Goal: Task Accomplishment & Management: Manage account settings

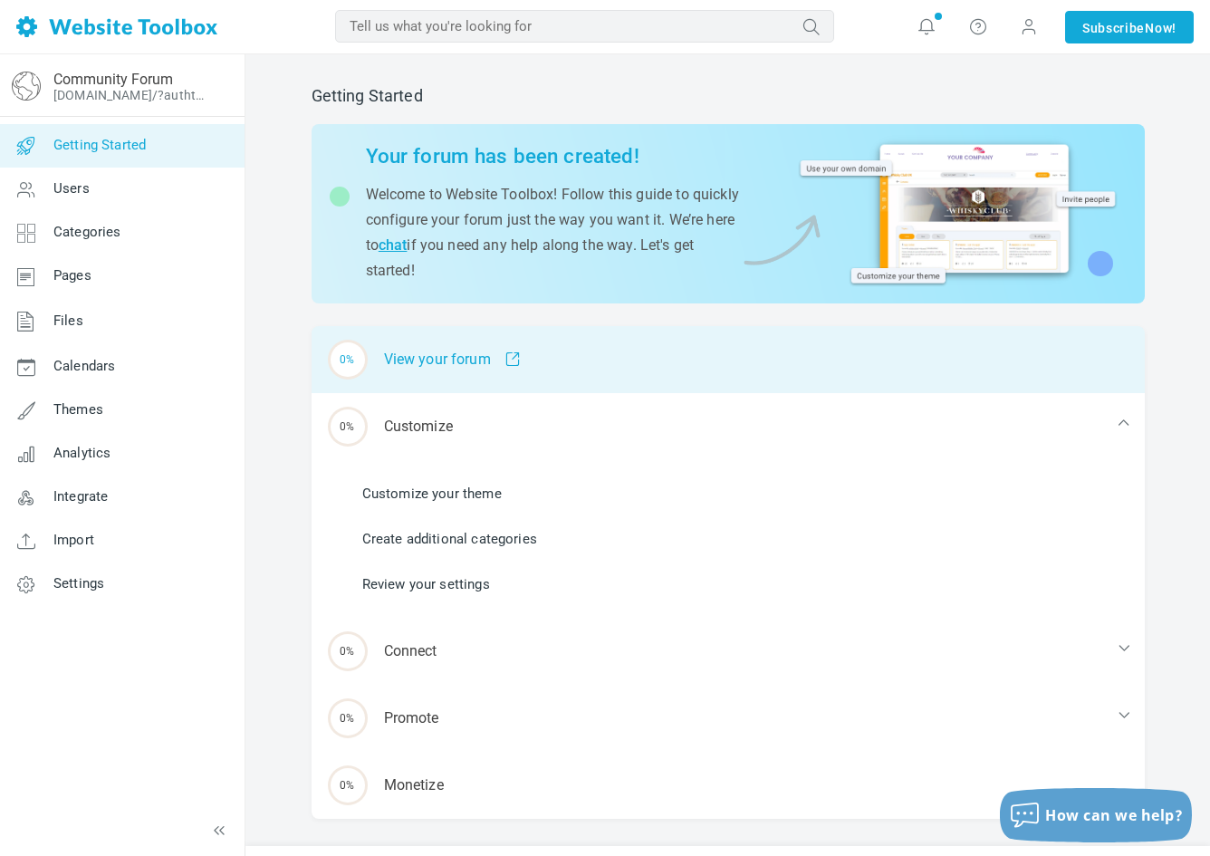
click at [689, 370] on div "0% View your forum" at bounding box center [728, 359] width 833 height 67
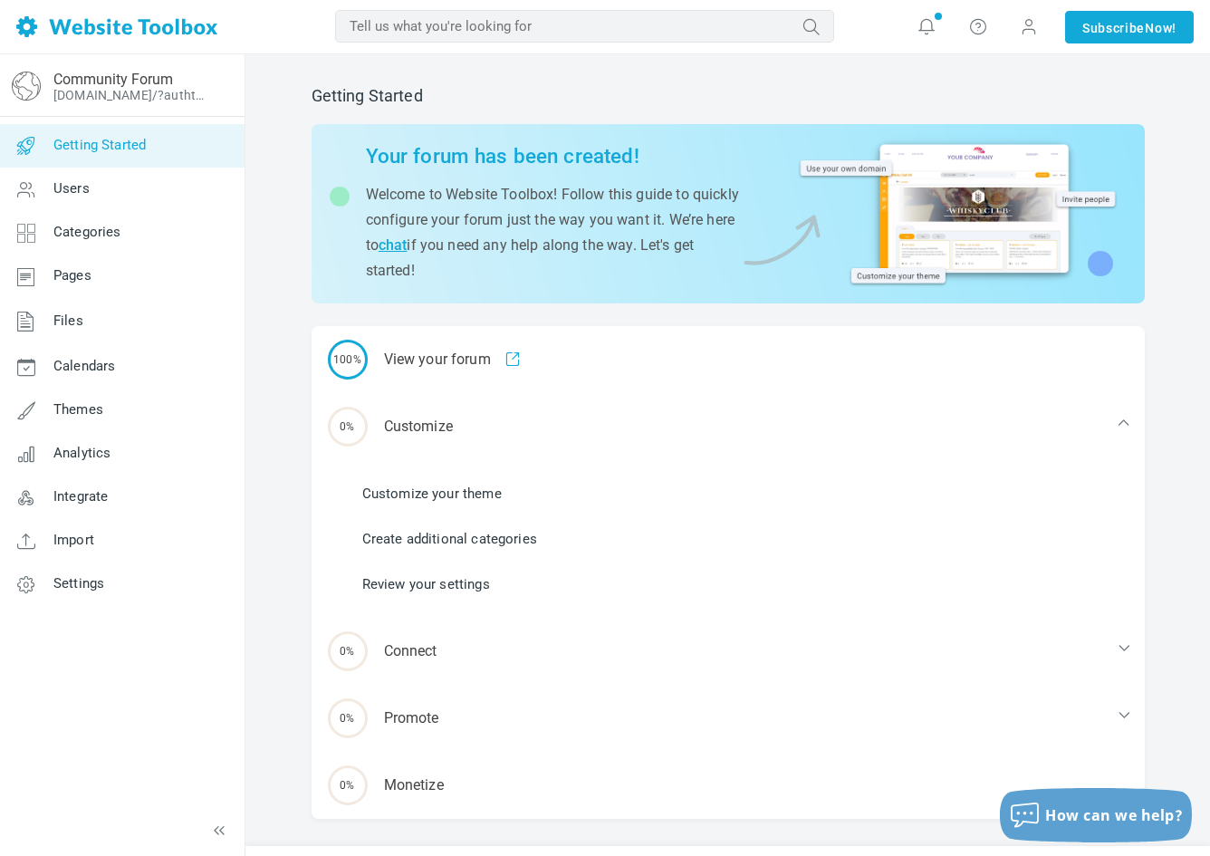
click at [465, 540] on link "Create additional categories" at bounding box center [449, 539] width 175 height 20
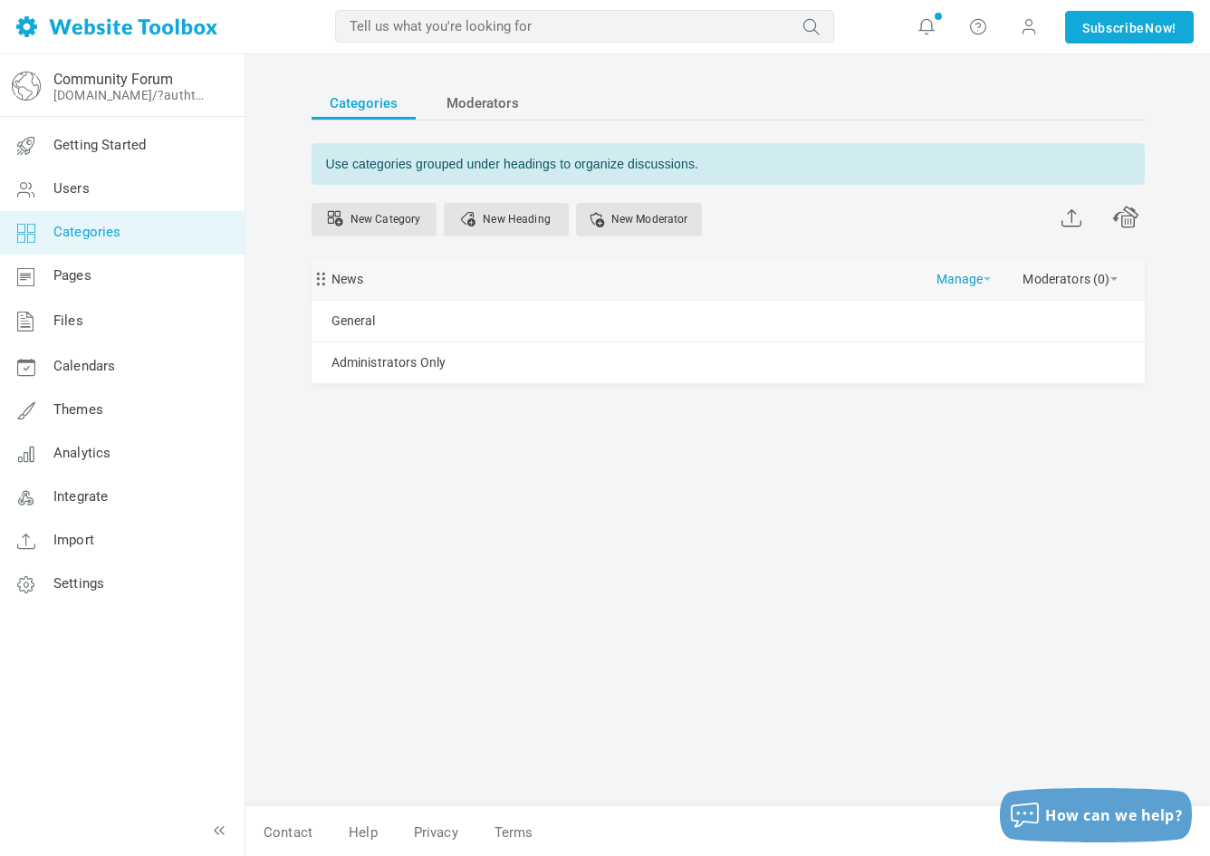
click at [981, 275] on link "Manage" at bounding box center [964, 275] width 54 height 32
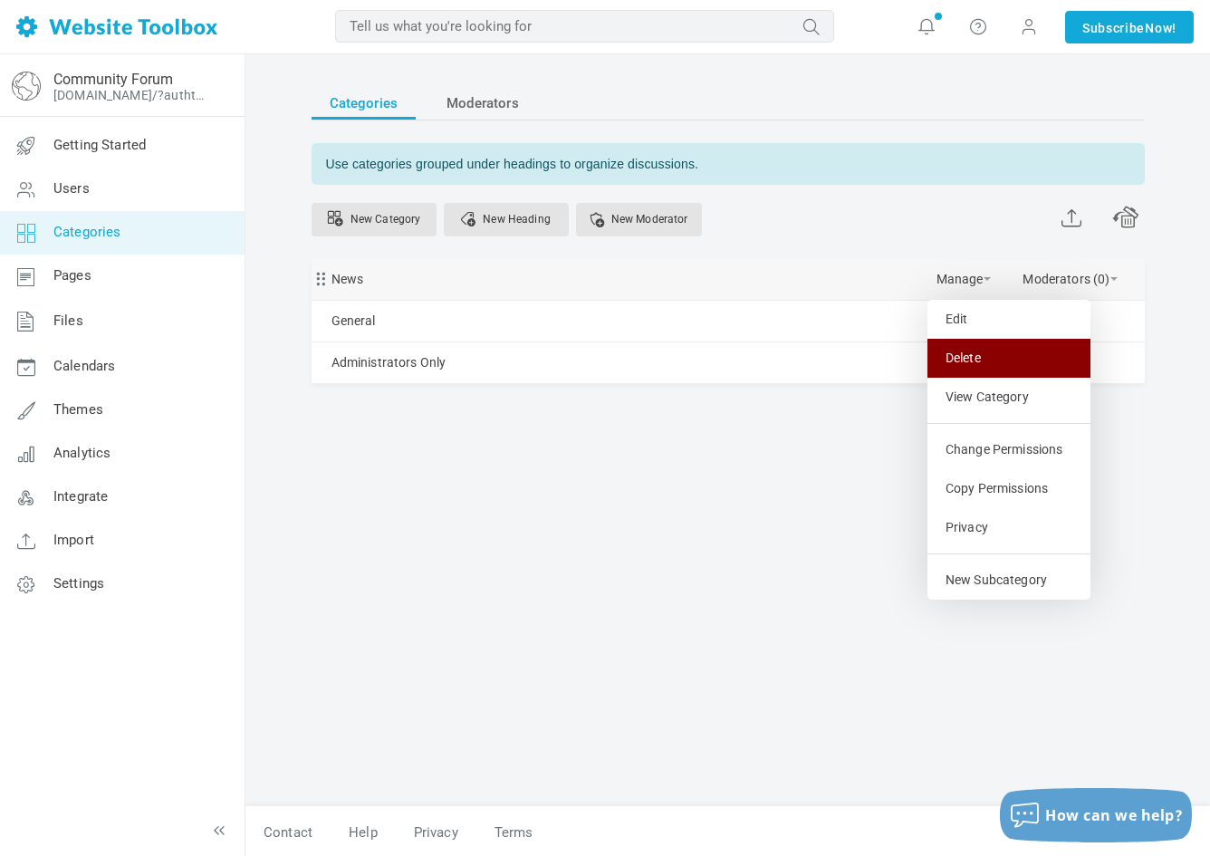
click at [973, 348] on link "Delete" at bounding box center [1009, 358] width 163 height 39
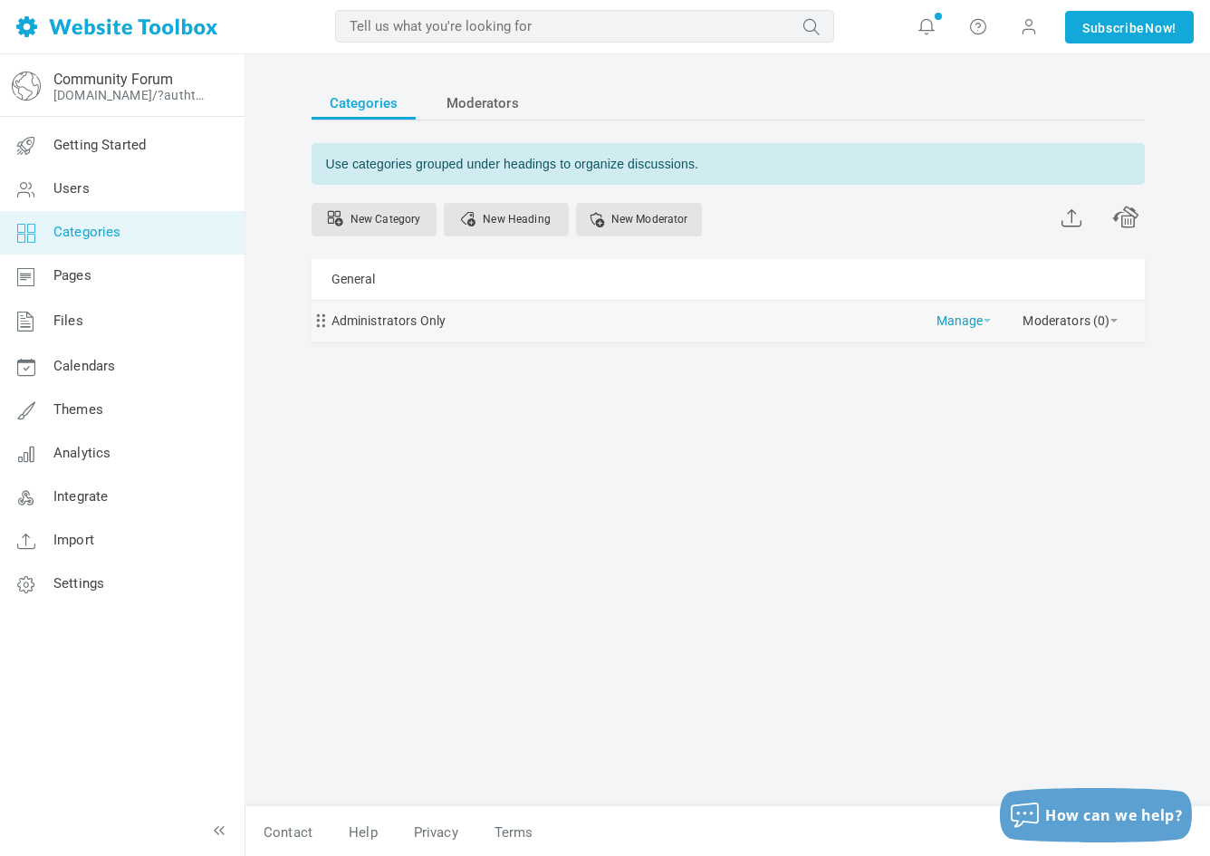
click at [987, 322] on link "Manage" at bounding box center [964, 317] width 54 height 32
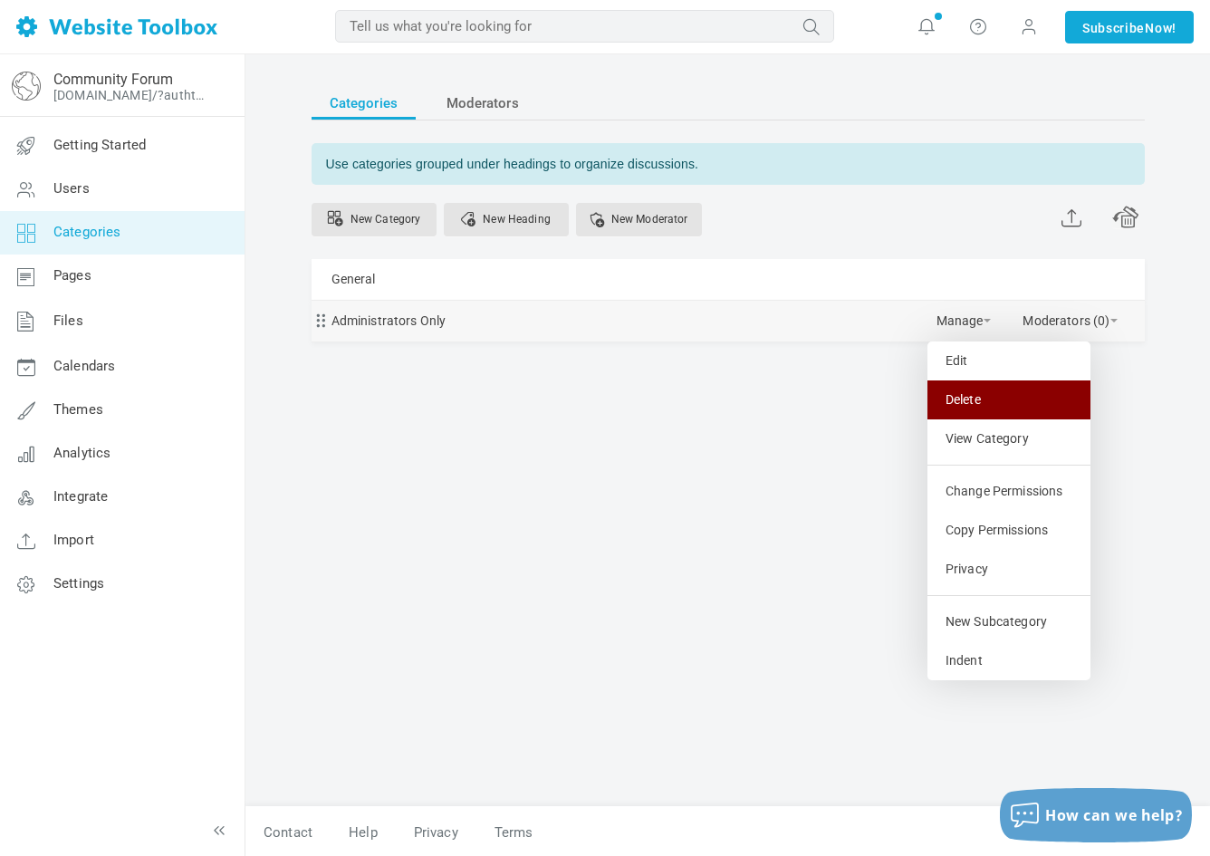
click at [978, 393] on link "Delete" at bounding box center [1009, 400] width 163 height 39
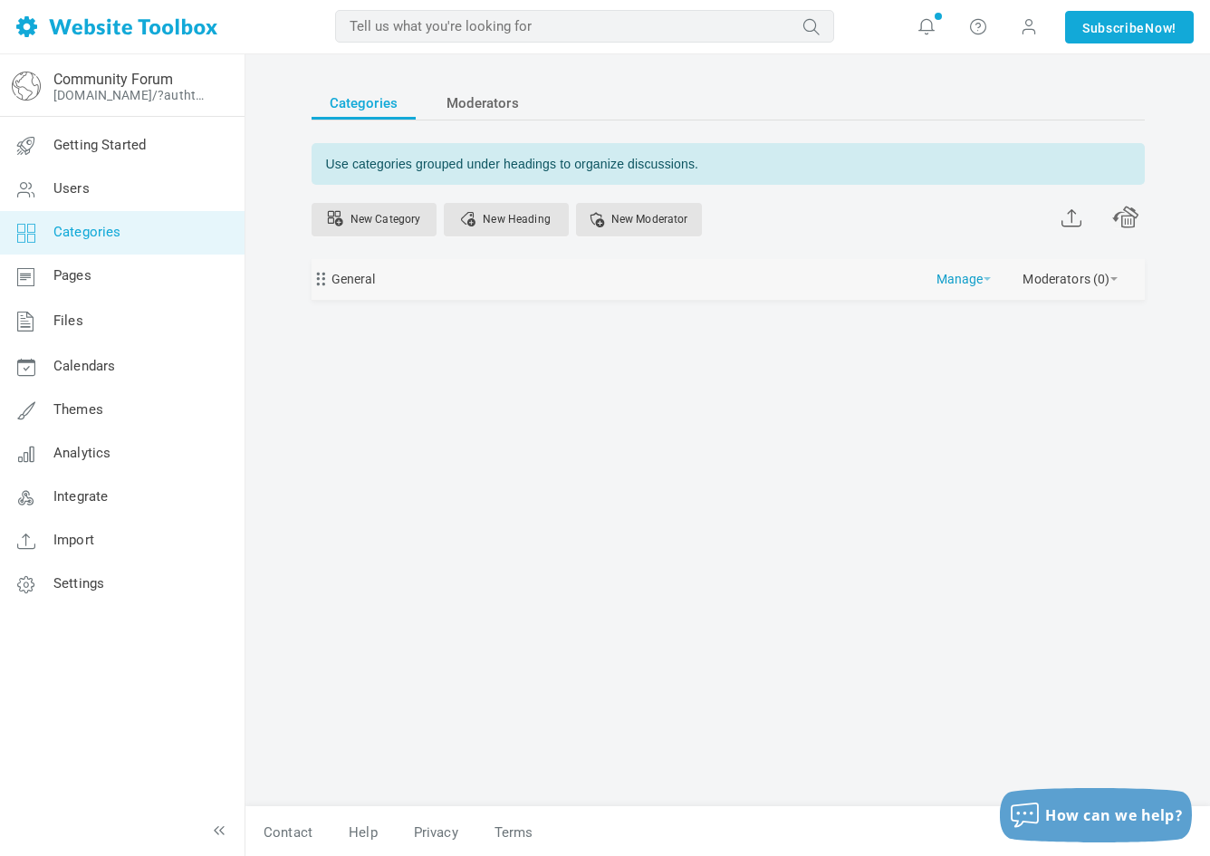
click at [987, 277] on span at bounding box center [987, 279] width 7 height 4
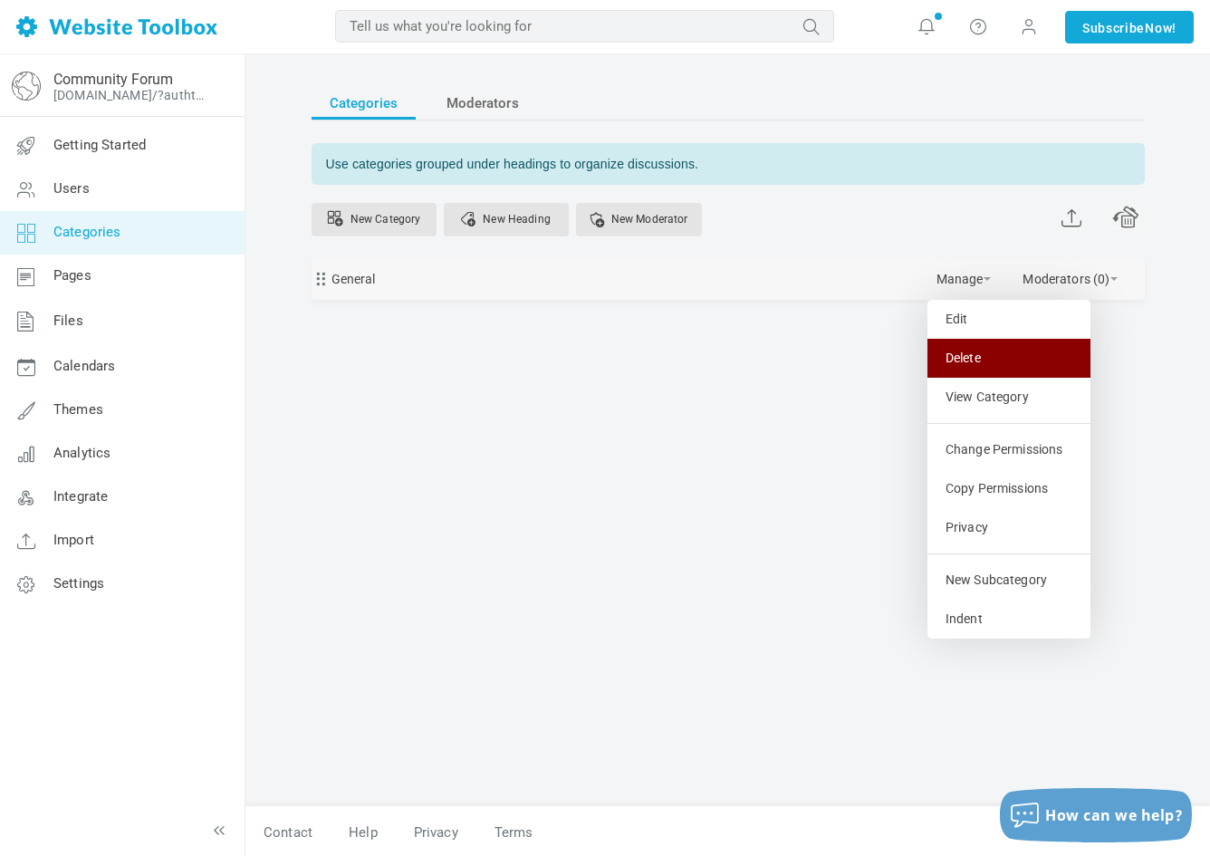
click at [978, 356] on link "Delete" at bounding box center [1009, 358] width 163 height 39
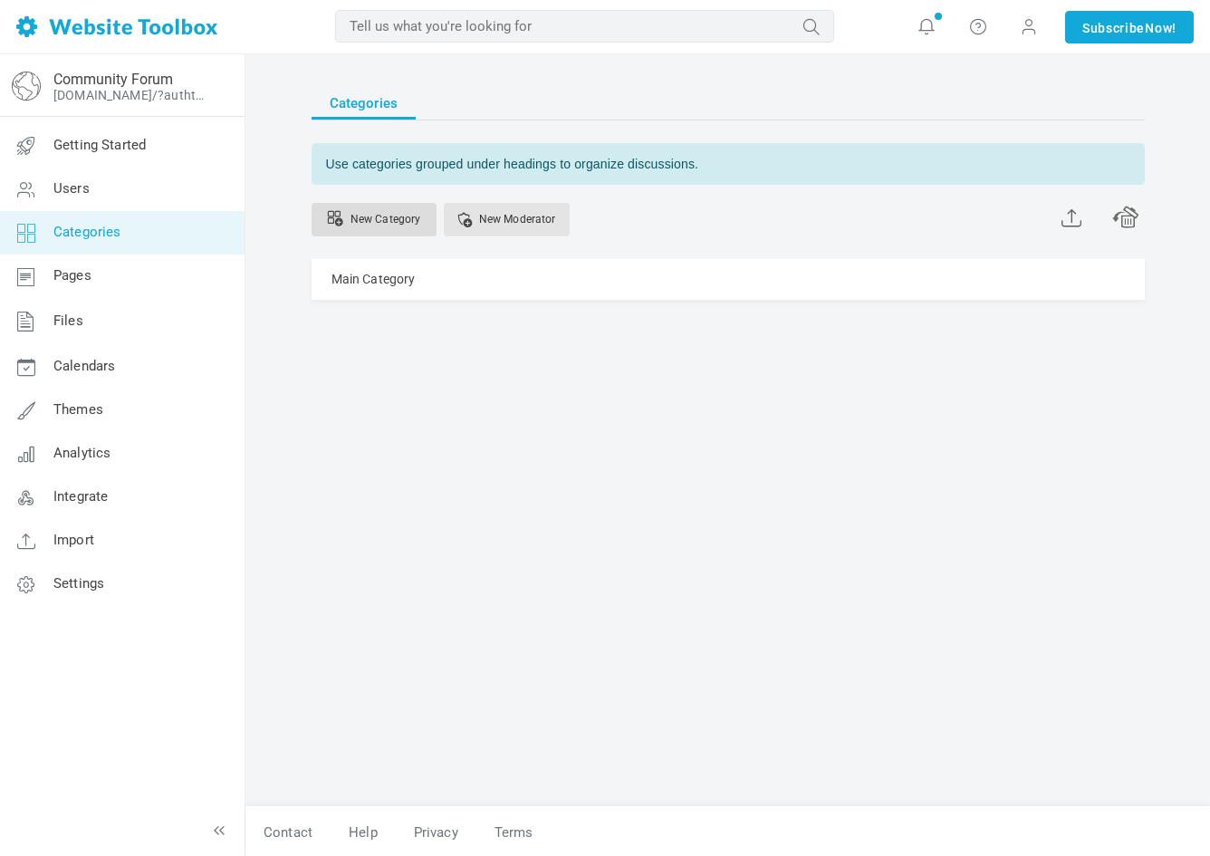
click at [398, 222] on link "New Category" at bounding box center [374, 220] width 125 height 34
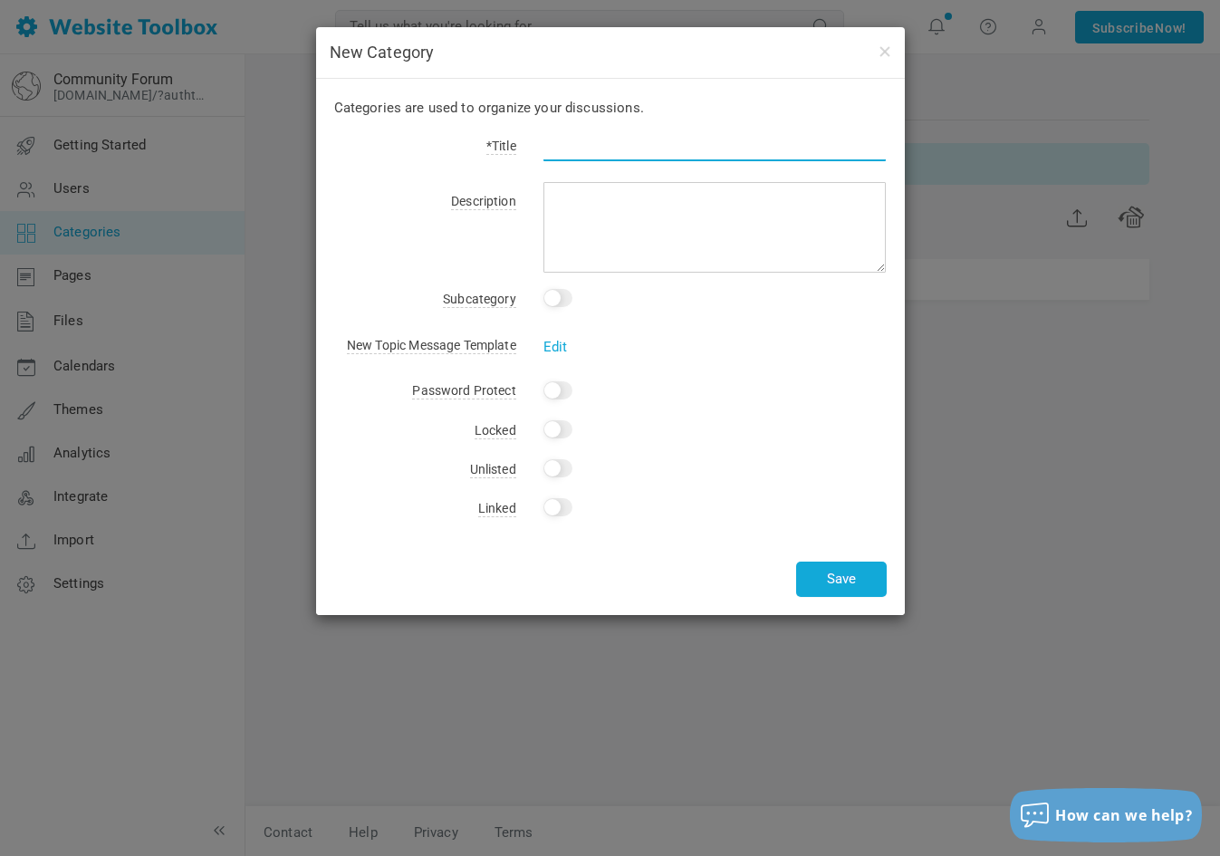
type input "e"
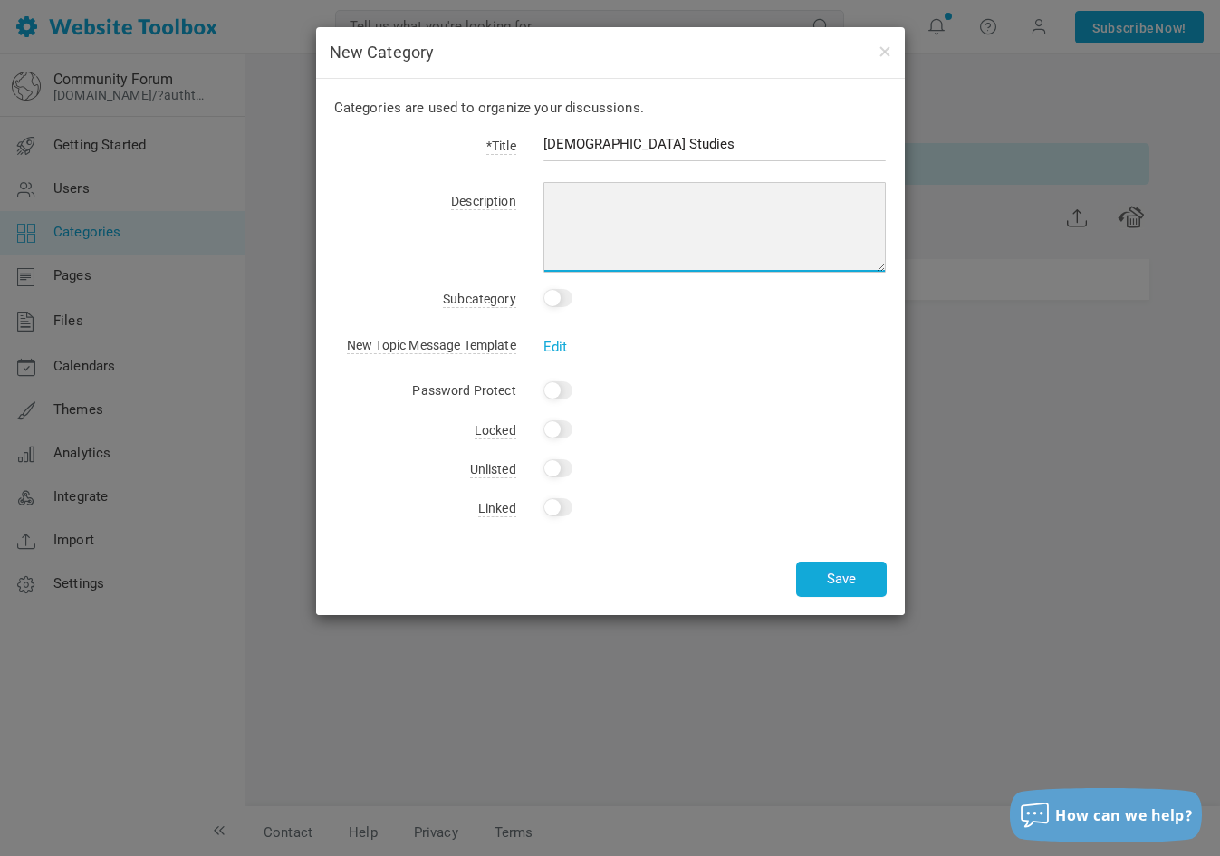
click at [573, 212] on textarea at bounding box center [715, 227] width 343 height 91
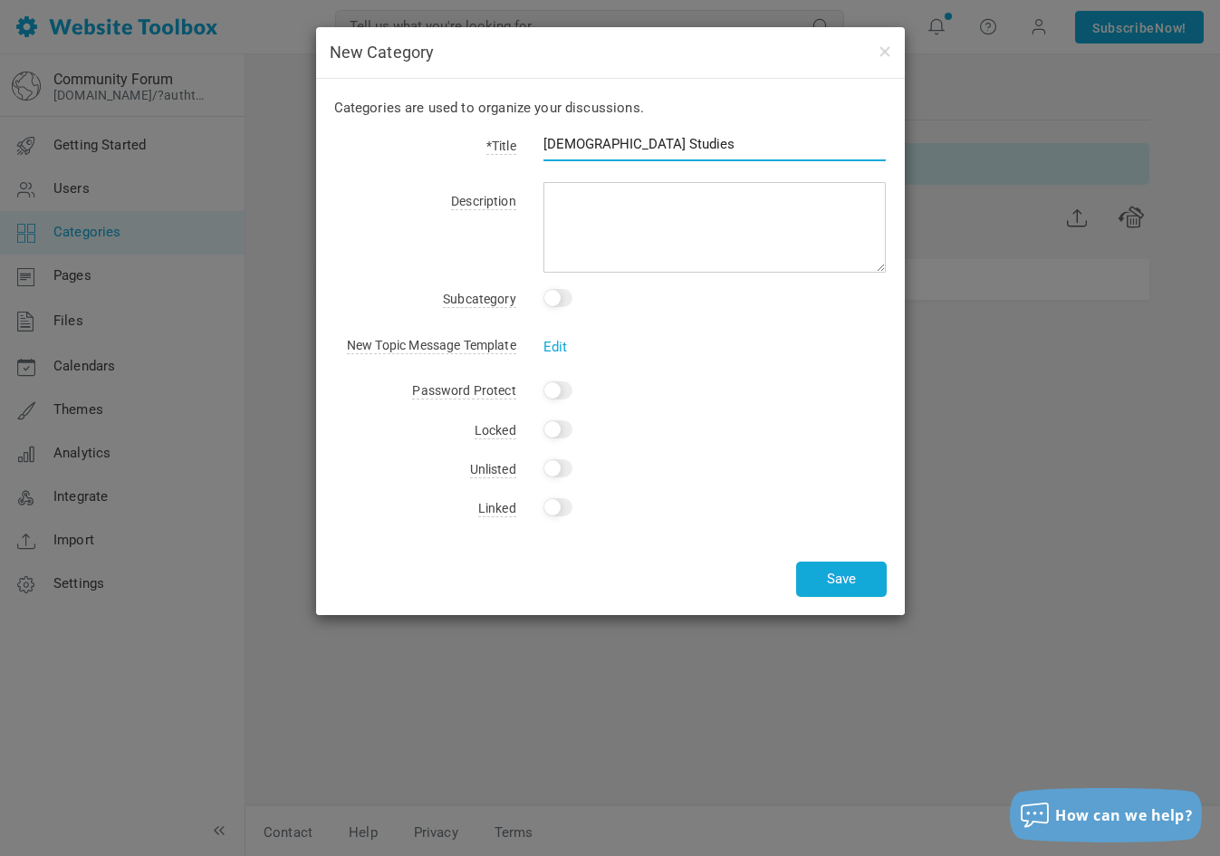
click at [544, 141] on input "Esoteric Studies" at bounding box center [715, 144] width 343 height 34
type input "✨Esoteric Studies"
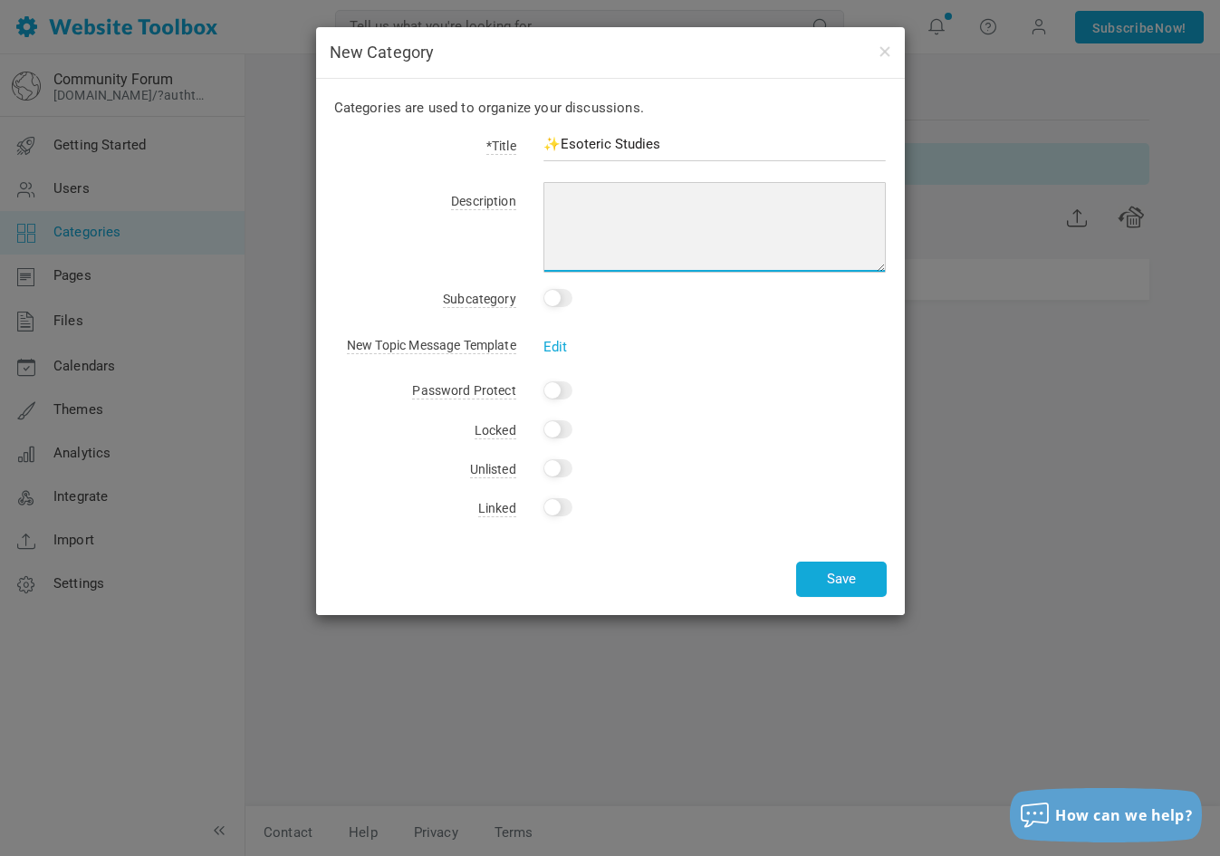
click at [598, 198] on textarea at bounding box center [715, 227] width 343 height 91
type textarea "All things tarot, astrology, prayer, practice, yoga, spiritual, philosophical, …"
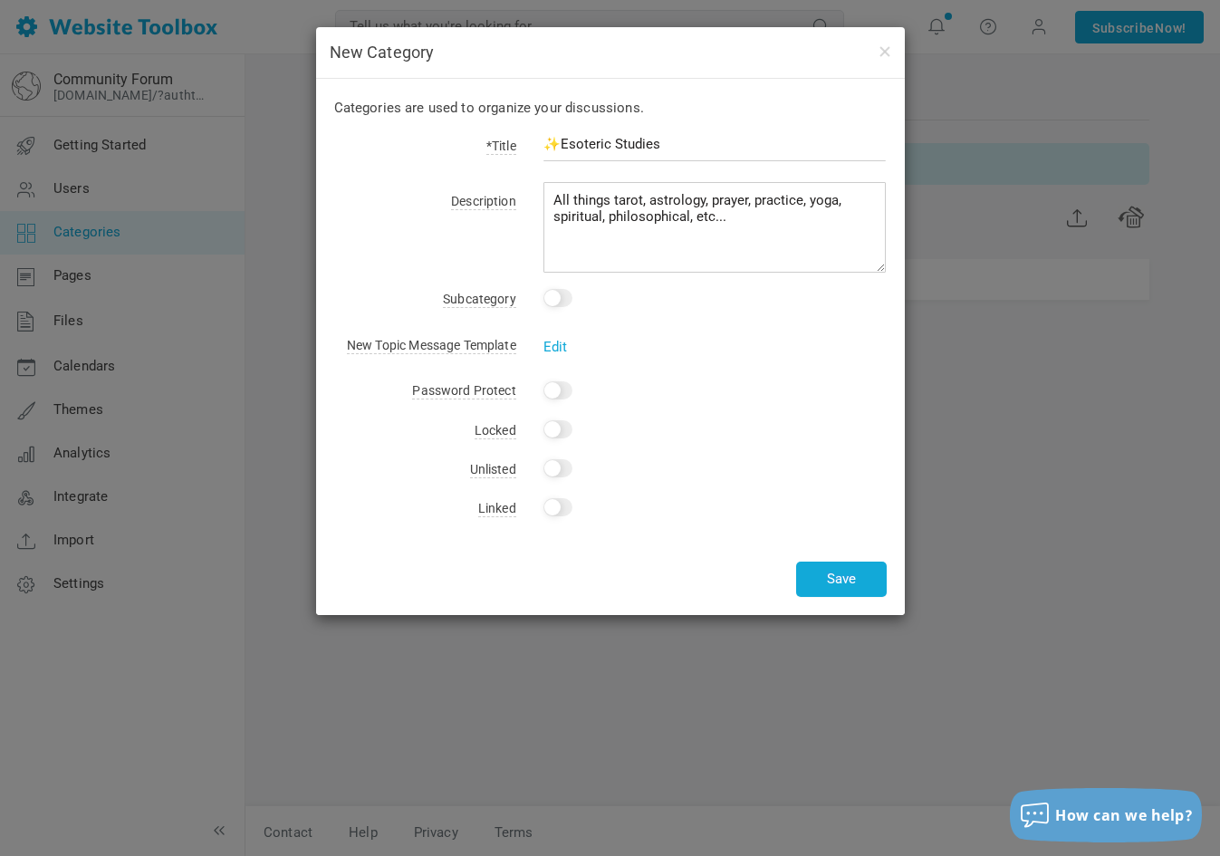
click at [555, 304] on input "checkbox" at bounding box center [558, 298] width 29 height 18
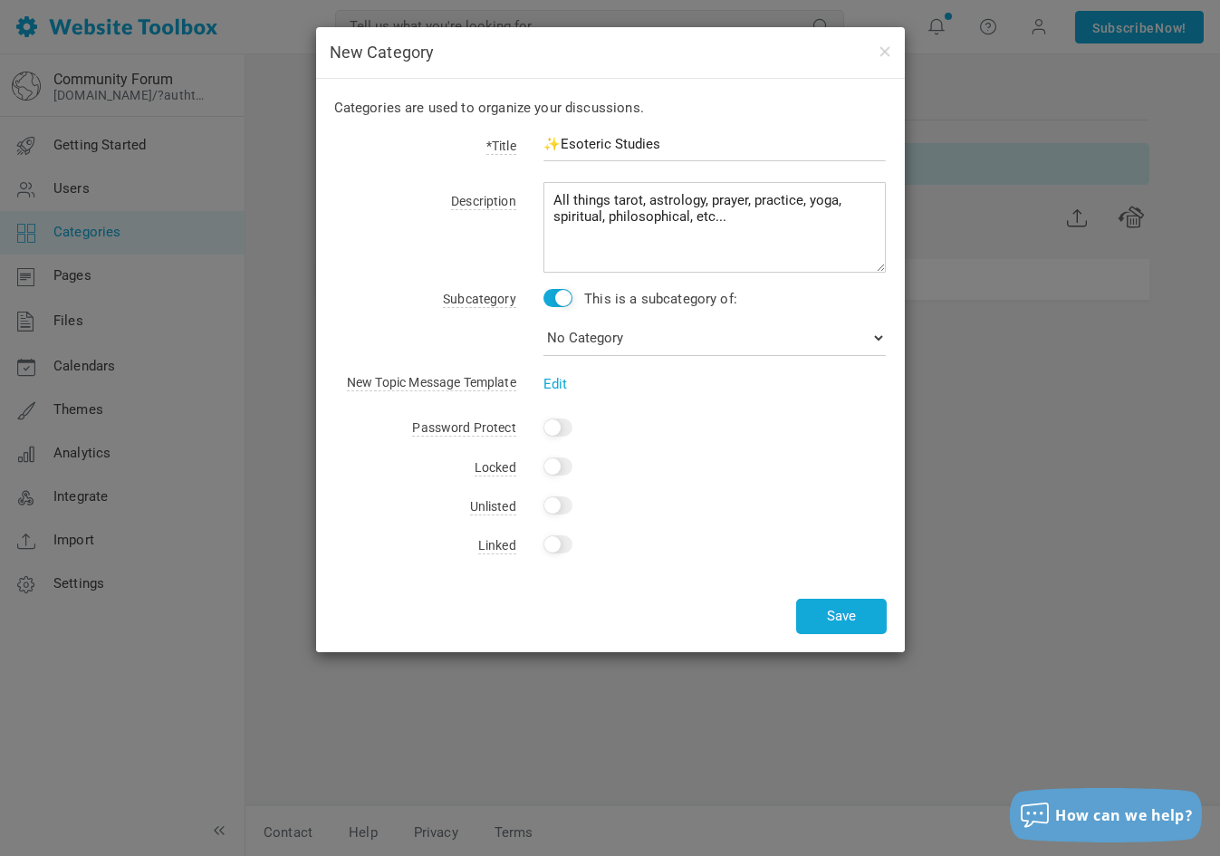
click at [554, 299] on input "checkbox" at bounding box center [558, 298] width 29 height 18
checkbox input "false"
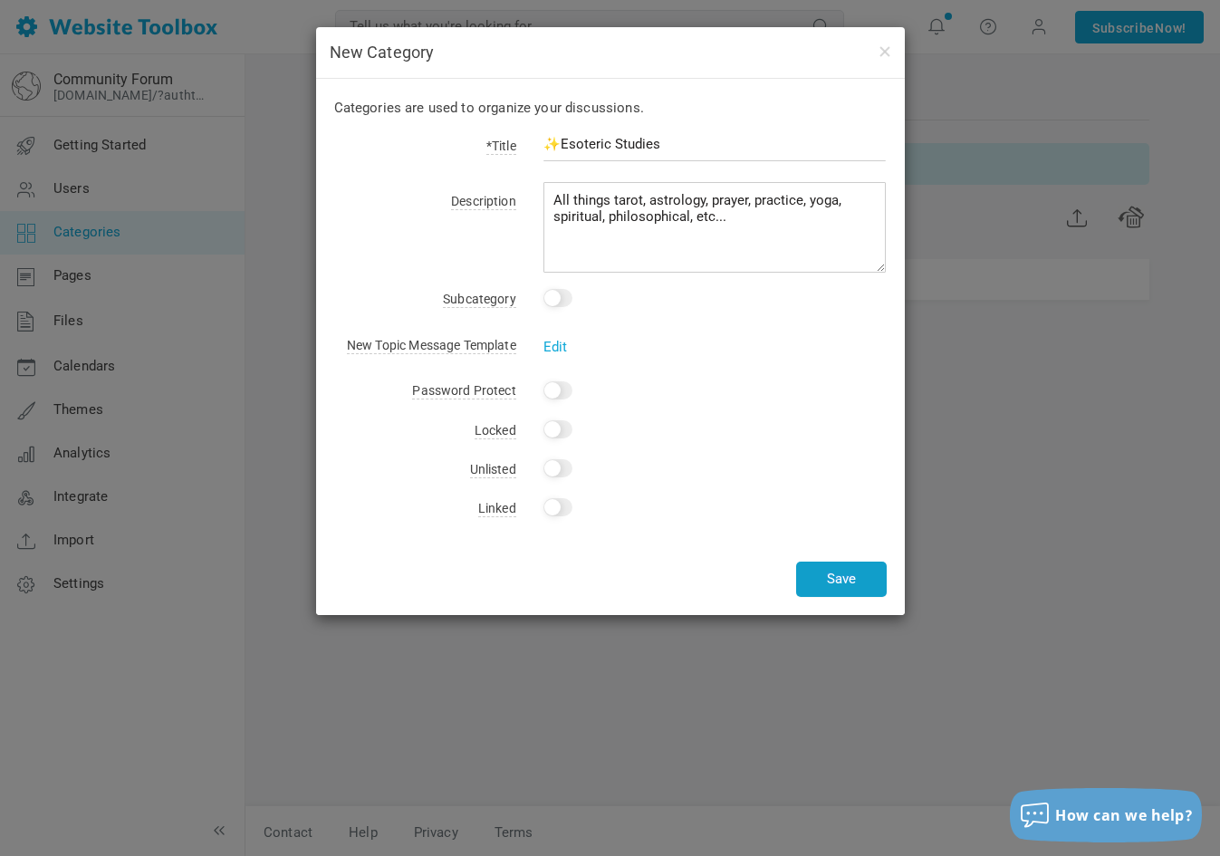
click at [856, 587] on button "Save" at bounding box center [841, 579] width 91 height 35
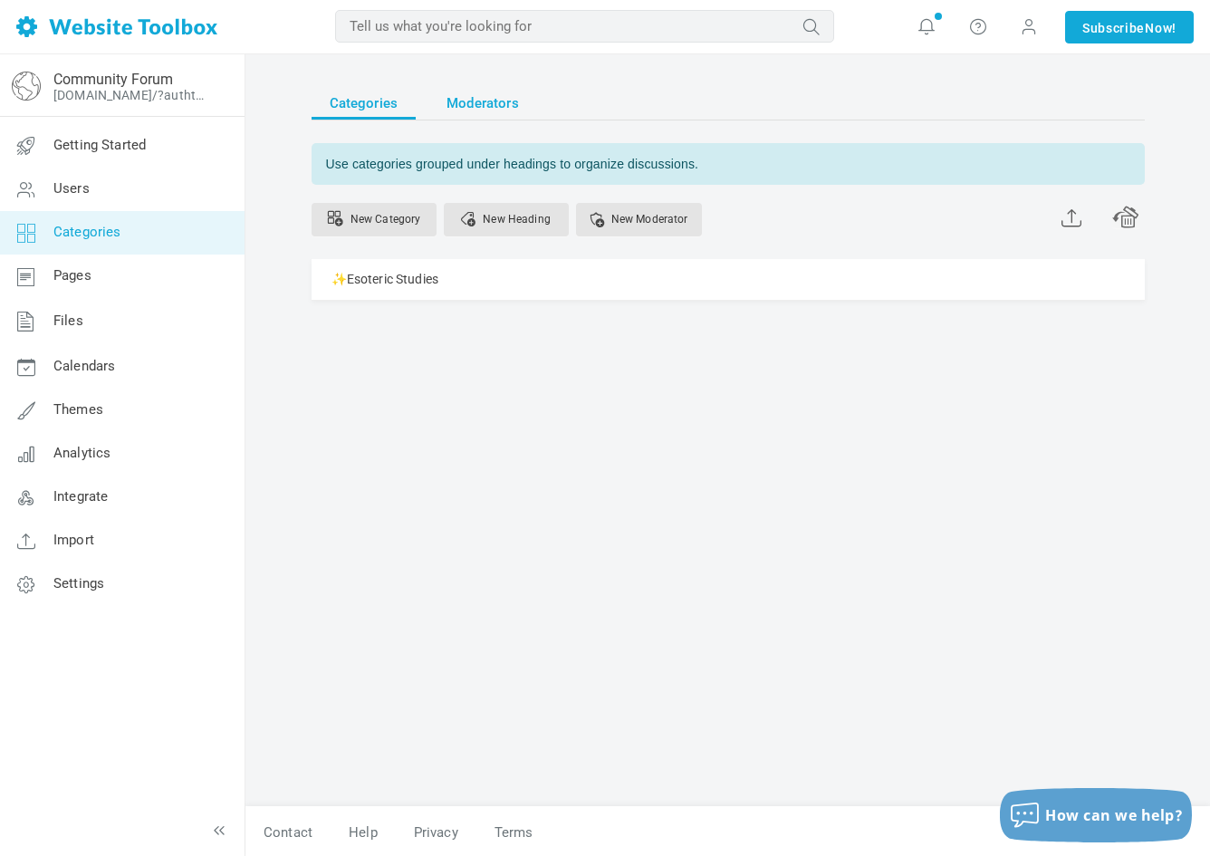
click at [467, 112] on span "Moderators" at bounding box center [483, 103] width 72 height 33
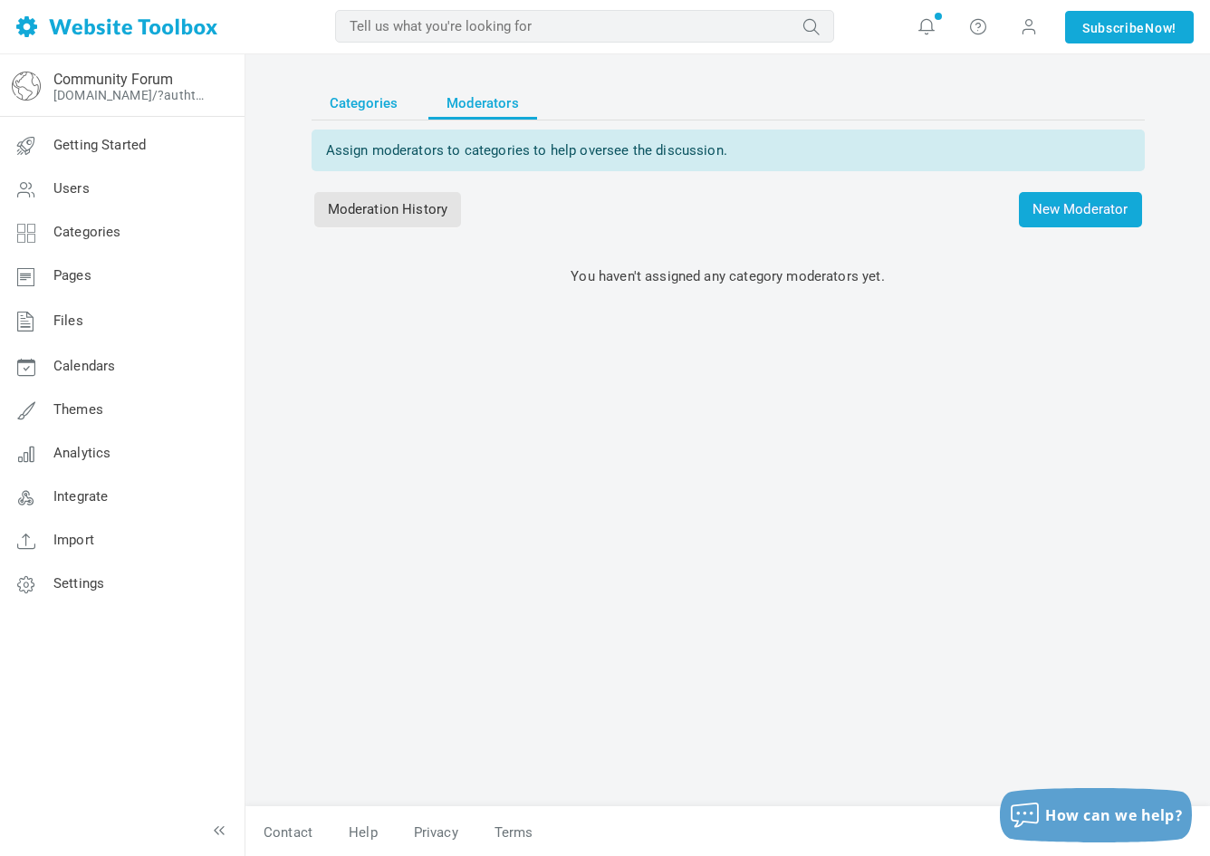
click at [371, 105] on span "Categories" at bounding box center [364, 103] width 69 height 33
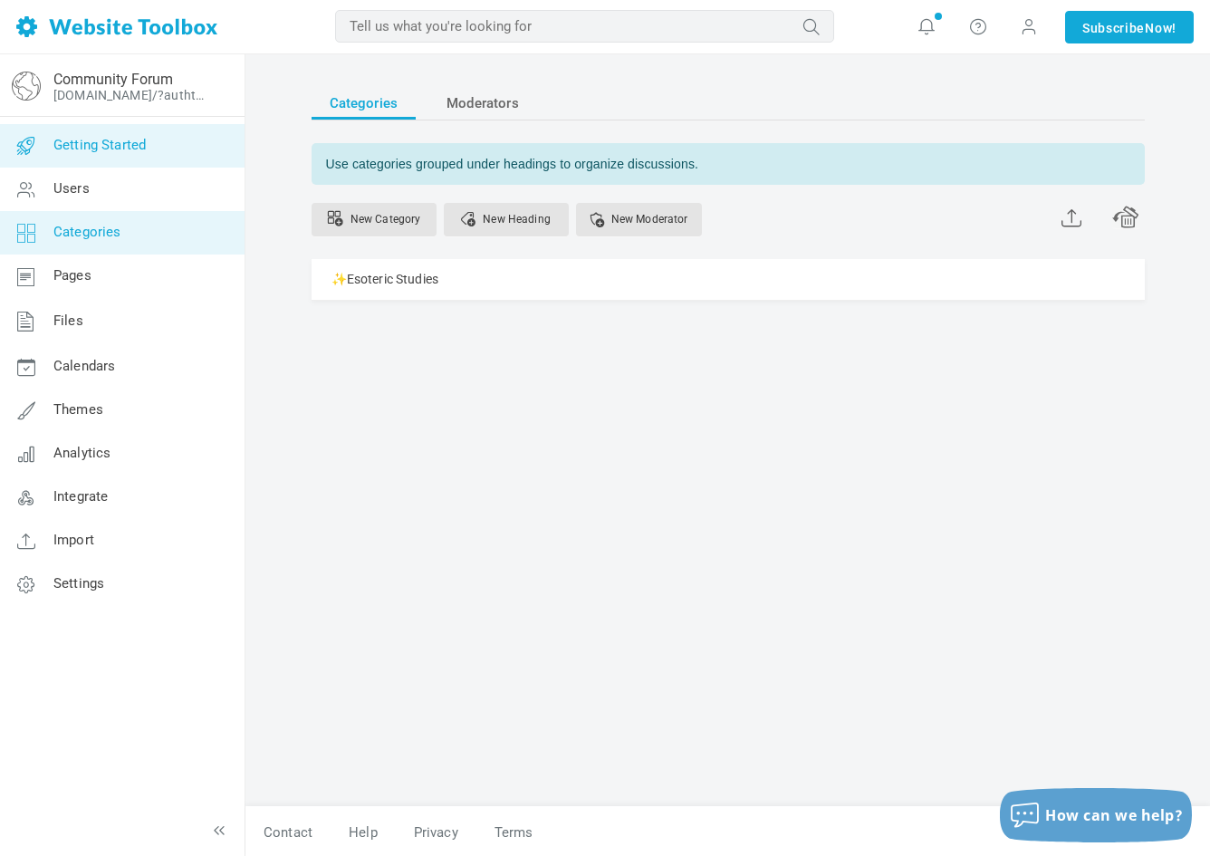
click at [126, 147] on span "Getting Started" at bounding box center [99, 145] width 92 height 16
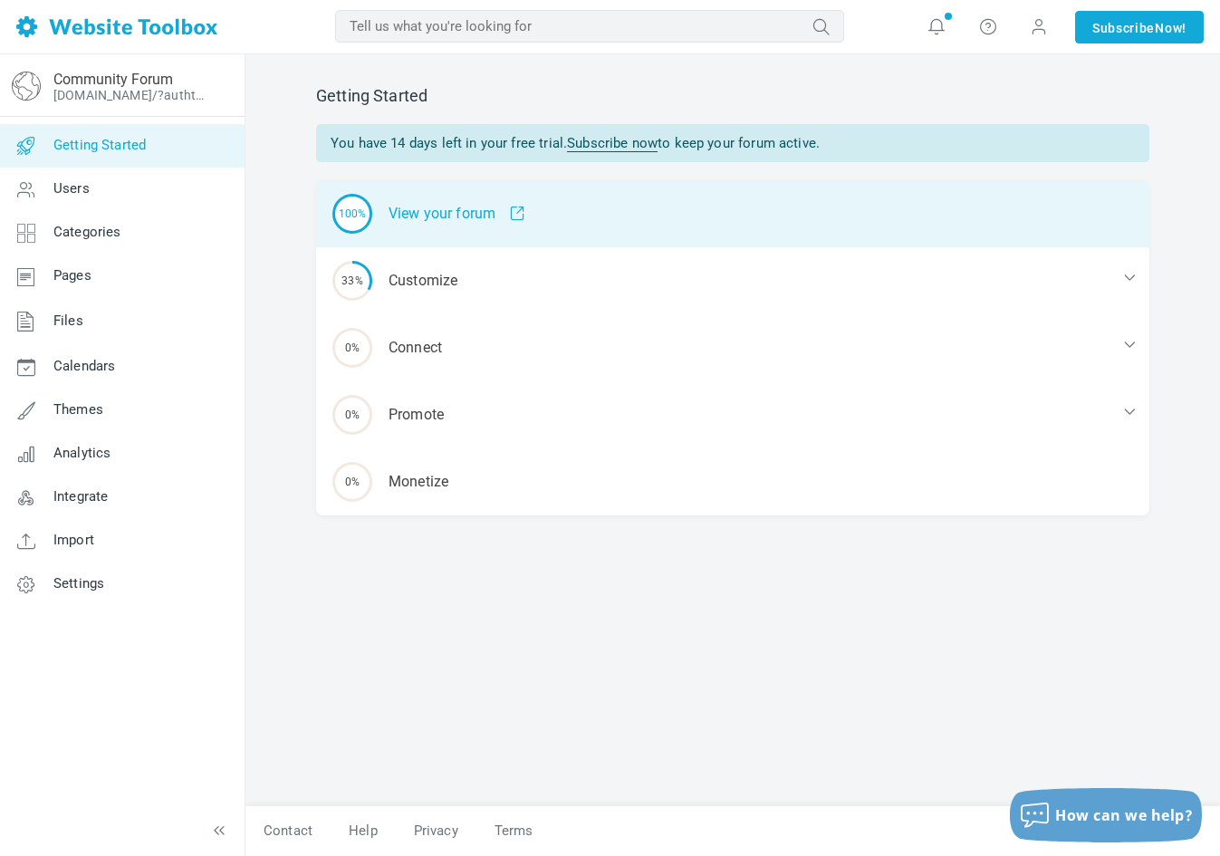
click at [394, 241] on div "100% View your forum" at bounding box center [732, 213] width 833 height 67
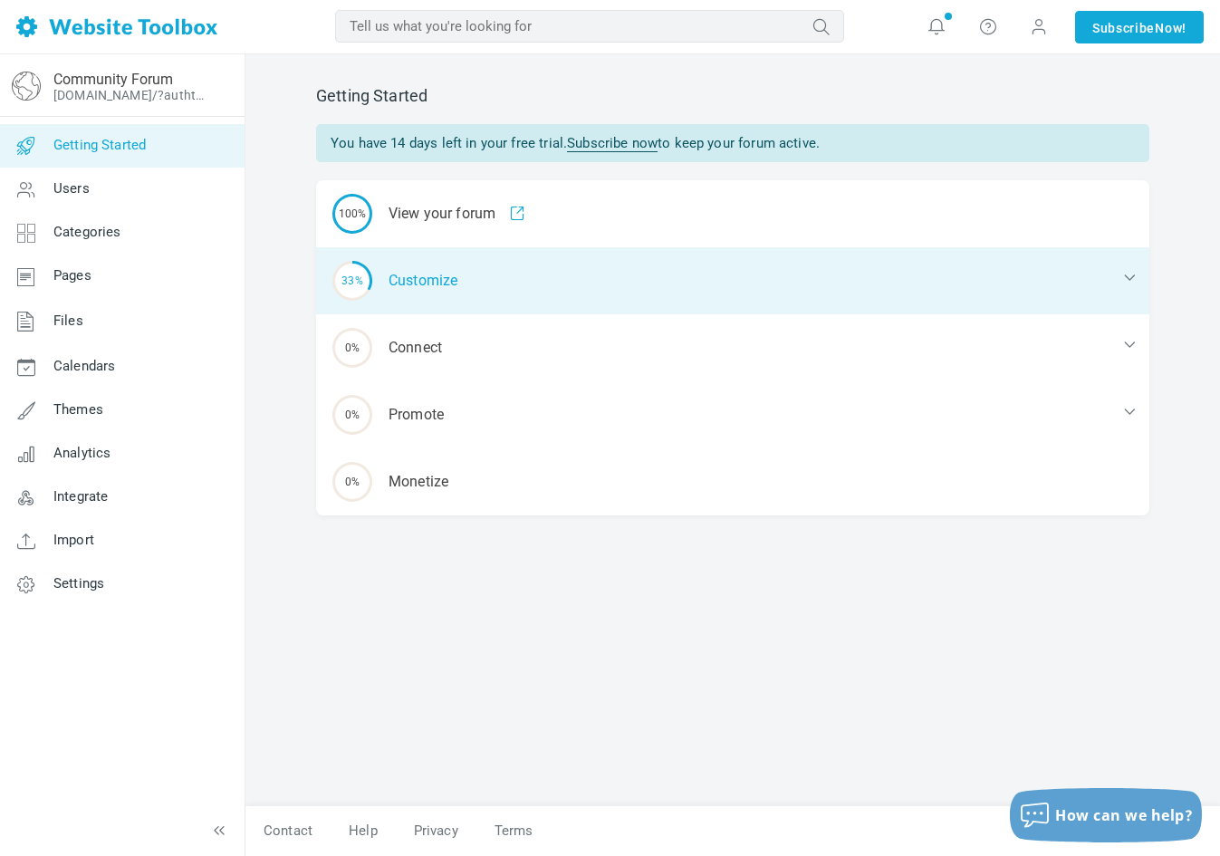
click at [475, 298] on div "33% Customize" at bounding box center [732, 280] width 833 height 67
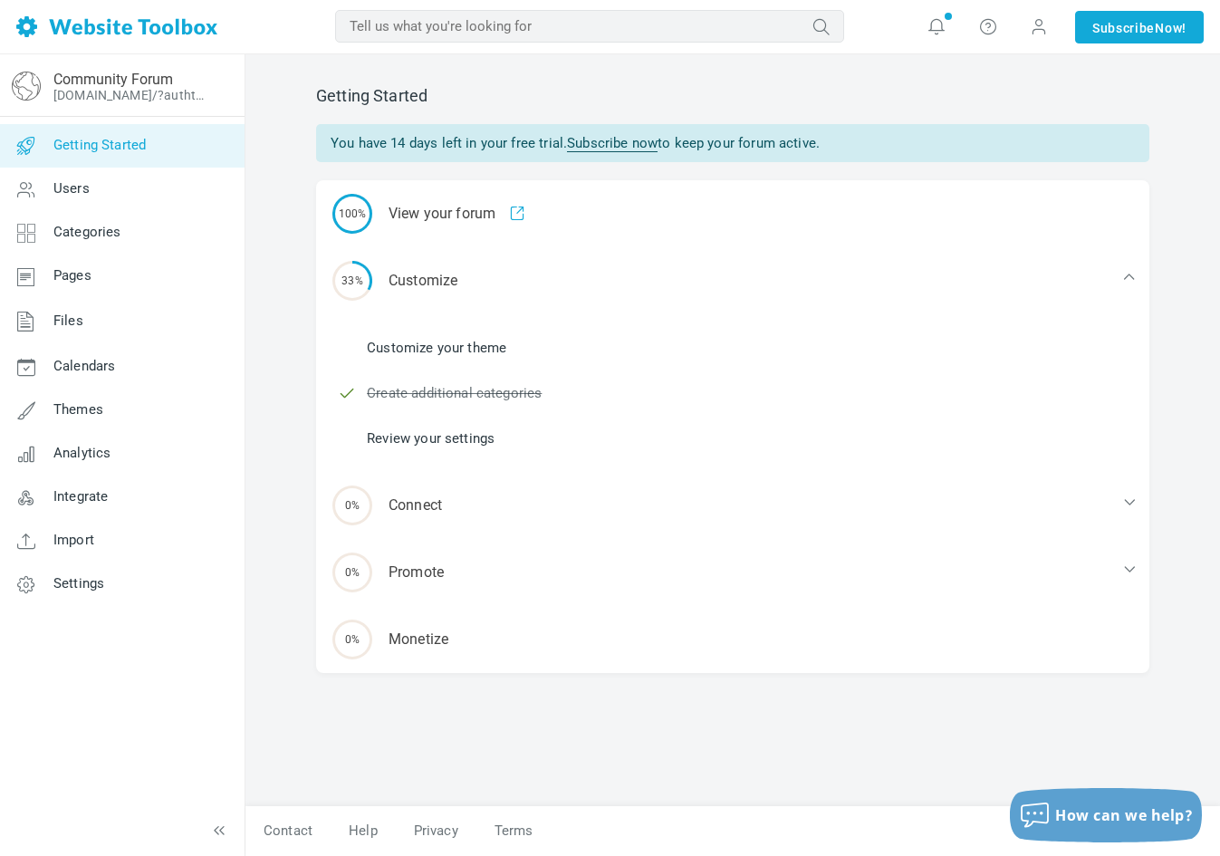
click at [483, 344] on link "Customize your theme" at bounding box center [437, 348] width 140 height 20
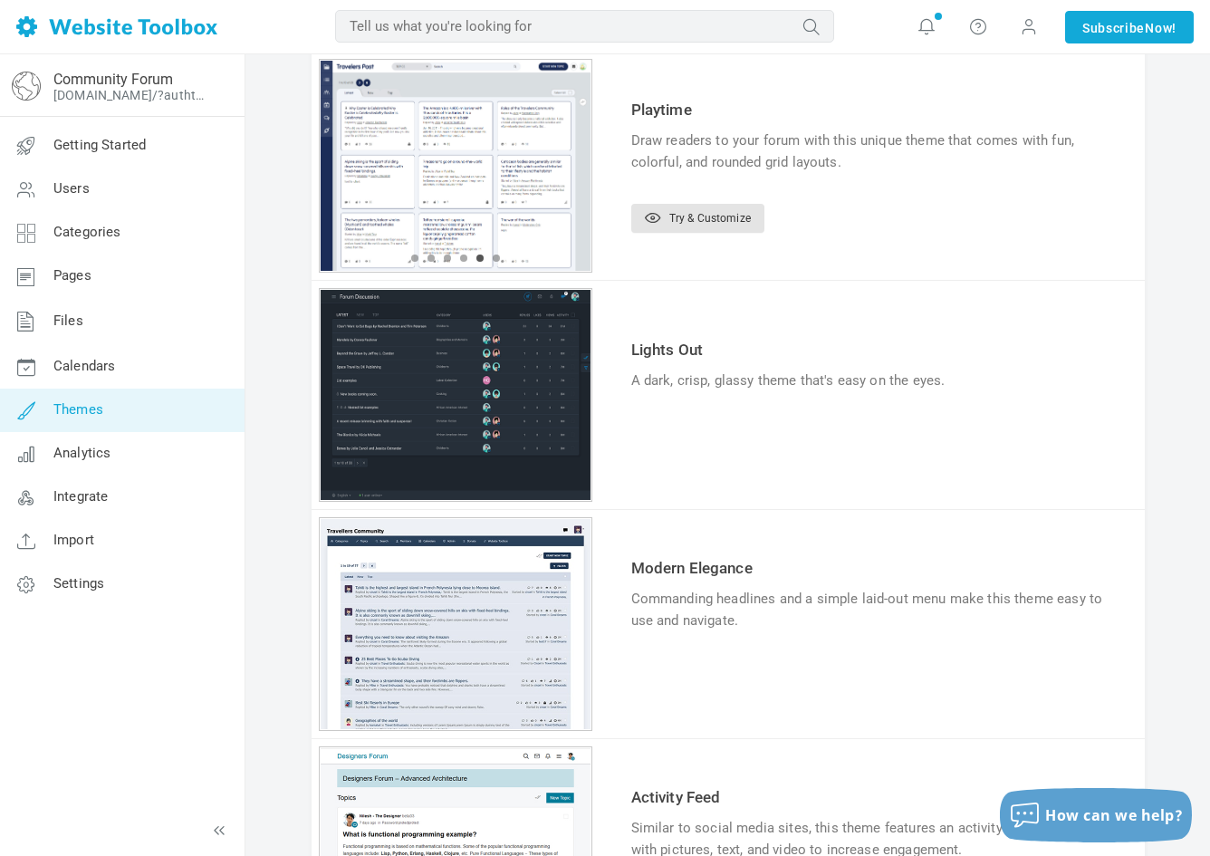
scroll to position [142, 0]
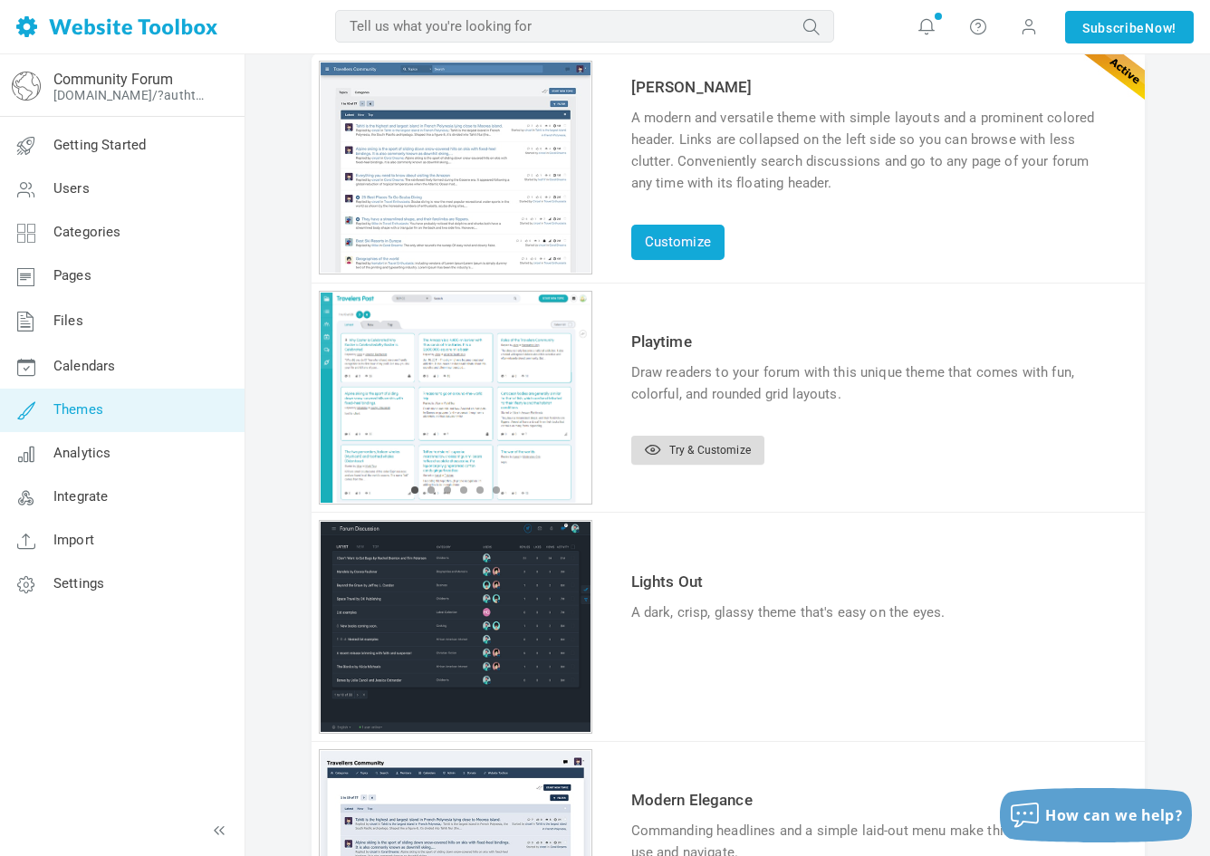
click at [686, 446] on link "Try & Customize" at bounding box center [697, 450] width 133 height 29
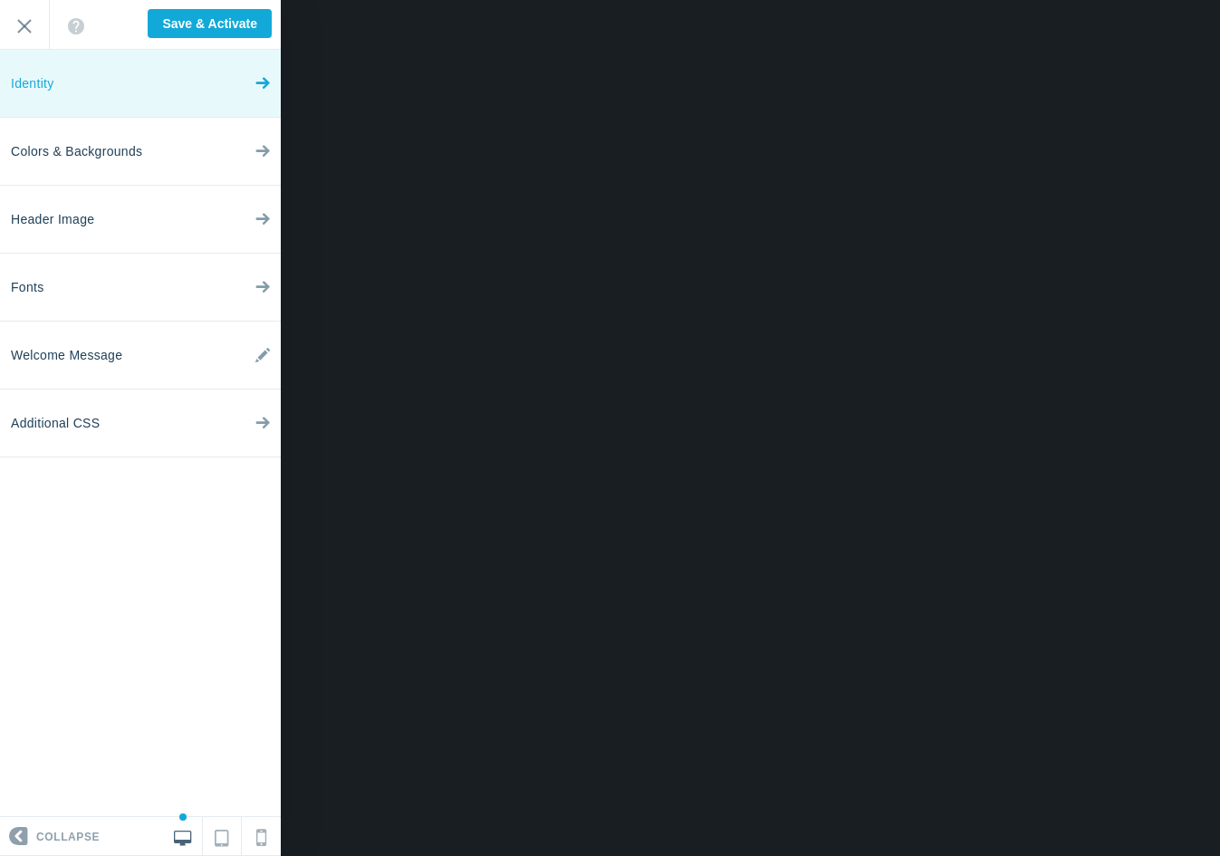
click at [257, 84] on icon at bounding box center [262, 79] width 14 height 68
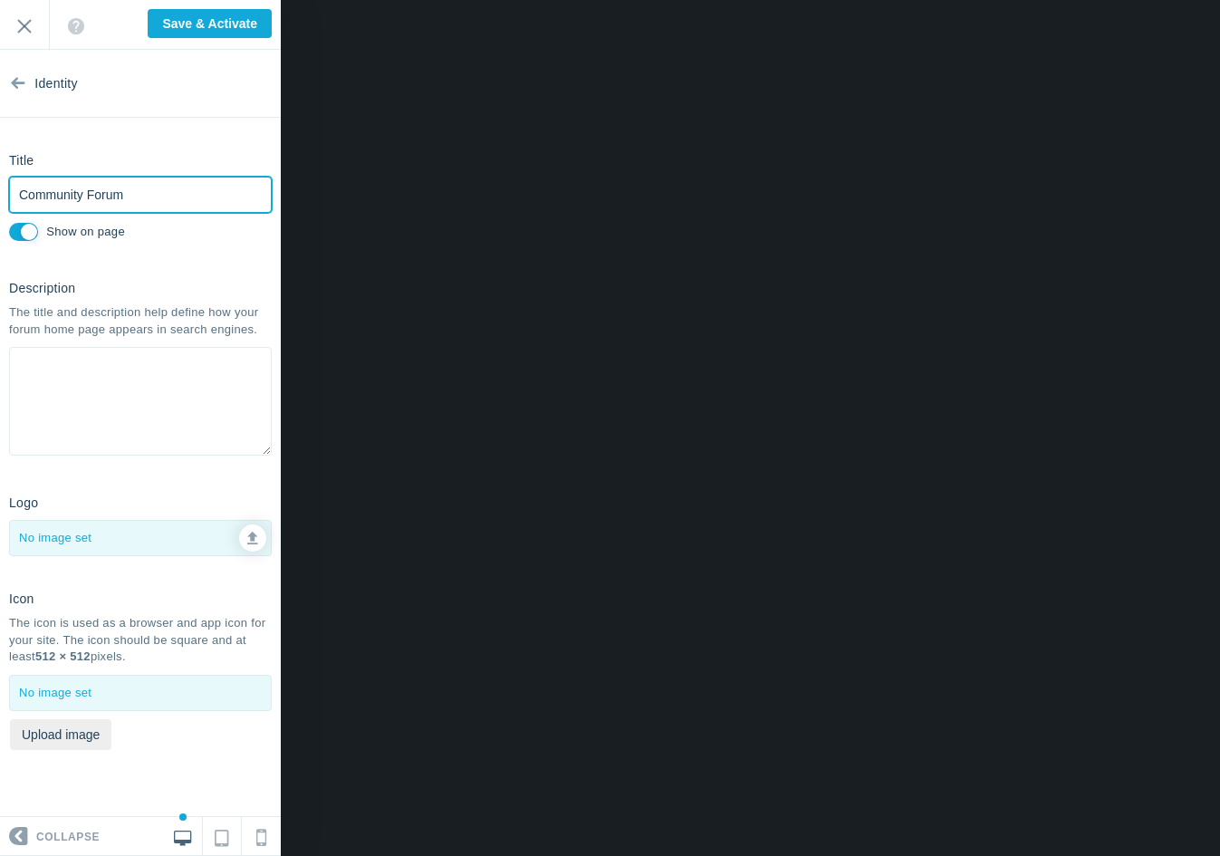
drag, startPoint x: 191, startPoint y: 202, endPoint x: -72, endPoint y: 203, distance: 262.7
click at [0, 0] on html "Loading... Loading... Collapse Identity Colors & Backgrounds Header Image Fonts…" at bounding box center [610, 0] width 1220 height 0
type input "[DEMOGRAPHIC_DATA]ishhhh"
click at [151, 362] on textarea at bounding box center [140, 401] width 263 height 109
click at [176, 24] on input "Save & Activate" at bounding box center [210, 23] width 124 height 29
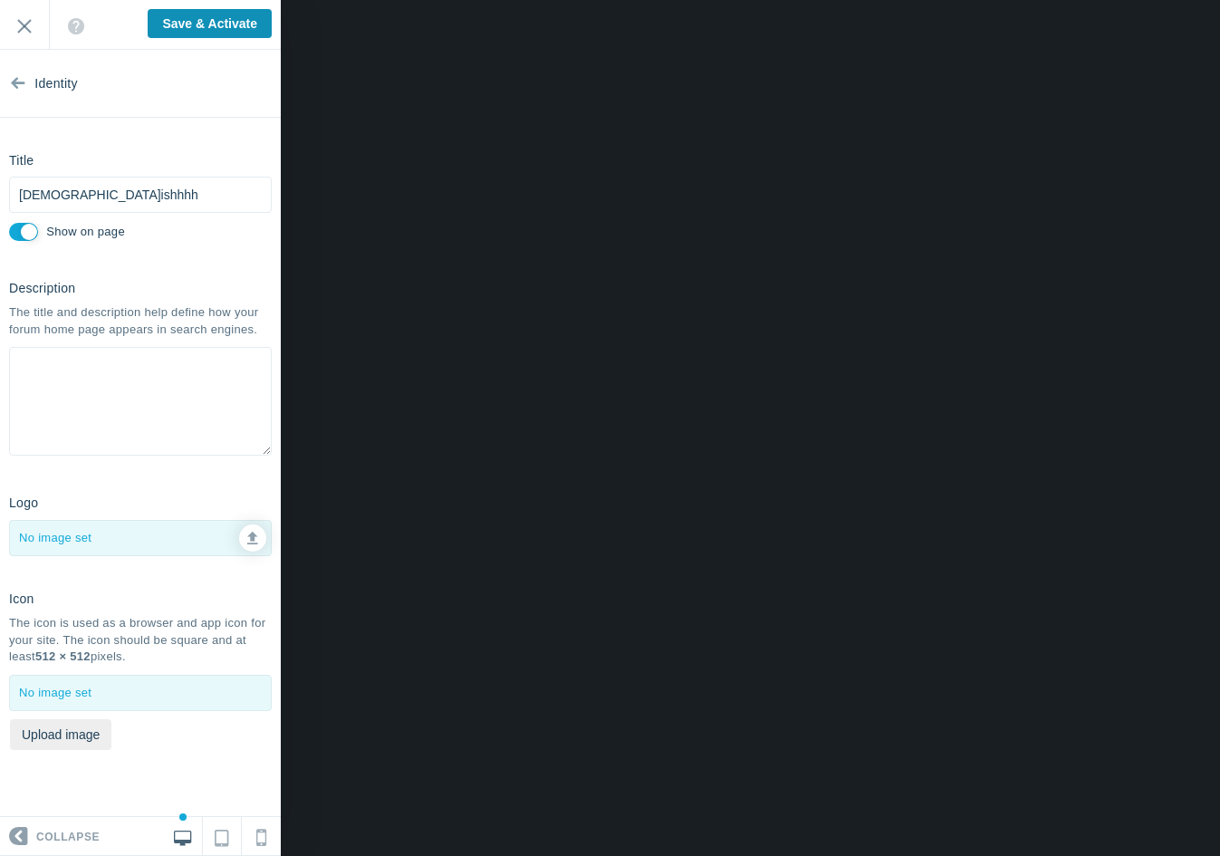
type input "Saving..."
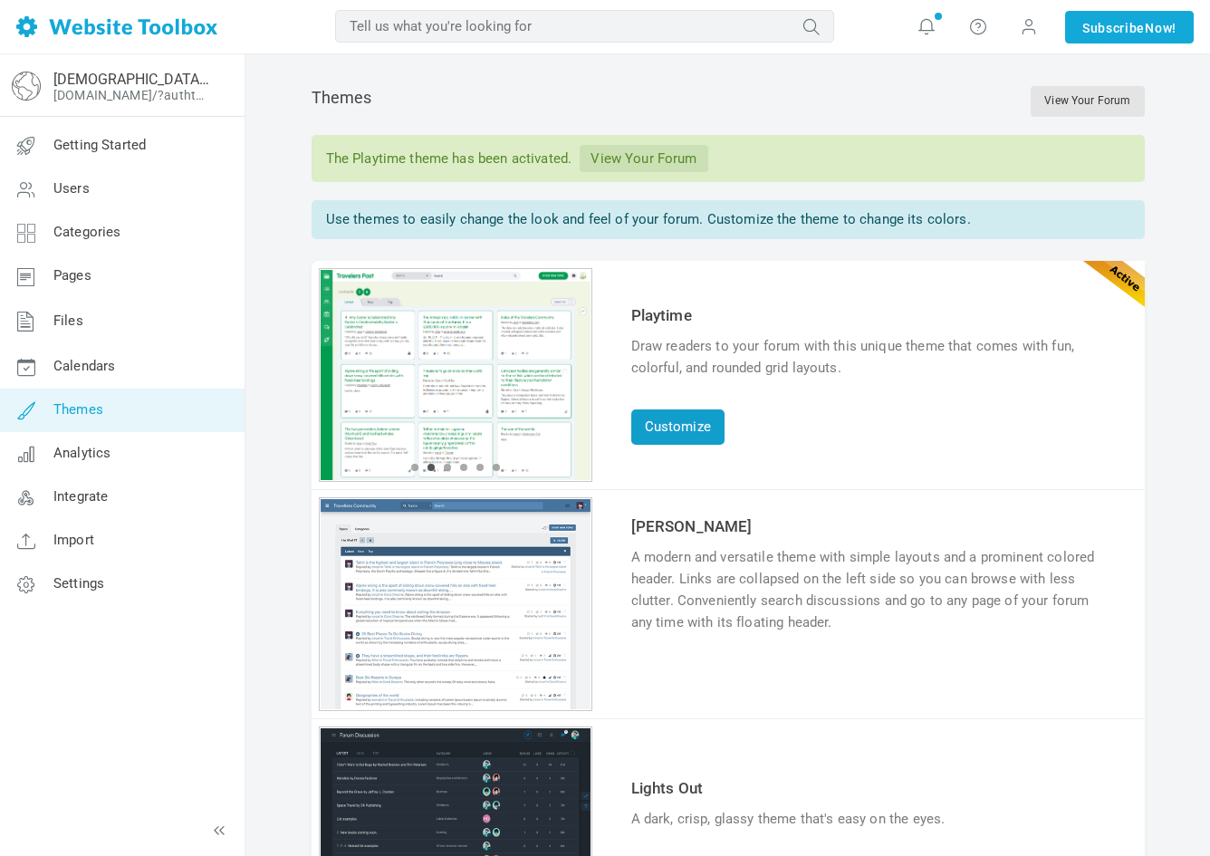
click at [675, 428] on link "Customize" at bounding box center [677, 426] width 93 height 35
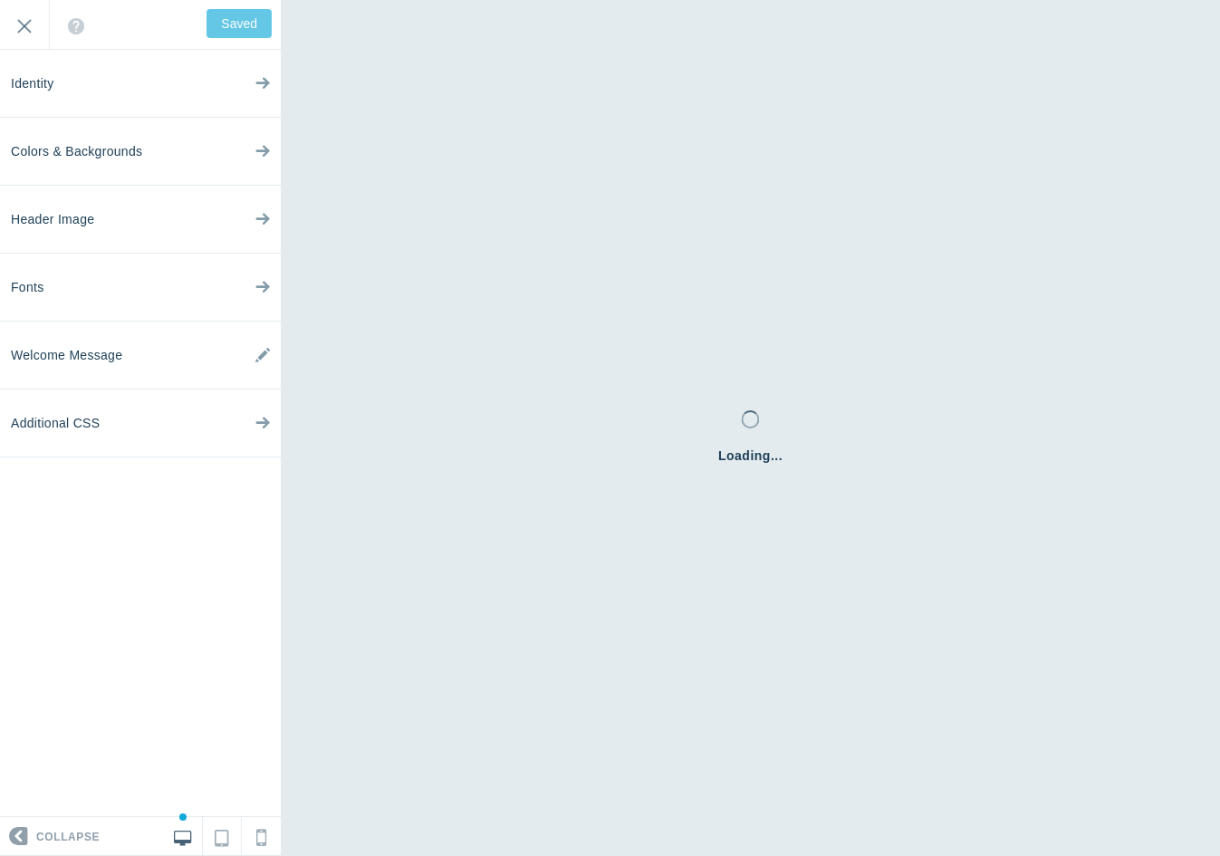
click at [230, 20] on div "Welcome to your new forum! Remember, this is your forum, and you have the freed…" at bounding box center [140, 25] width 281 height 50
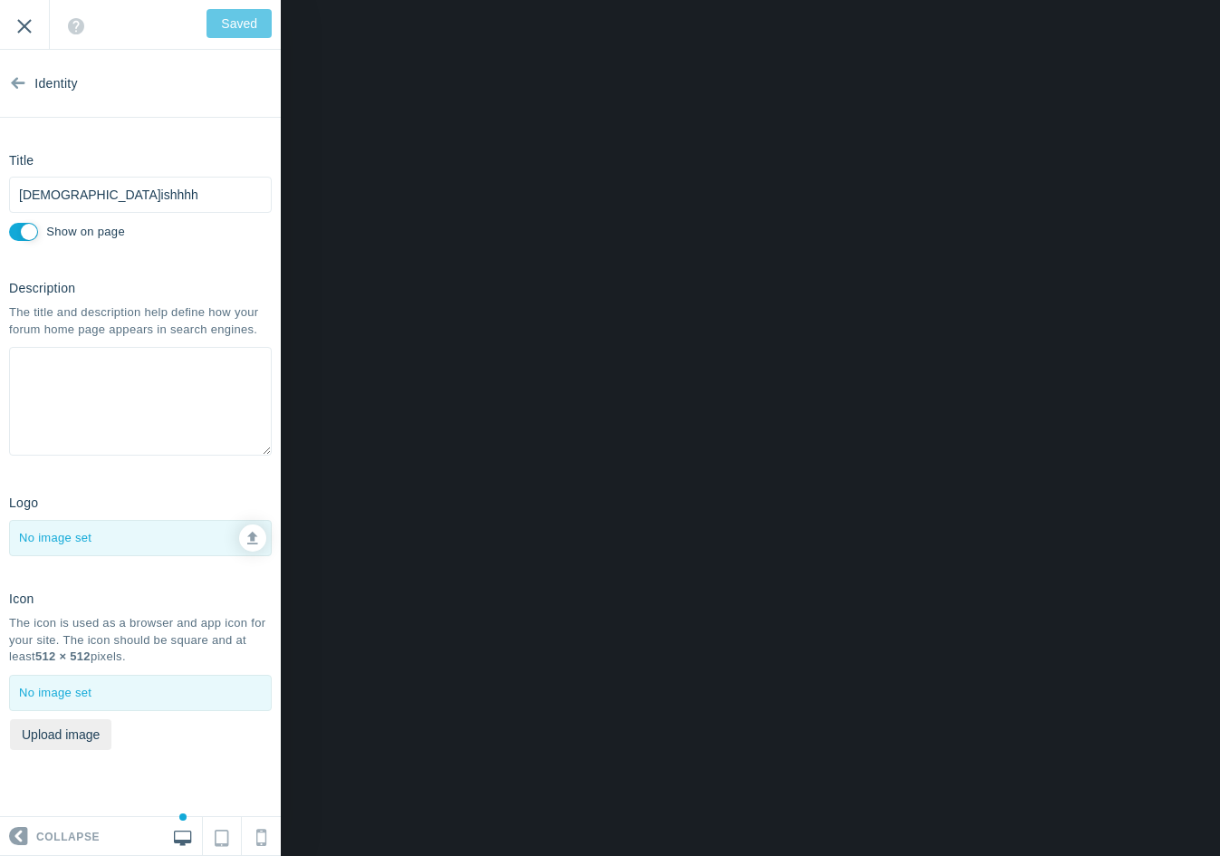
click at [26, 28] on input "Exit" at bounding box center [24, 25] width 49 height 50
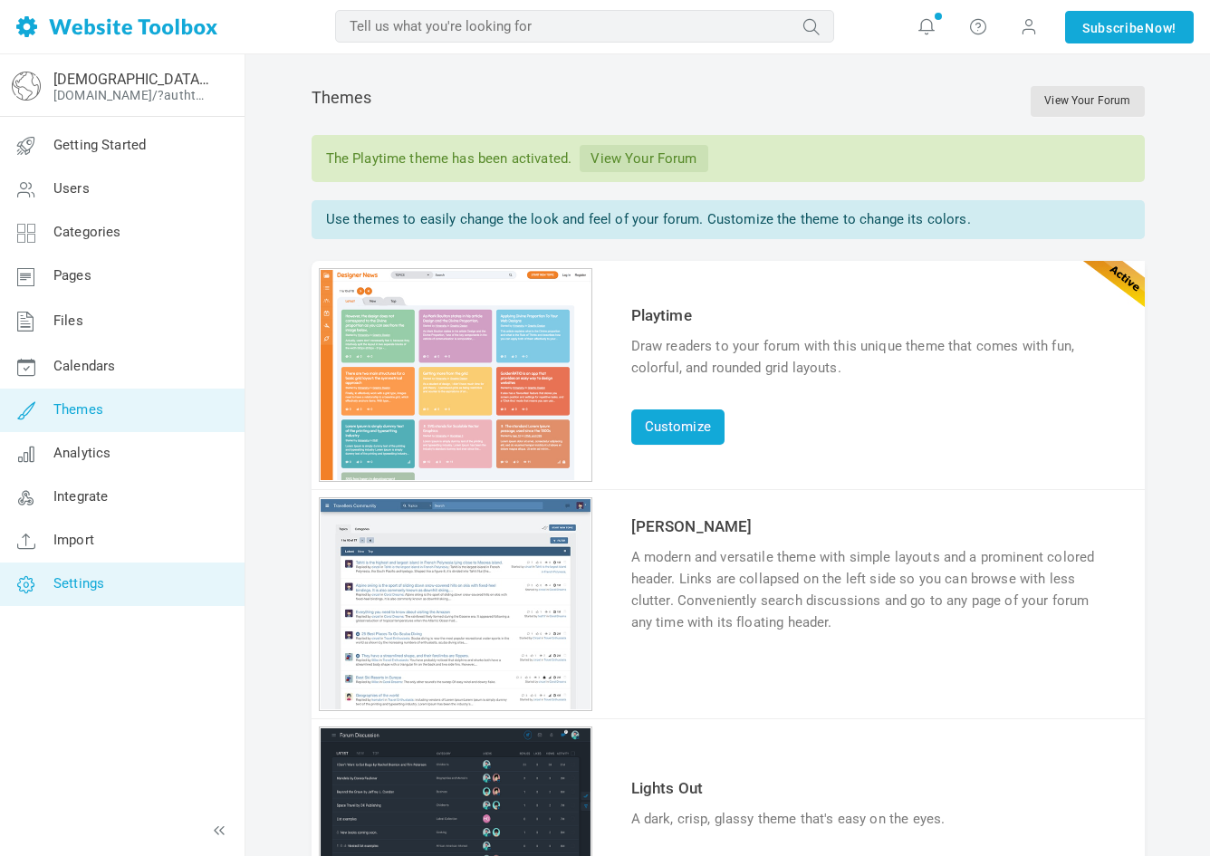
click at [134, 589] on link "Settings" at bounding box center [122, 584] width 246 height 43
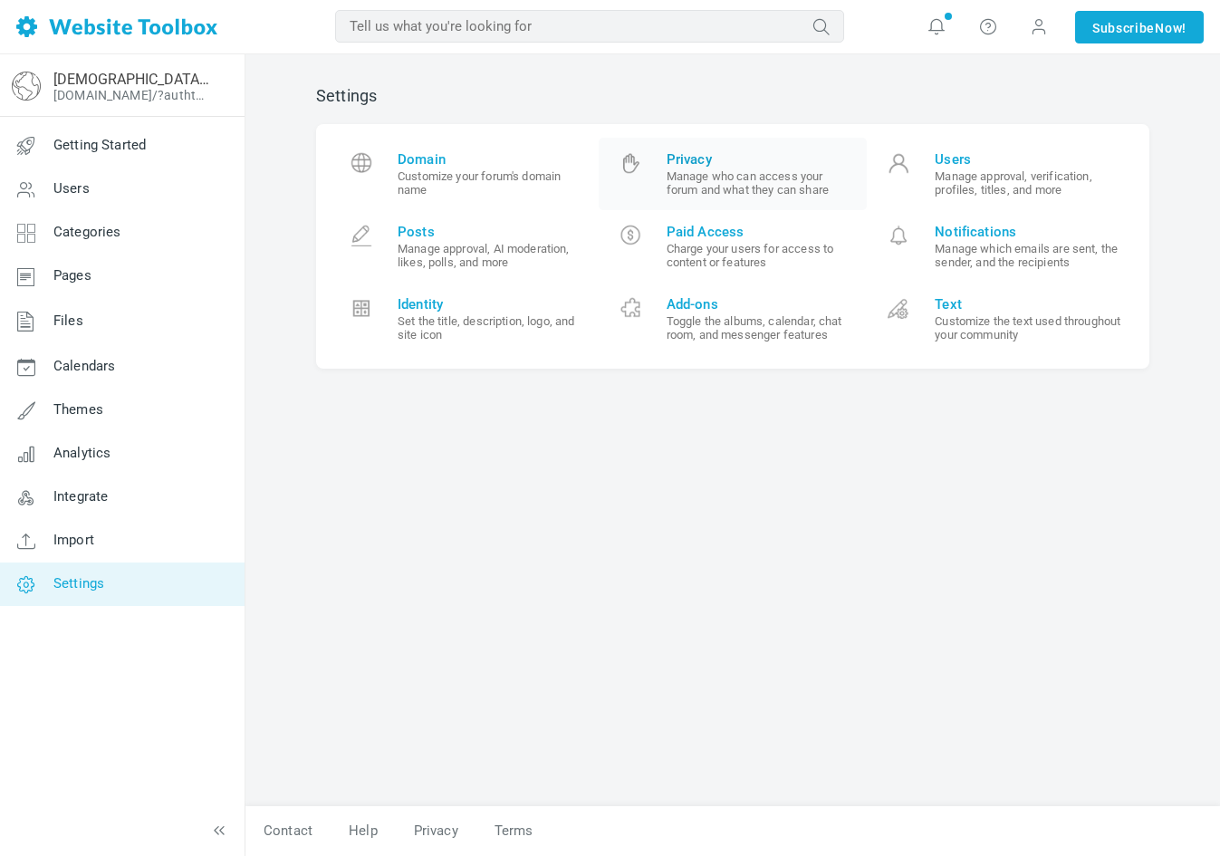
click at [691, 176] on small "Manage who can access your forum and what they can share" at bounding box center [761, 182] width 188 height 27
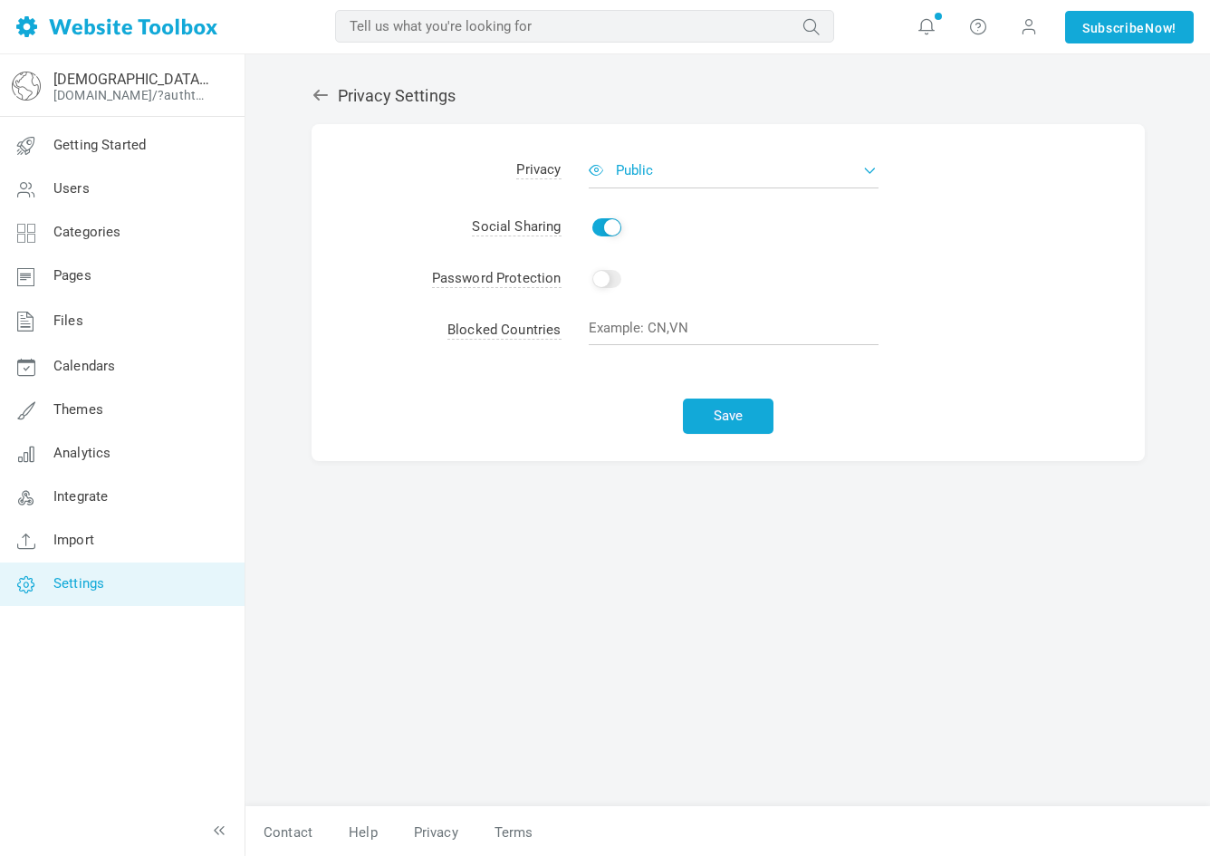
click at [857, 166] on button "Public" at bounding box center [734, 170] width 290 height 36
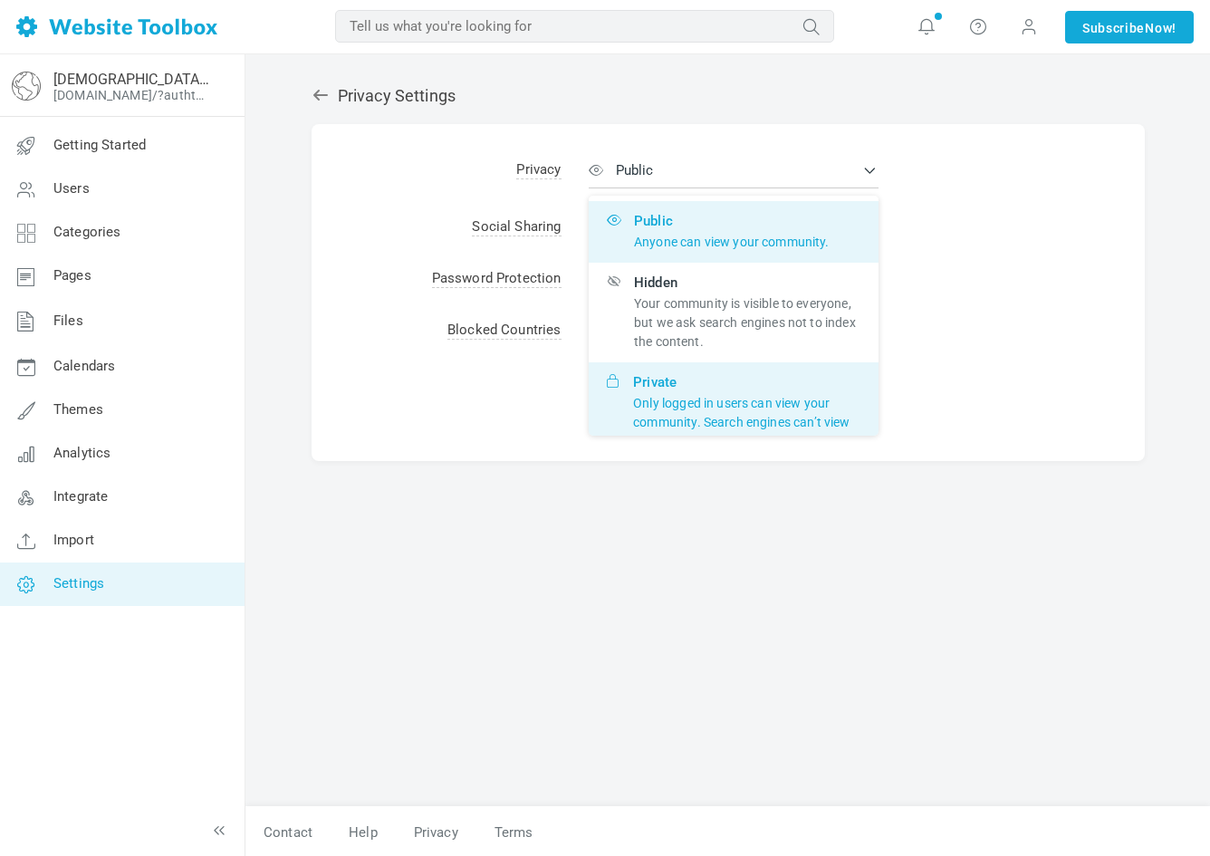
click at [807, 418] on p "Only logged in users can view your community. Search engines can’t view or inde…" at bounding box center [746, 422] width 227 height 57
click at [0, 0] on input "Private Only logged in users can view your community. Search engines can’t view…" at bounding box center [0, 0] width 0 height 0
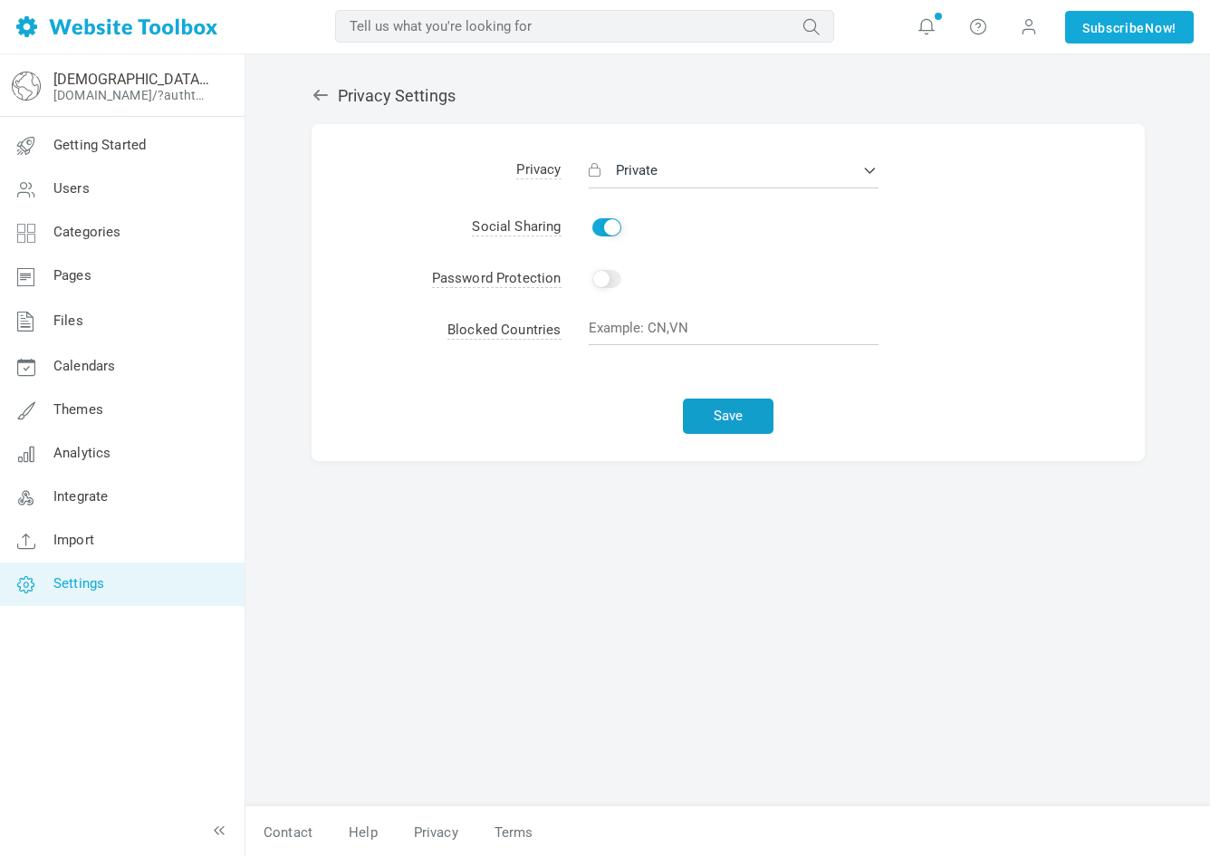
click at [724, 414] on button "Save" at bounding box center [728, 416] width 91 height 35
click at [129, 495] on link "Integrate" at bounding box center [122, 497] width 246 height 43
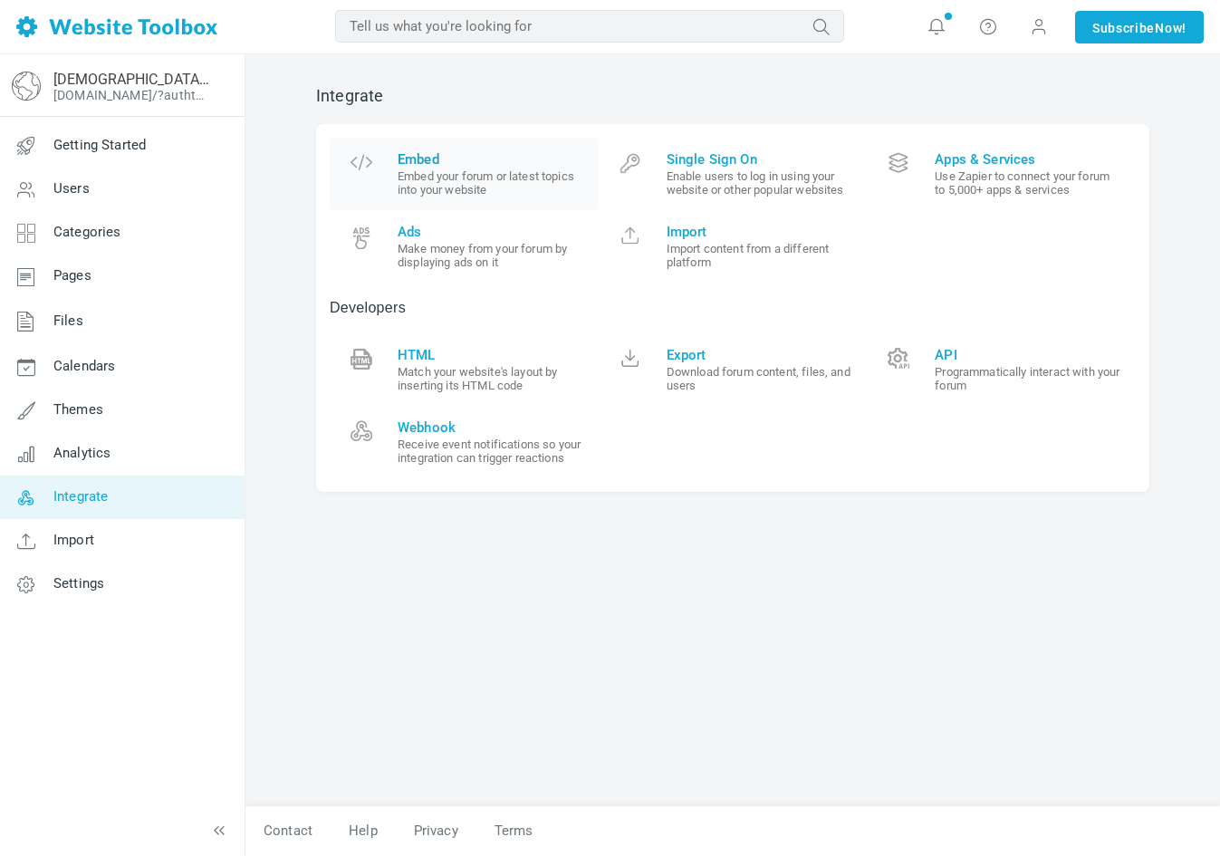
click at [419, 153] on span "Embed" at bounding box center [492, 159] width 188 height 16
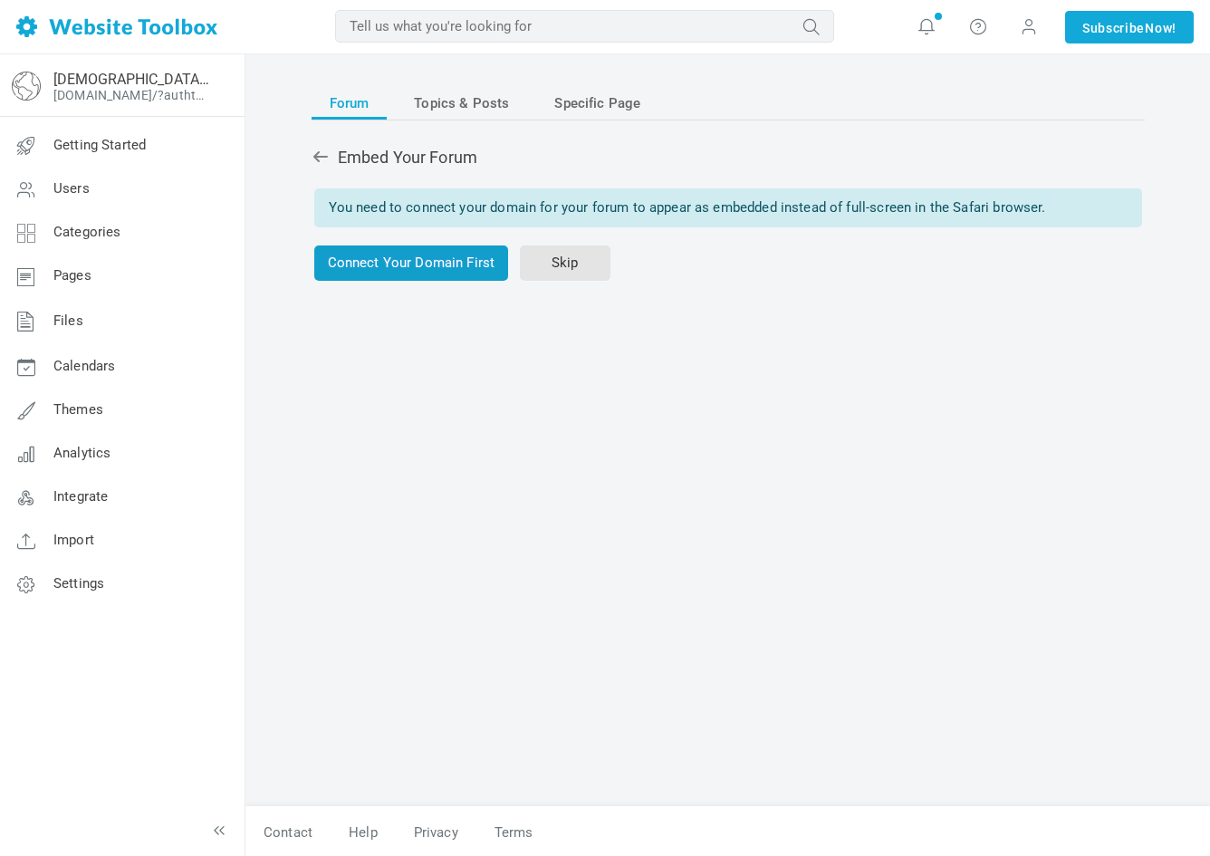
click at [434, 267] on link "Connect Your Domain First" at bounding box center [411, 263] width 195 height 35
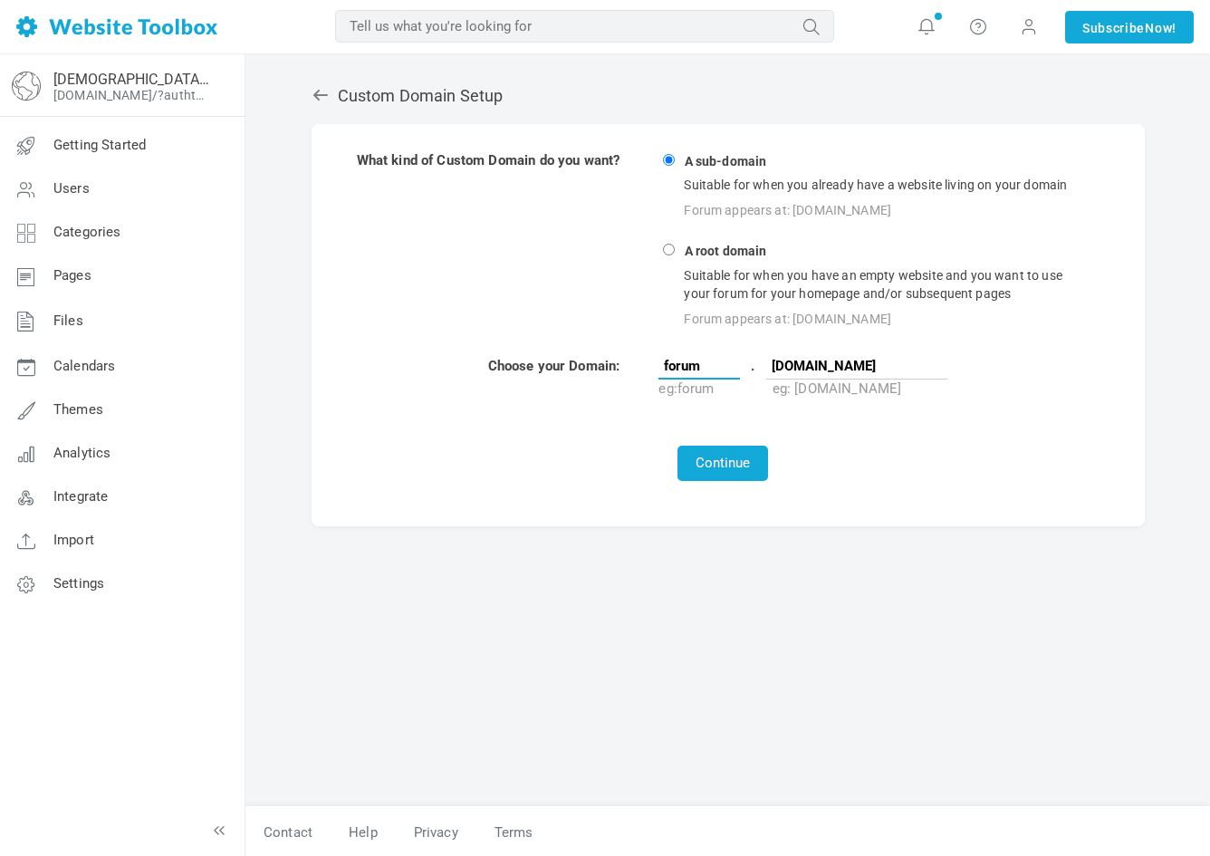
click at [711, 368] on input "forum" at bounding box center [700, 365] width 82 height 27
click at [734, 455] on button "Continue" at bounding box center [723, 463] width 91 height 35
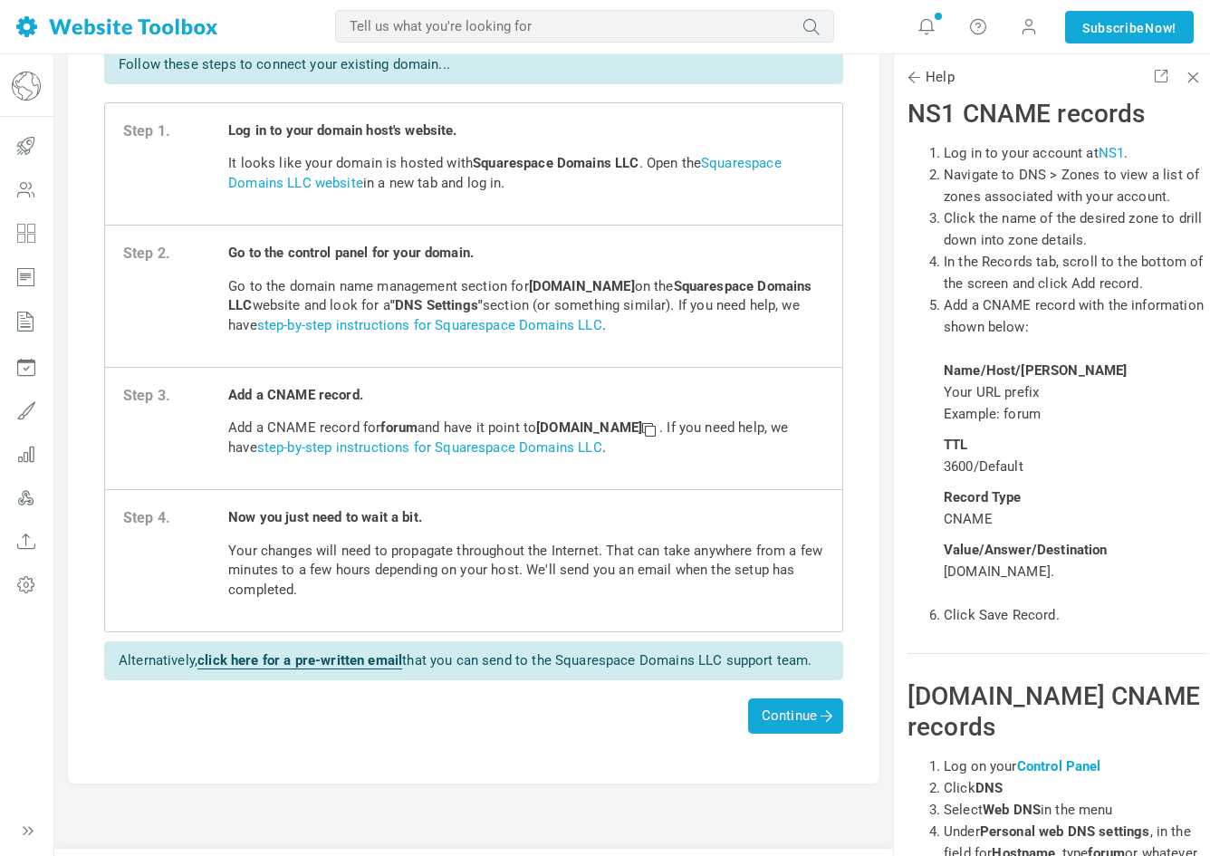
scroll to position [116, 0]
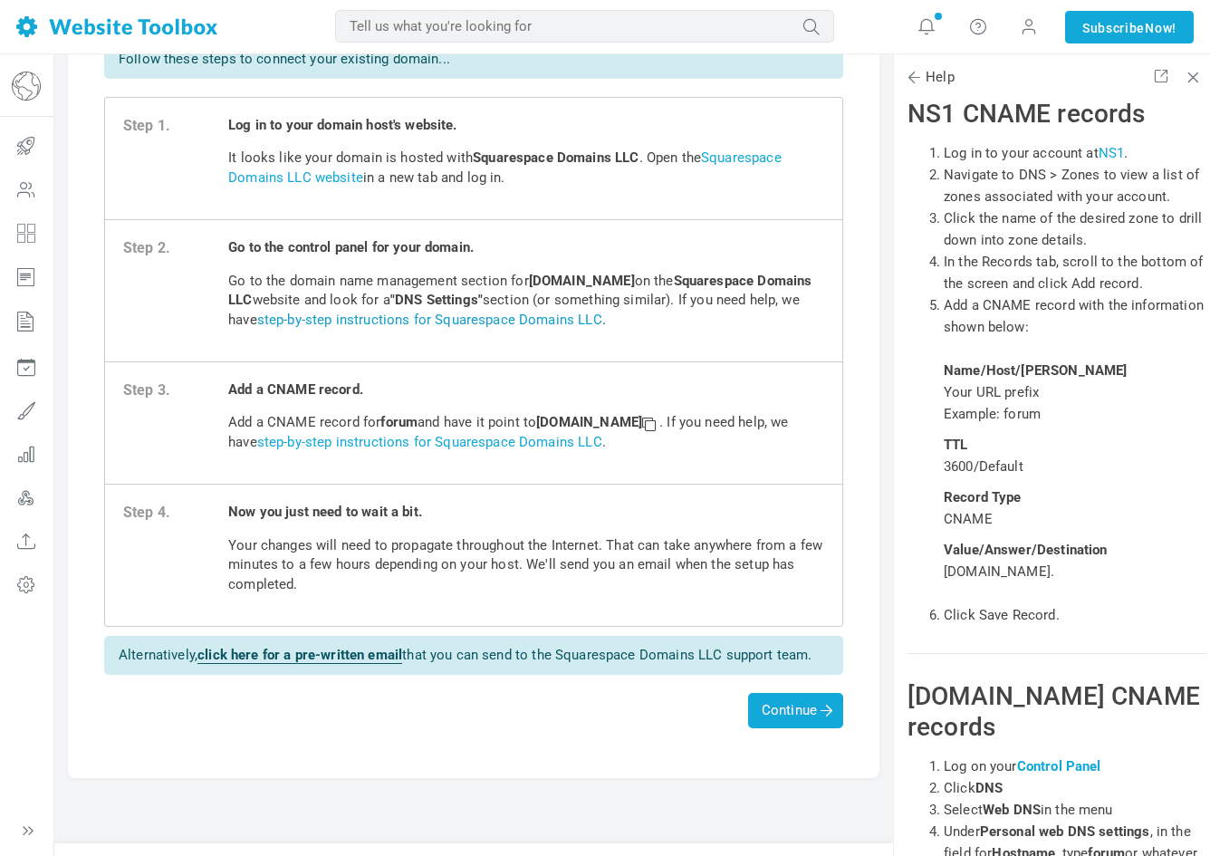
click at [518, 317] on link "step-by-step instructions for Squarespace Domains LLC" at bounding box center [429, 320] width 345 height 16
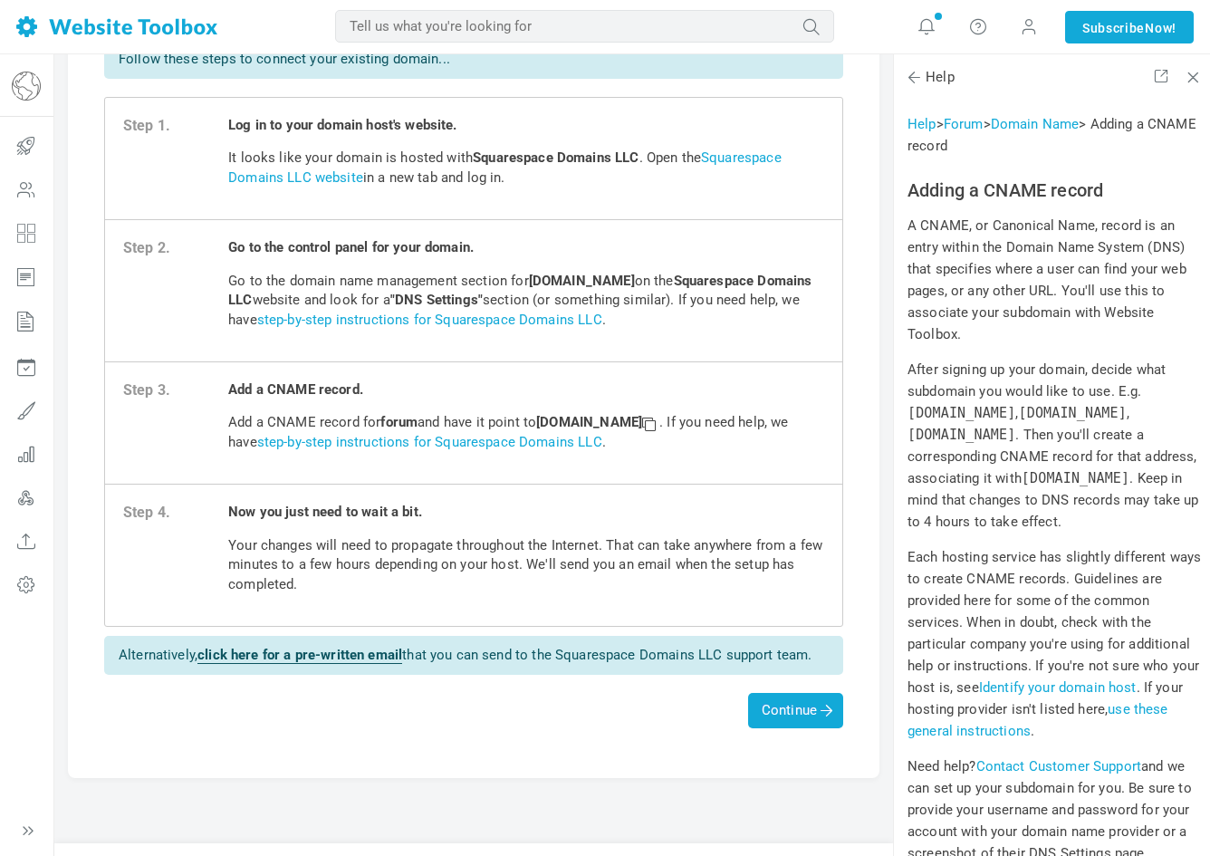
scroll to position [53, 0]
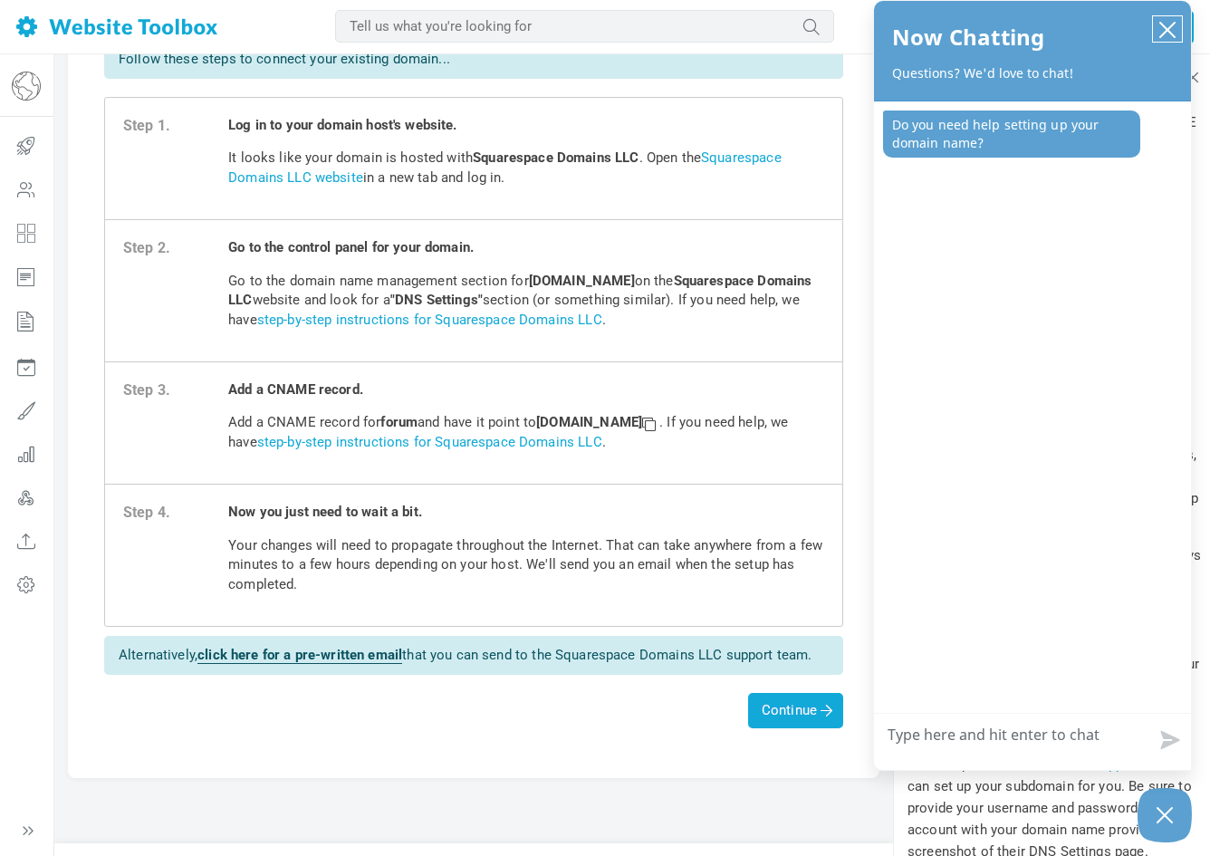
click at [1168, 26] on icon "close chatbox" at bounding box center [1168, 30] width 18 height 18
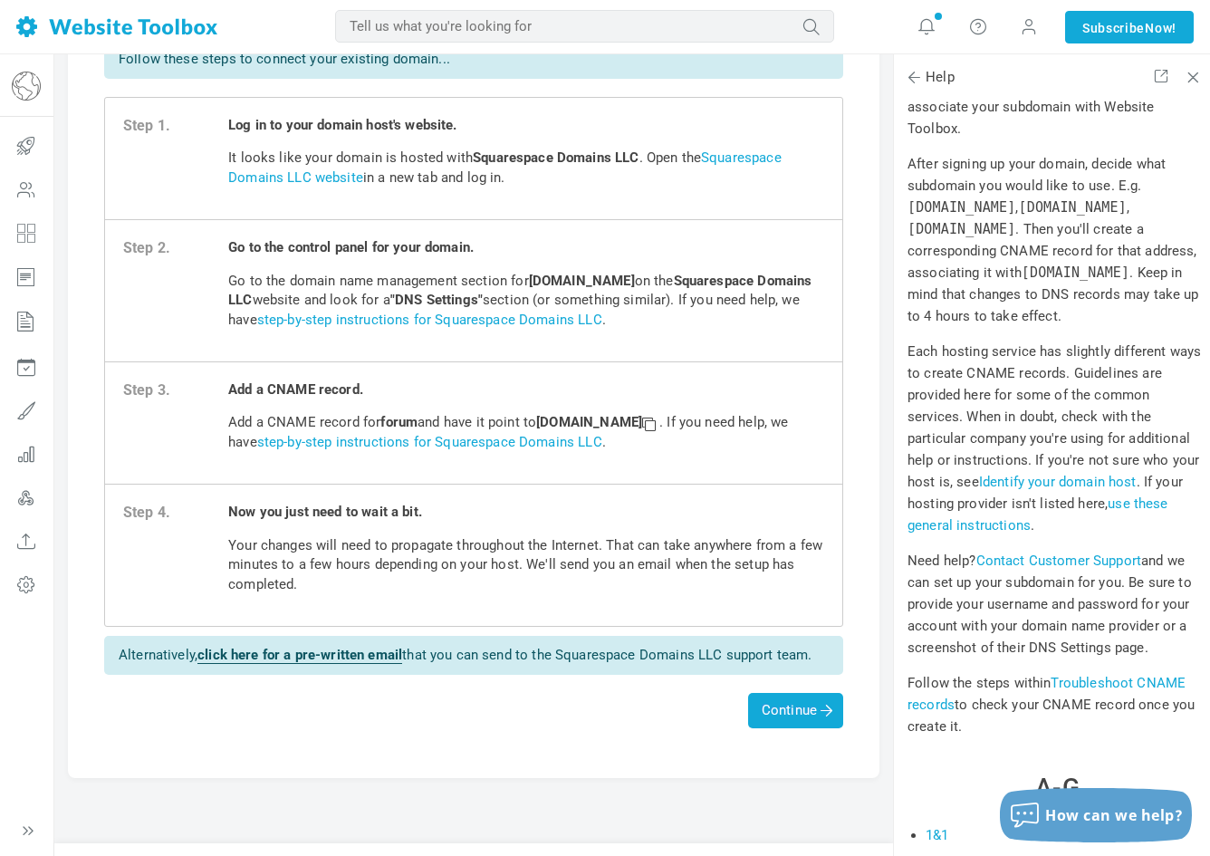
scroll to position [260, 0]
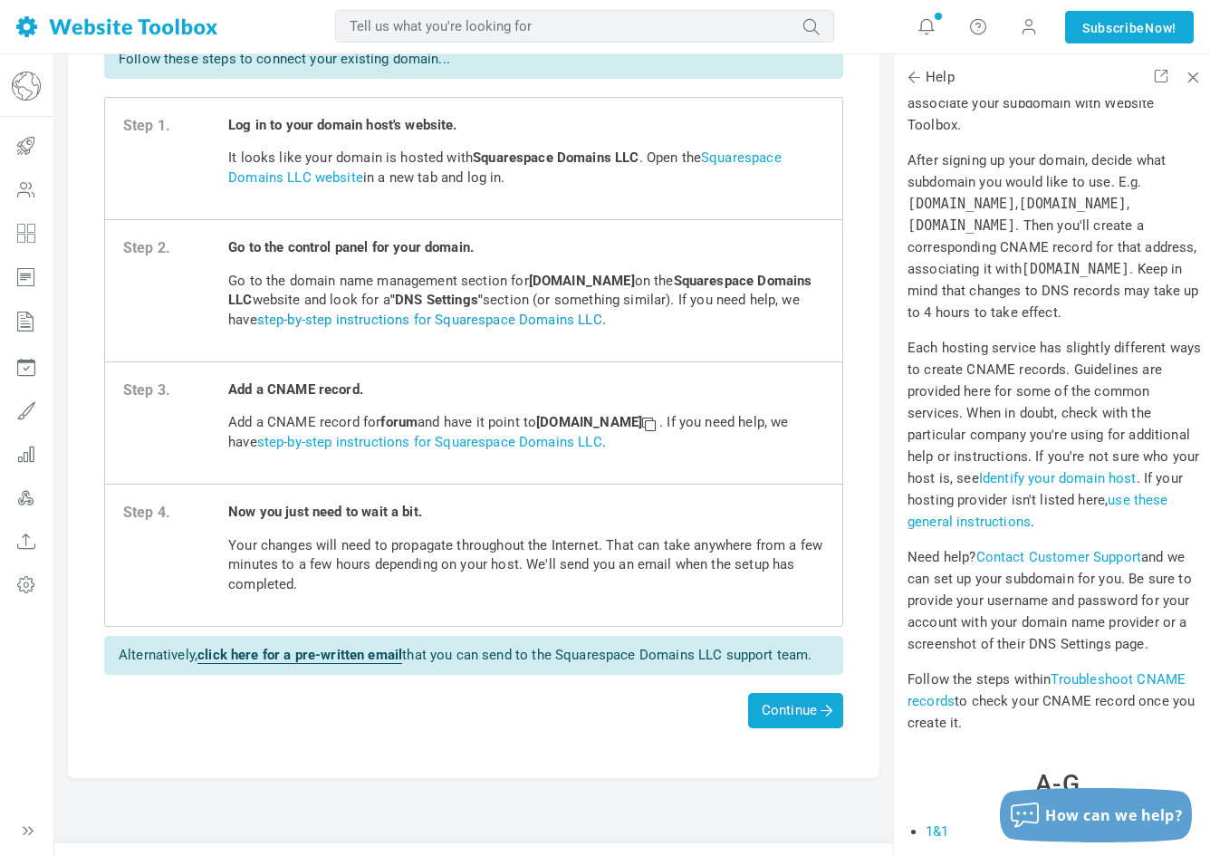
click at [470, 319] on link "step-by-step instructions for Squarespace Domains LLC" at bounding box center [429, 320] width 345 height 16
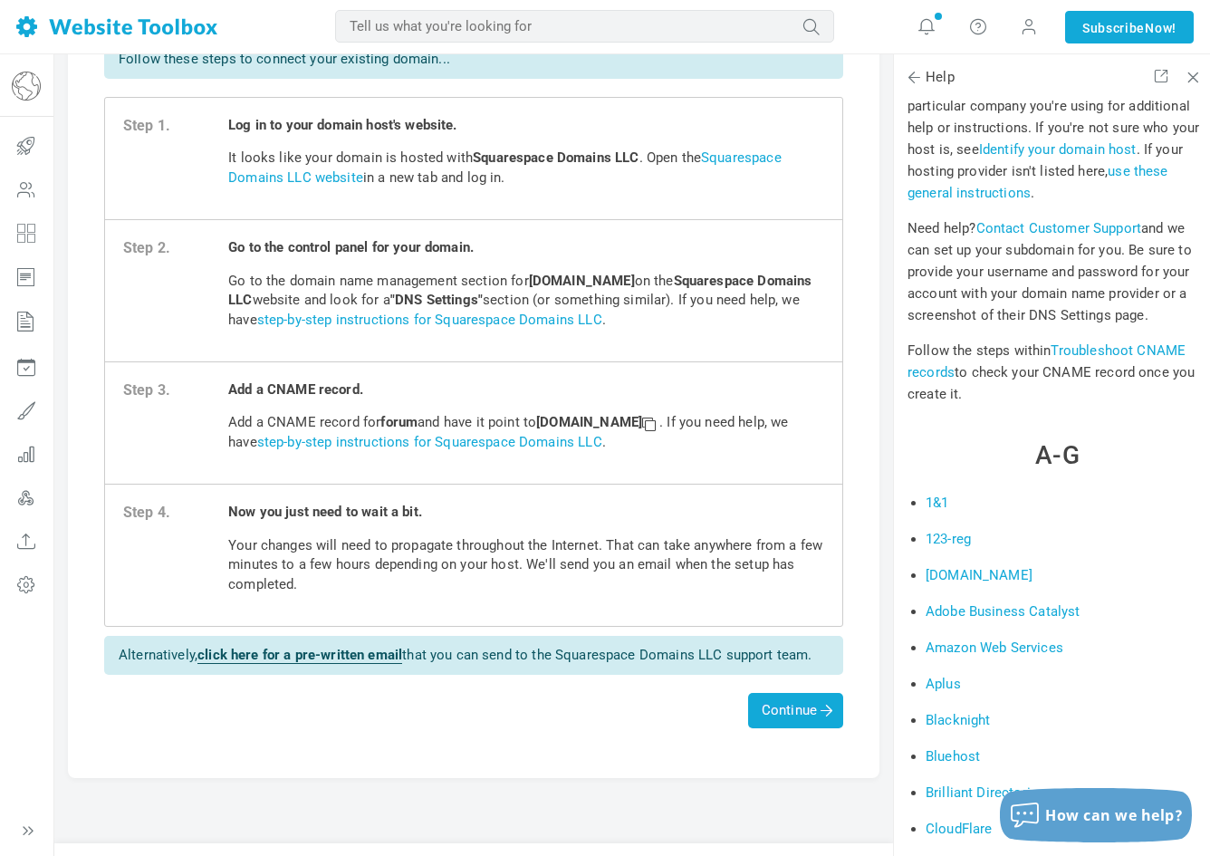
scroll to position [598, 0]
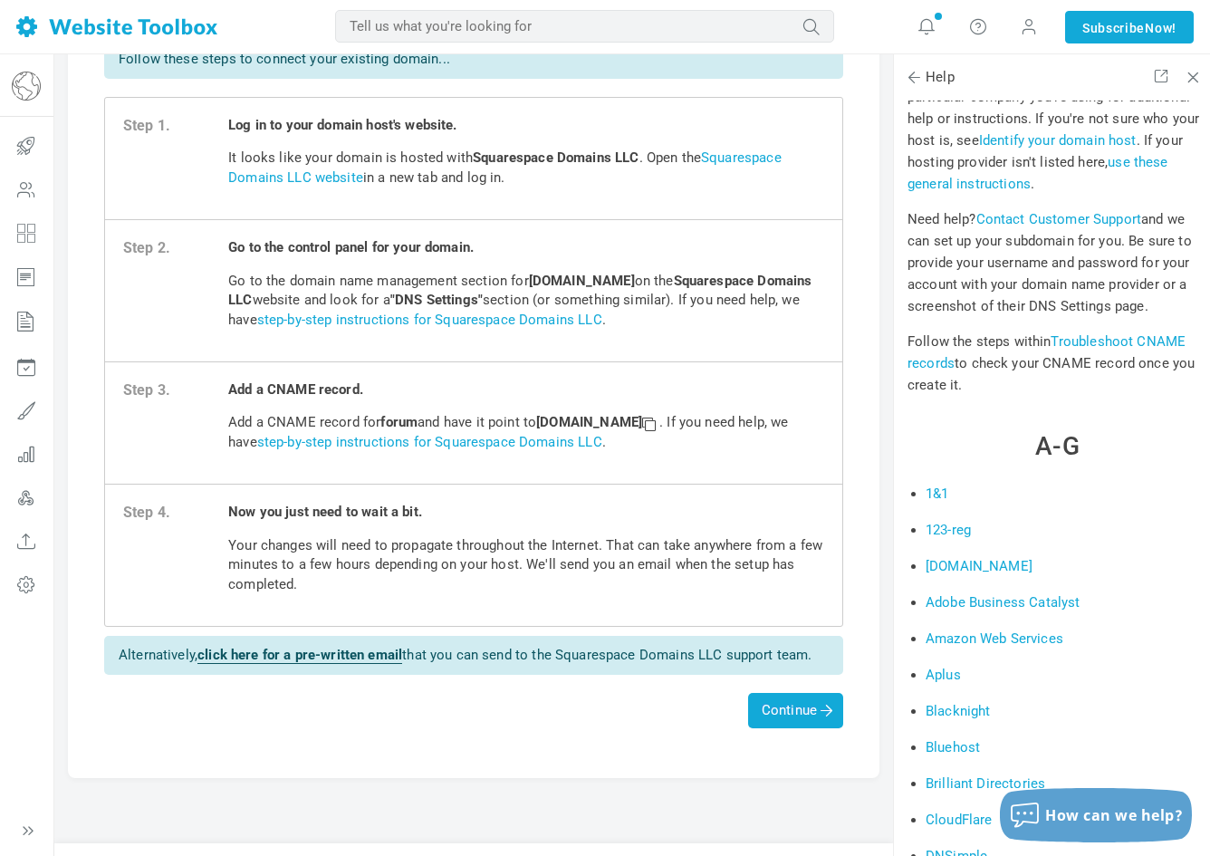
click at [1042, 149] on link "Identify your domain host" at bounding box center [1058, 140] width 158 height 16
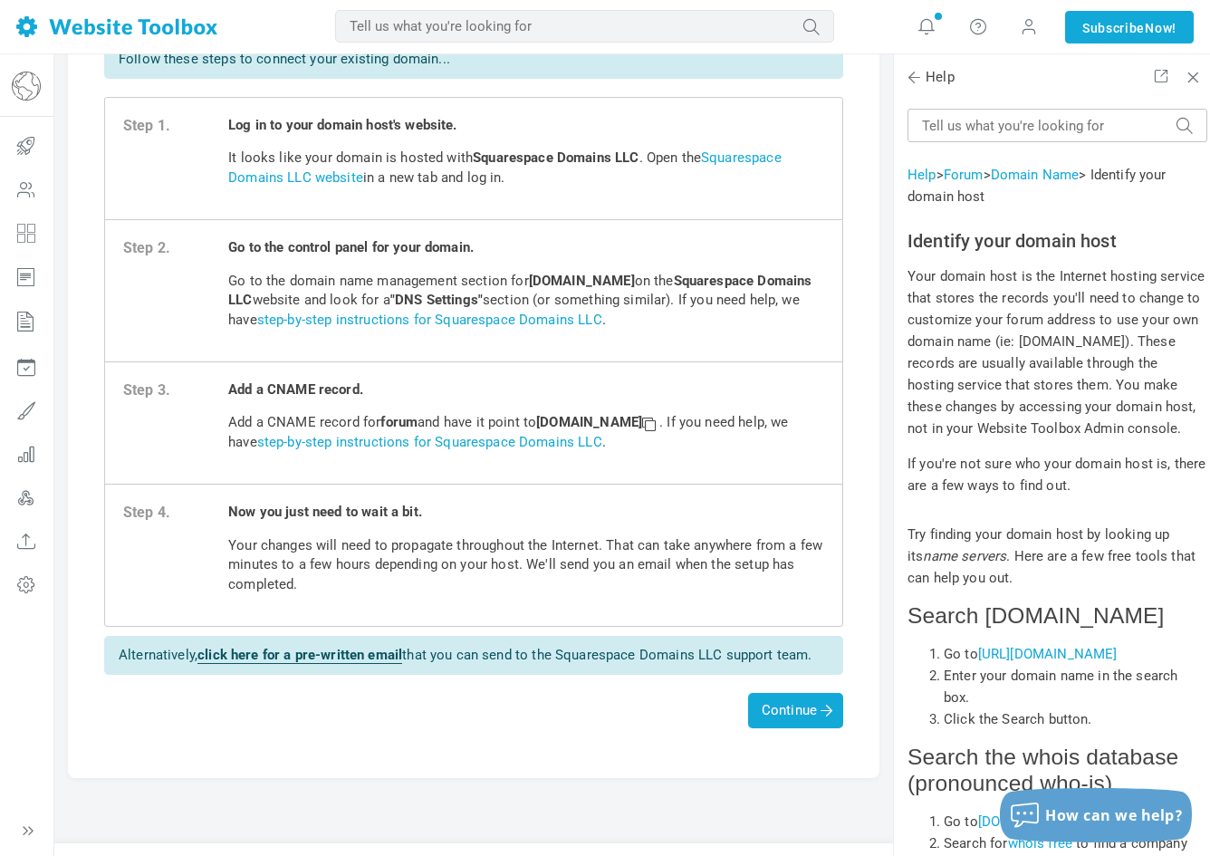
scroll to position [0, 0]
click at [915, 74] on span at bounding box center [914, 77] width 18 height 18
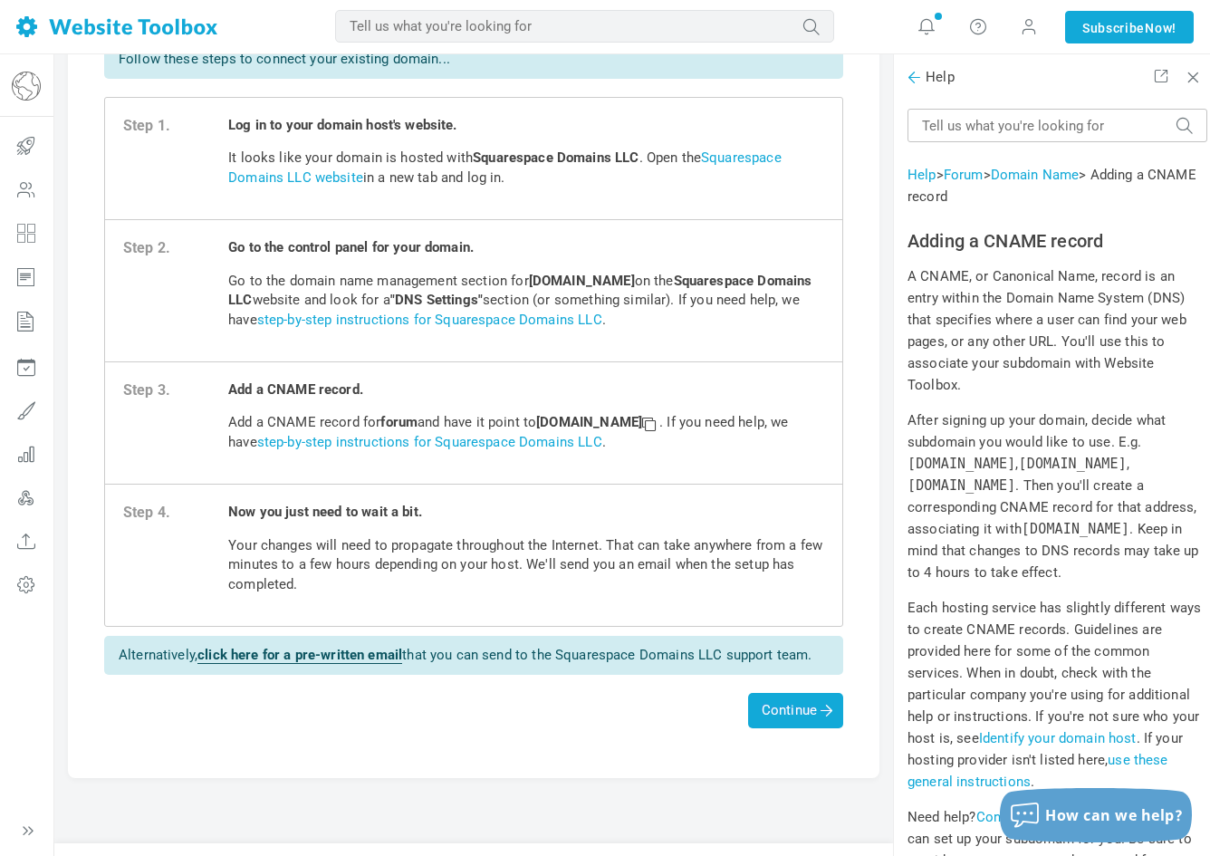
scroll to position [31889, 0]
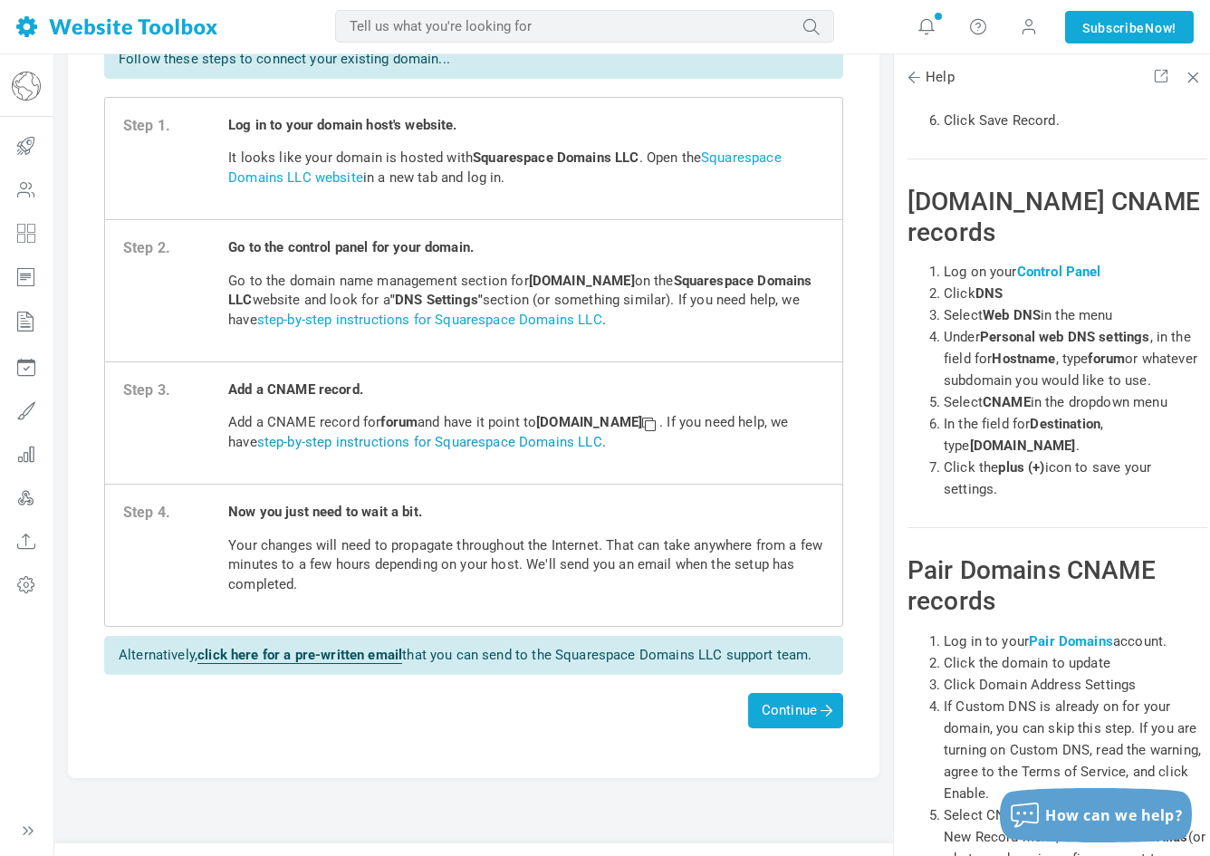
click at [602, 438] on link "step-by-step instructions for Squarespace Domains LLC" at bounding box center [429, 442] width 345 height 16
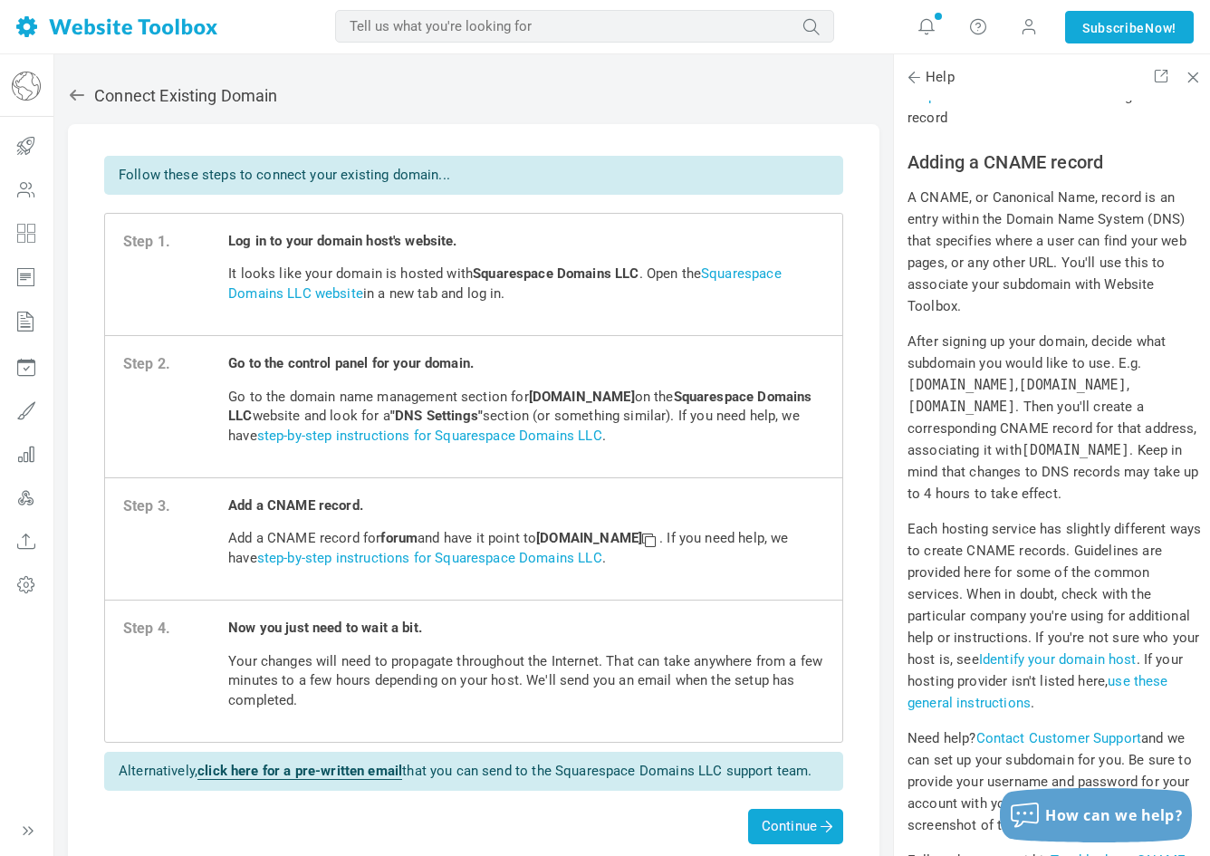
scroll to position [0, 0]
click at [66, 86] on div "Connect existing domain Follow these steps to connect your existing domain... S…" at bounding box center [473, 513] width 839 height 891
click at [75, 93] on icon at bounding box center [77, 95] width 18 height 18
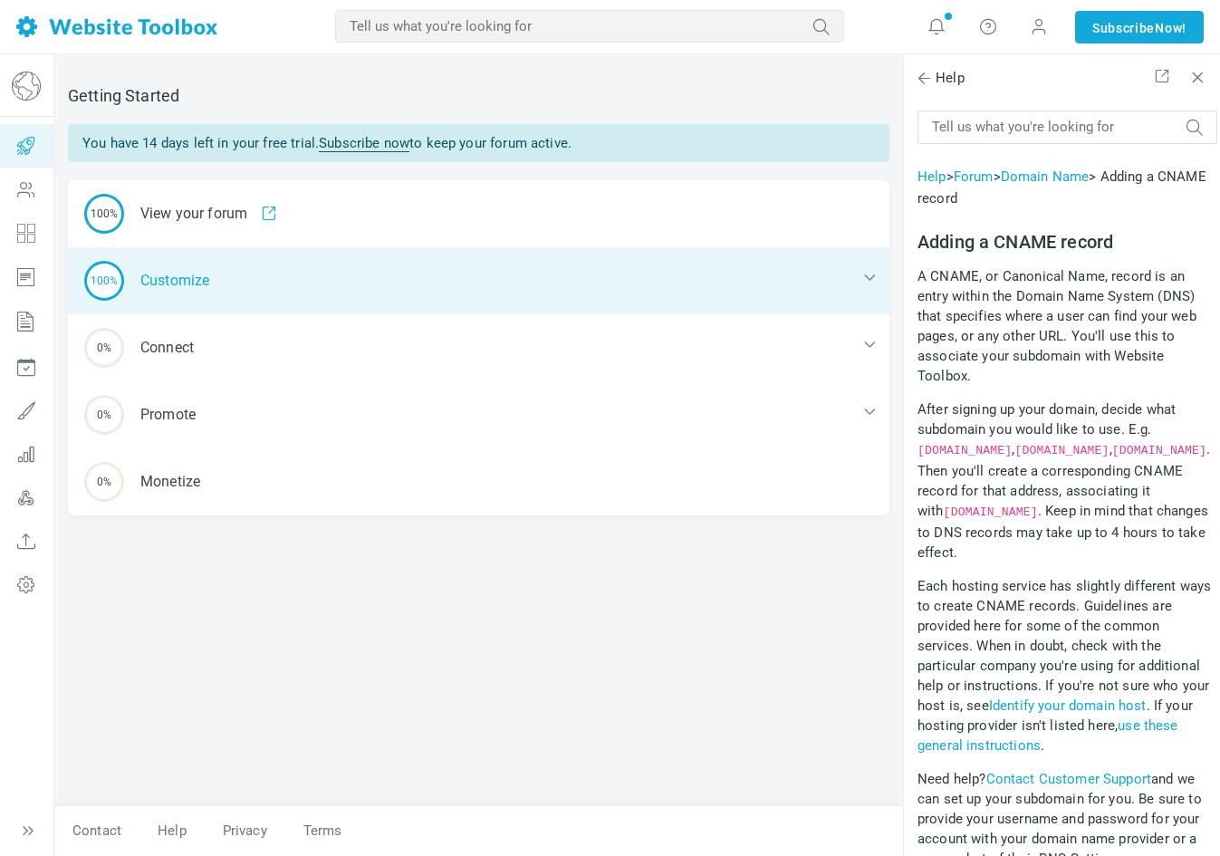
click at [414, 297] on div "100% Customize" at bounding box center [479, 280] width 822 height 67
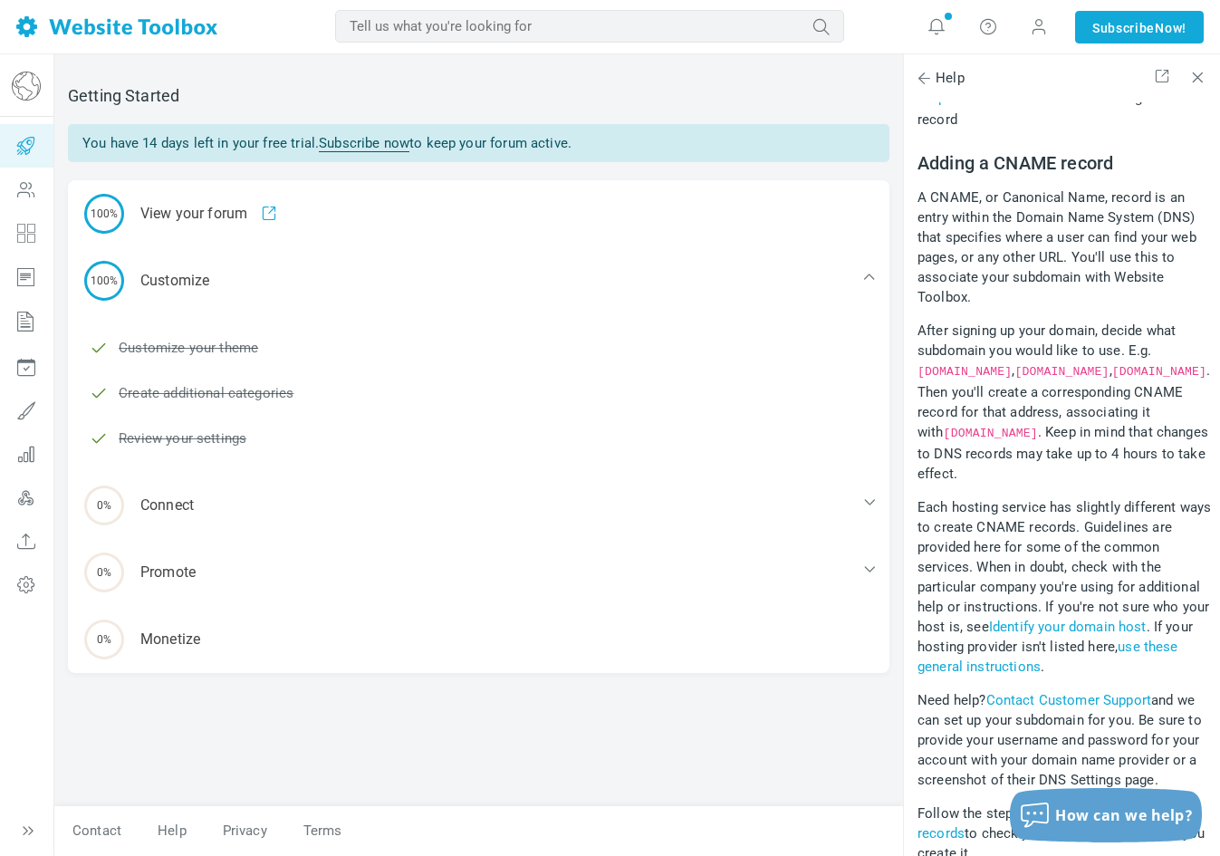
click at [294, 355] on li "Customize your theme" at bounding box center [490, 347] width 800 height 27
click at [188, 348] on link "Customize your theme" at bounding box center [189, 348] width 140 height 20
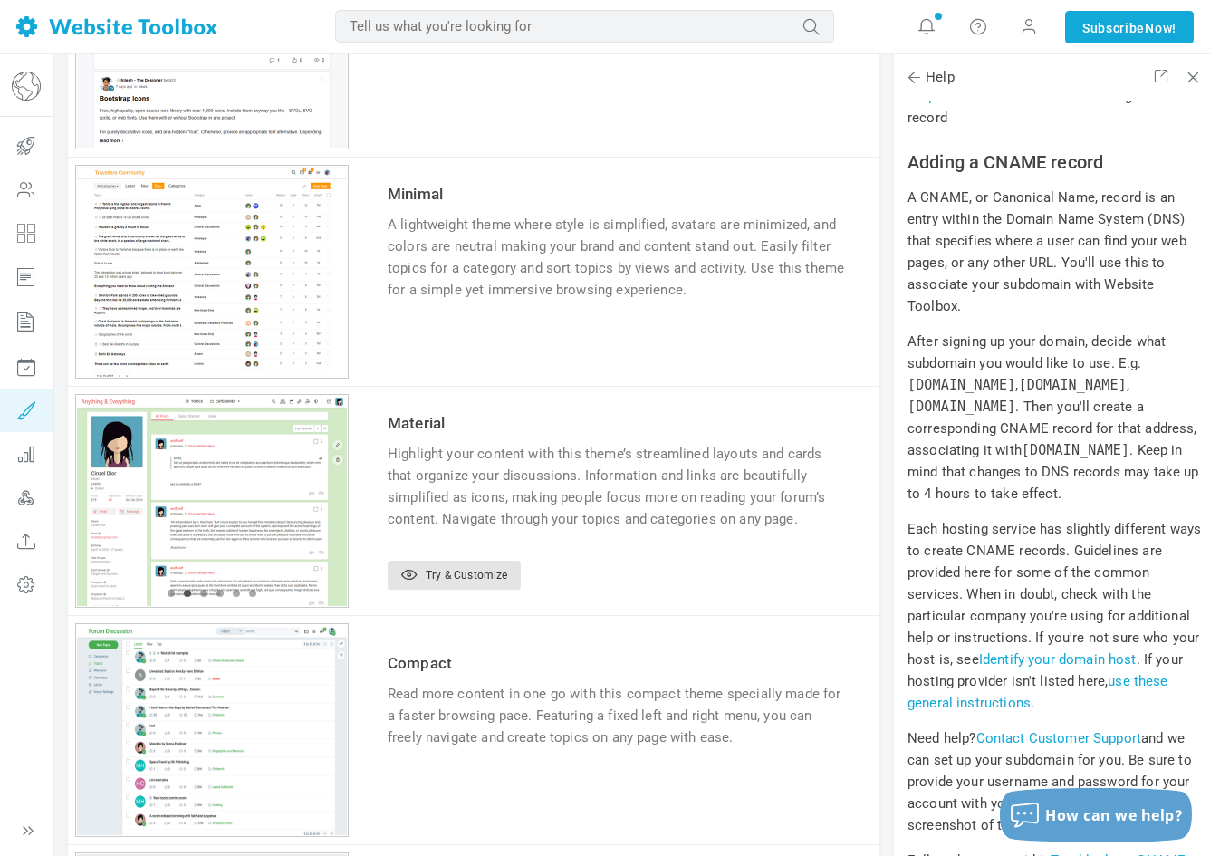
scroll to position [1186, 0]
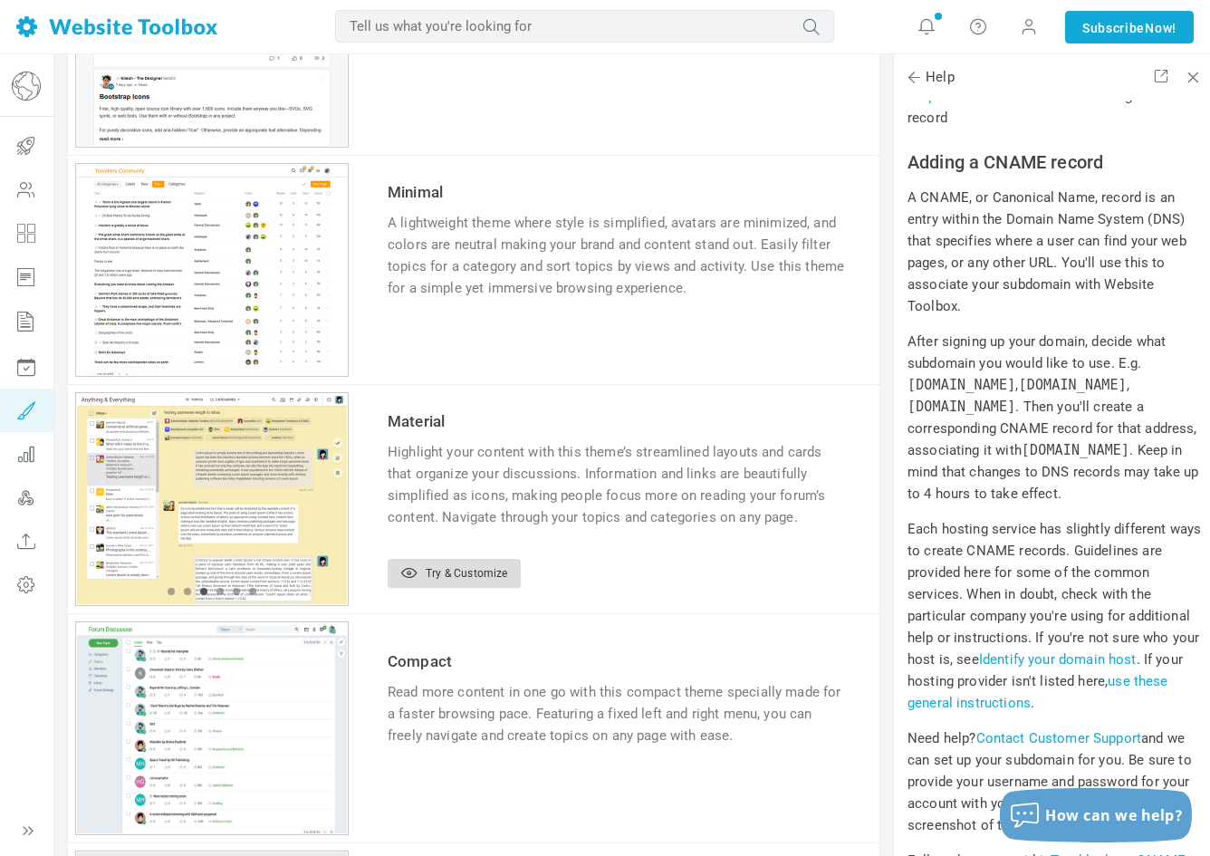
click at [469, 578] on link "Try & Customize" at bounding box center [454, 573] width 133 height 29
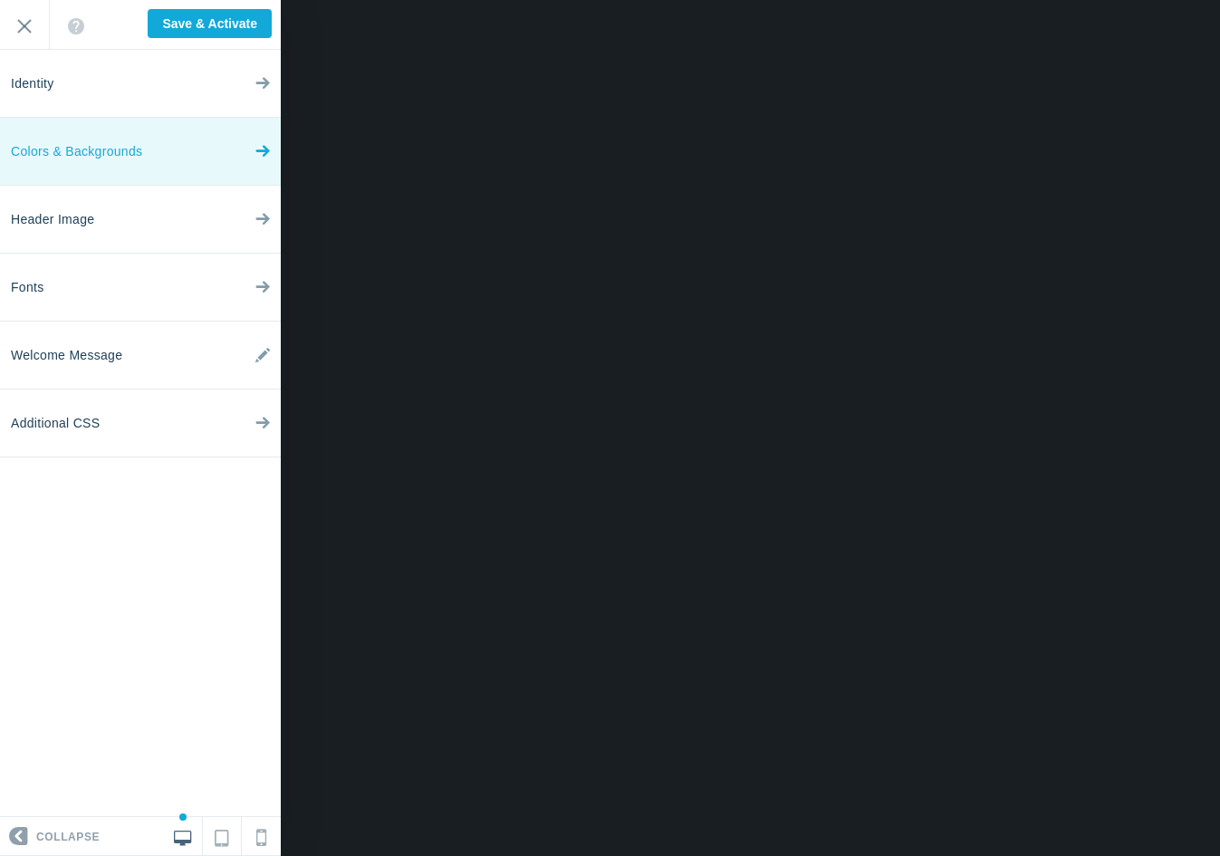
click at [257, 155] on icon at bounding box center [262, 147] width 14 height 68
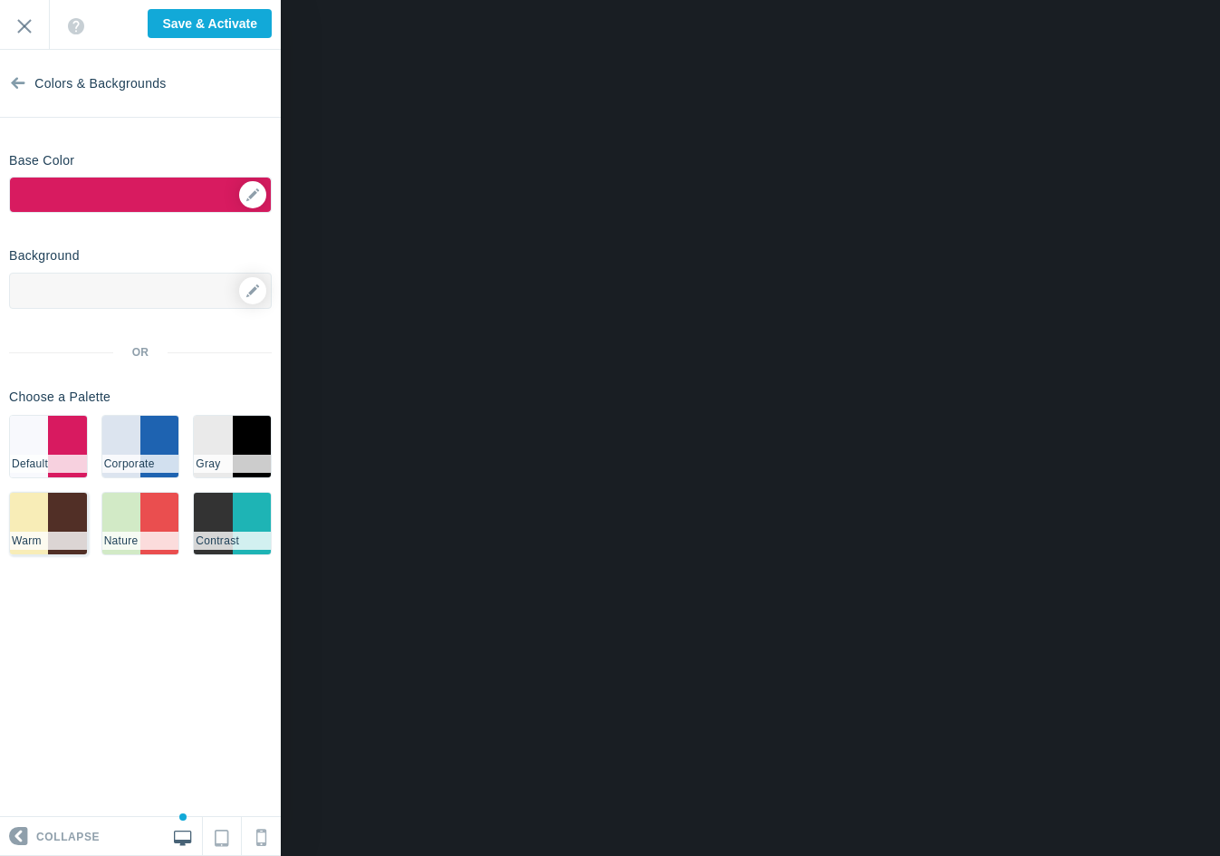
click at [33, 535] on li "Warm" at bounding box center [48, 541] width 77 height 18
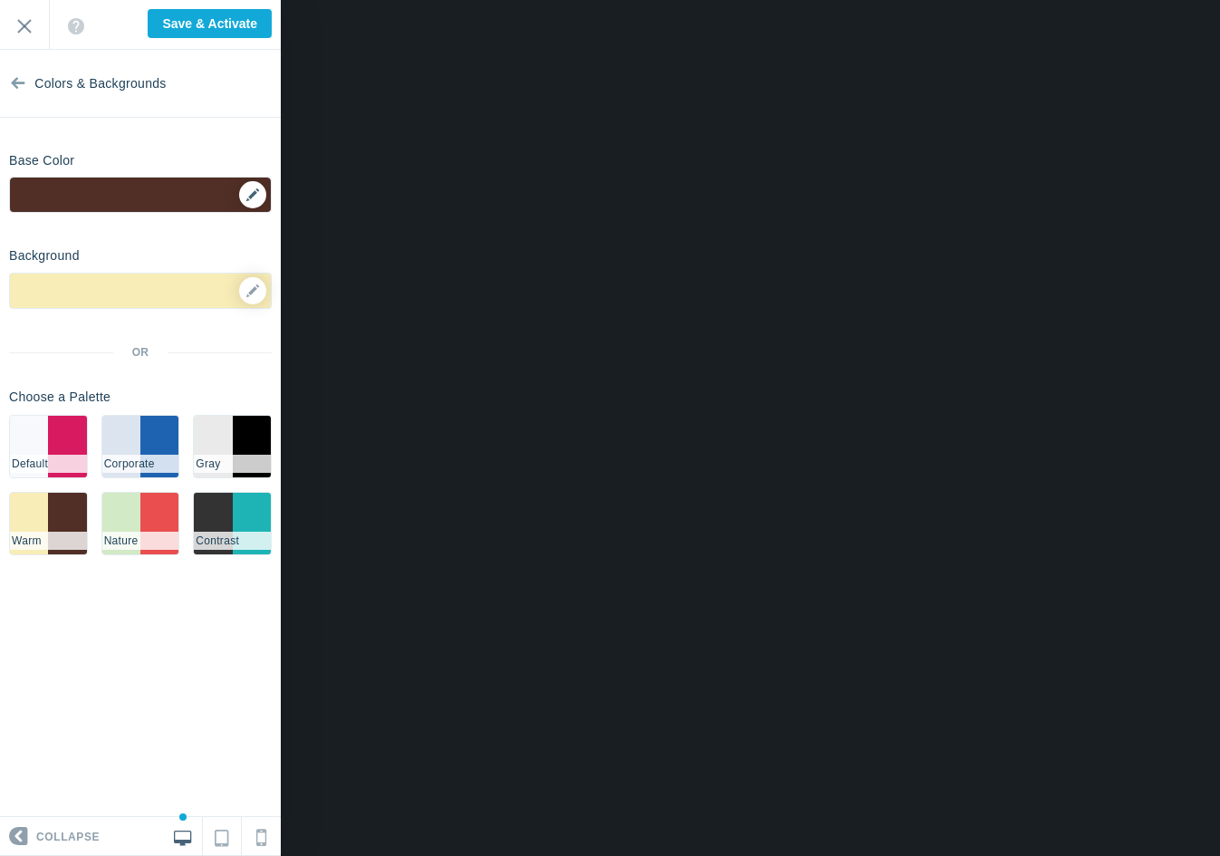
click at [241, 194] on div "▼" at bounding box center [140, 200] width 261 height 45
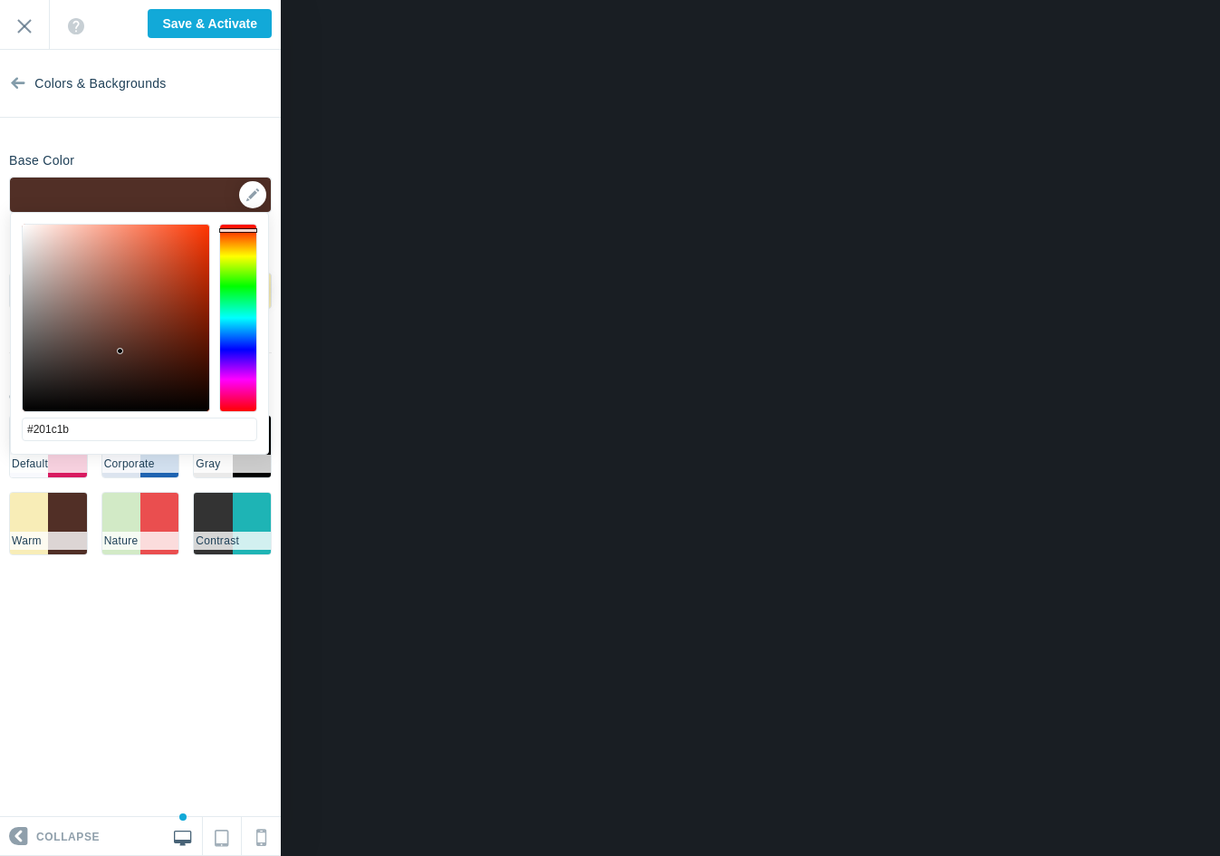
click at [51, 387] on div at bounding box center [116, 318] width 187 height 187
type input "#1c1b1b"
click at [34, 390] on div at bounding box center [116, 318] width 187 height 187
click at [151, 156] on div "Base Color ▼" at bounding box center [140, 179] width 281 height 68
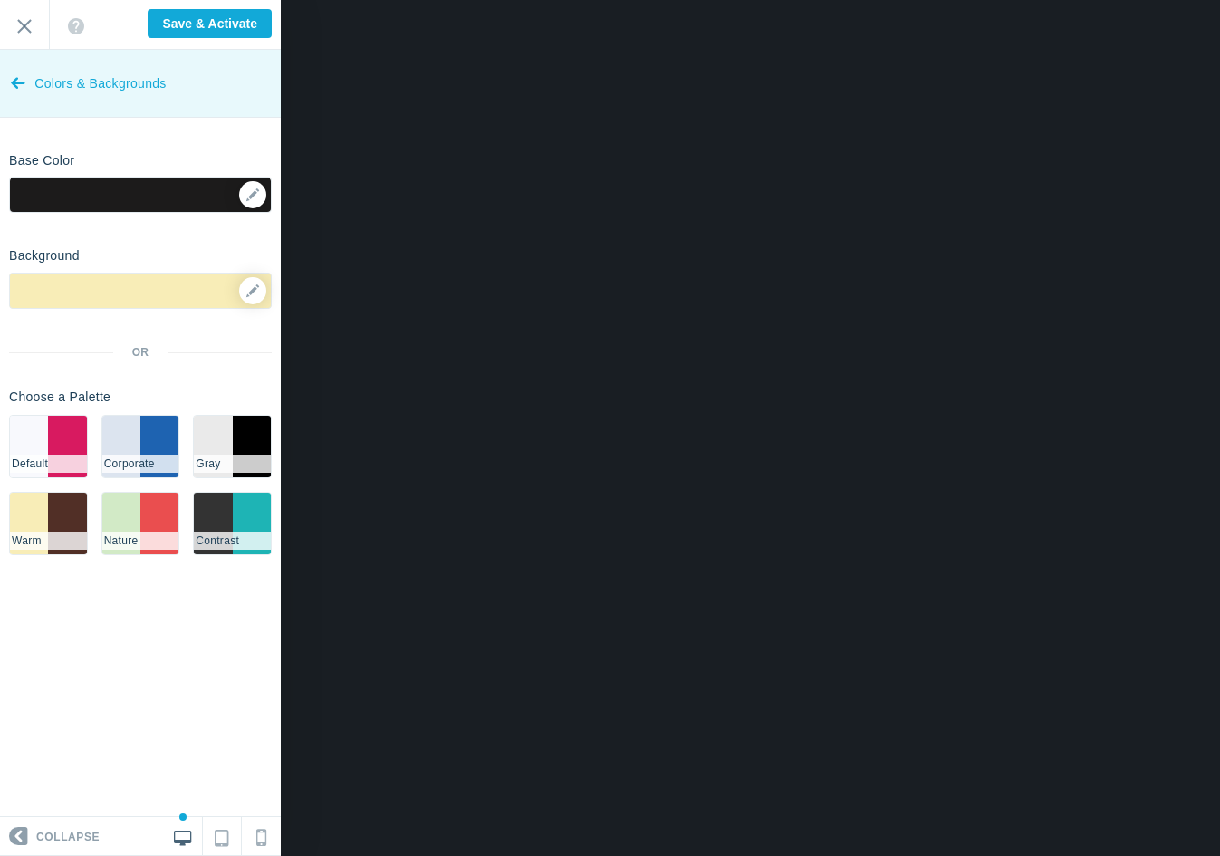
click at [23, 84] on icon at bounding box center [18, 79] width 14 height 68
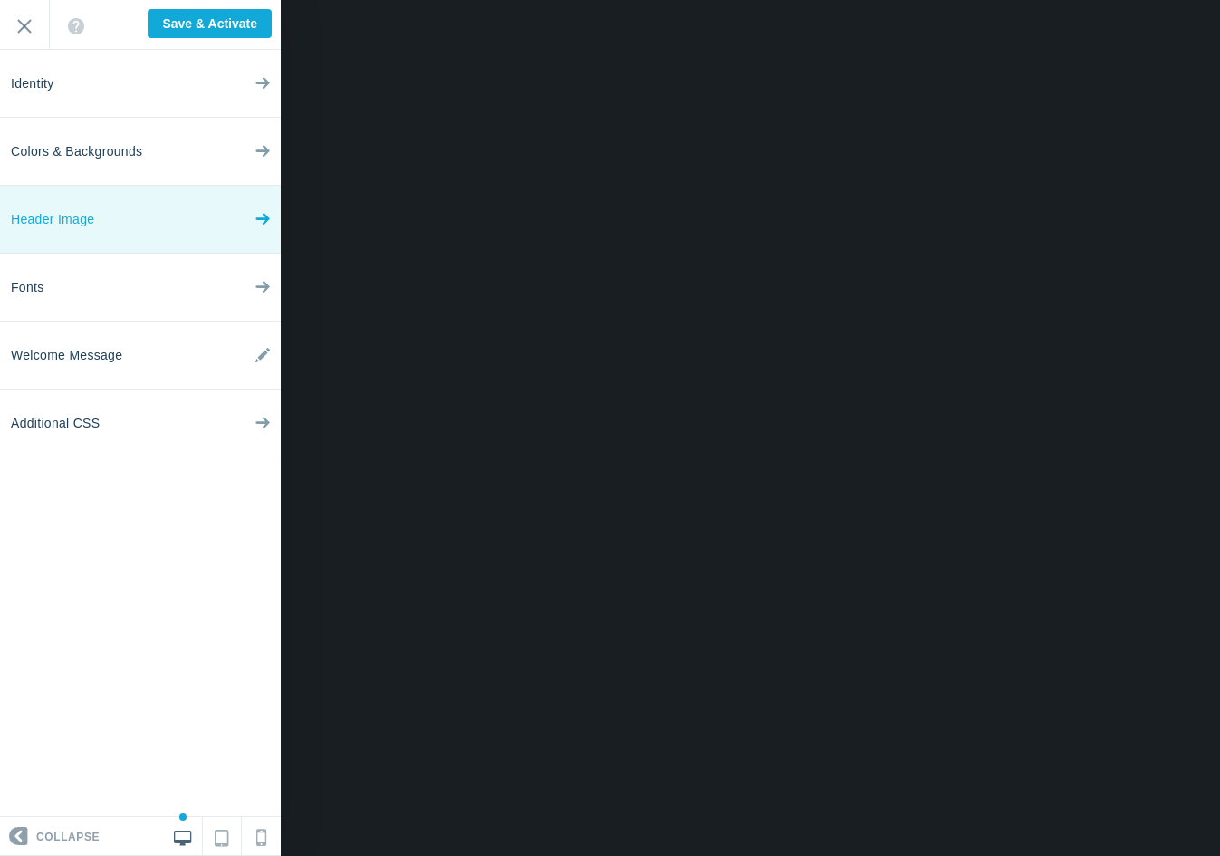
click at [240, 219] on link "Header Image" at bounding box center [140, 220] width 281 height 68
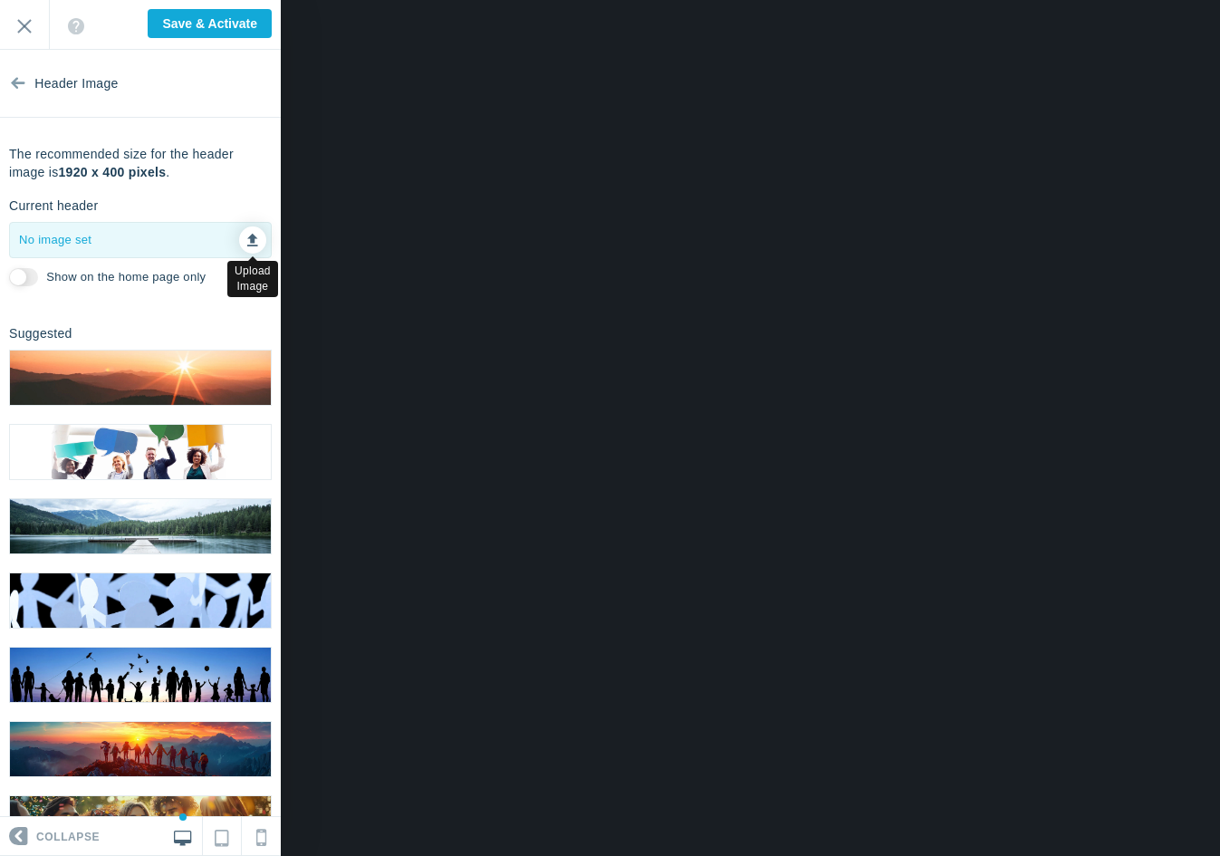
click at [244, 239] on link at bounding box center [252, 239] width 27 height 27
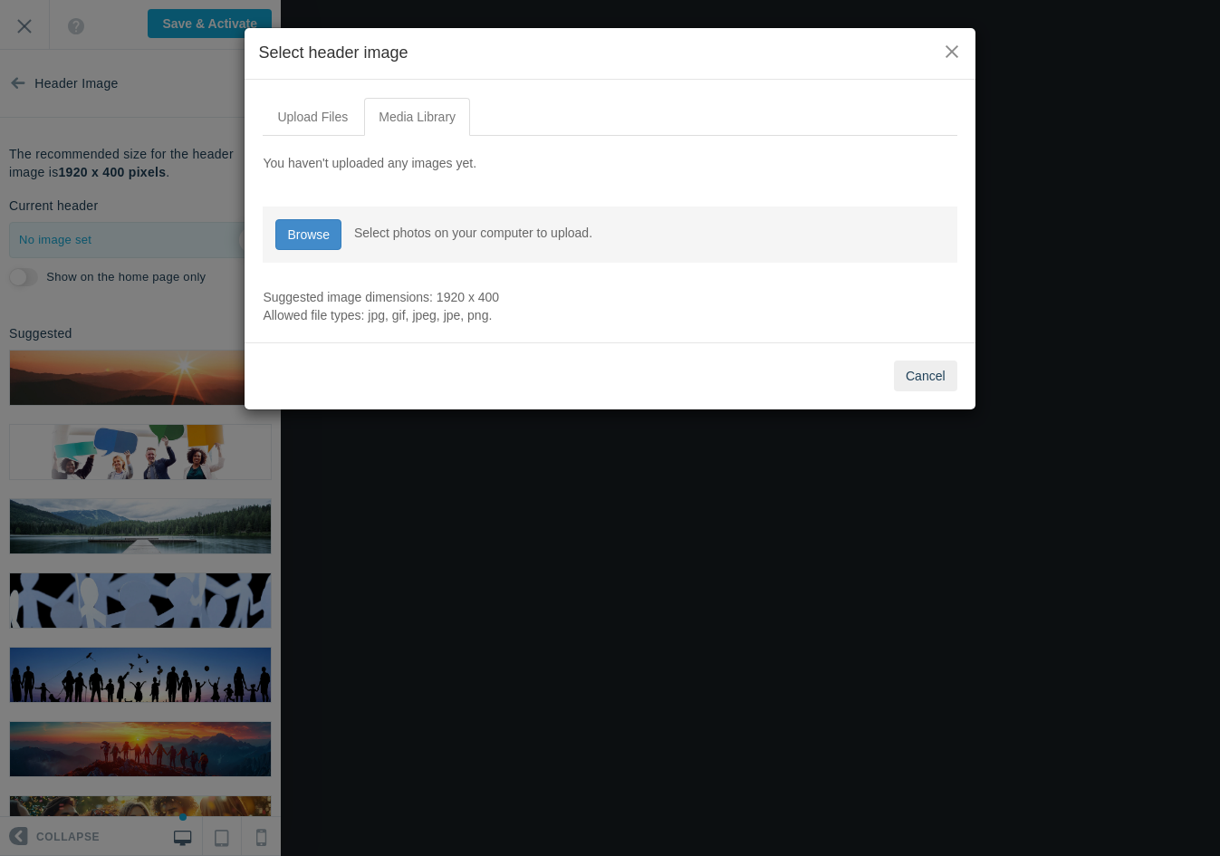
click at [319, 93] on div "Upload Files Media Library You haven't uploaded any images yet. Browse Browse S…" at bounding box center [610, 211] width 730 height 263
click at [318, 124] on link "Upload Files" at bounding box center [313, 117] width 100 height 38
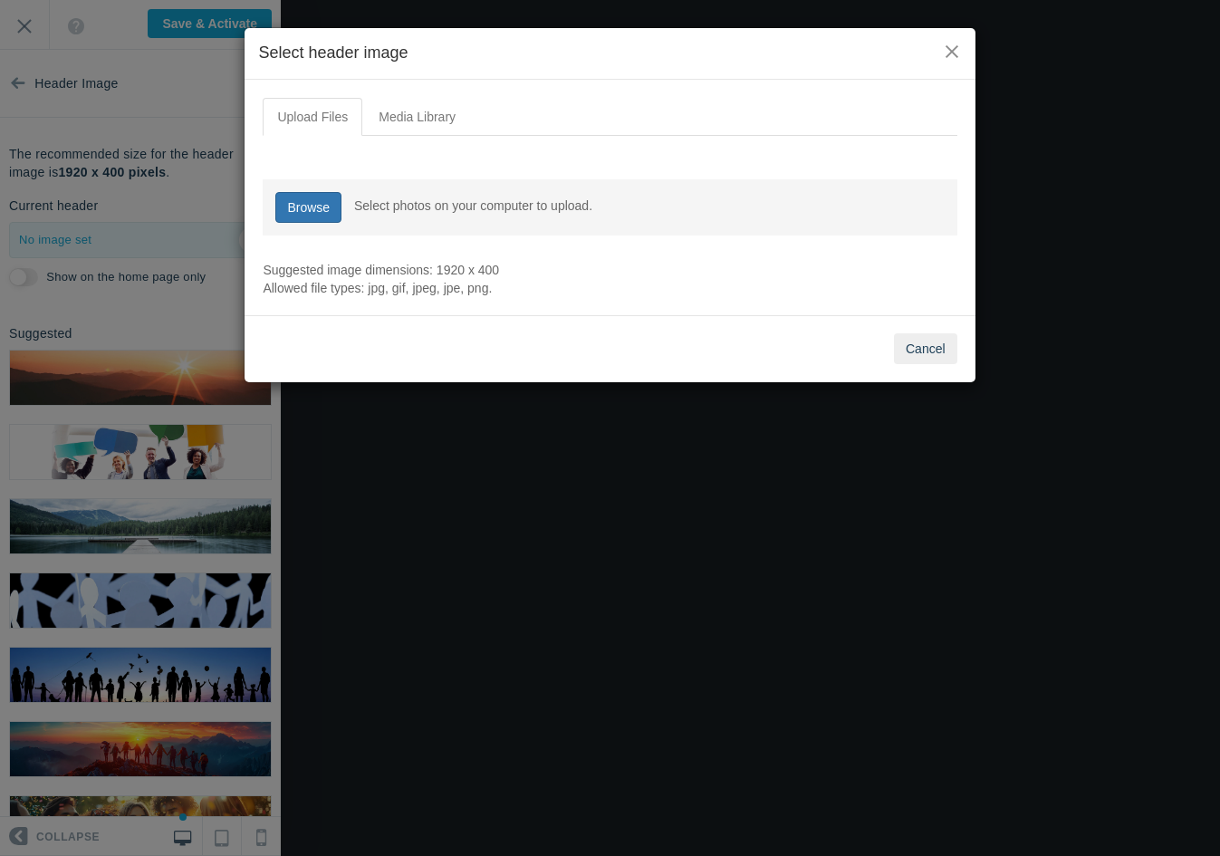
click at [315, 213] on link "Browse" at bounding box center [308, 207] width 66 height 31
type input "C:\fakepath\Untitled design - 2.png"
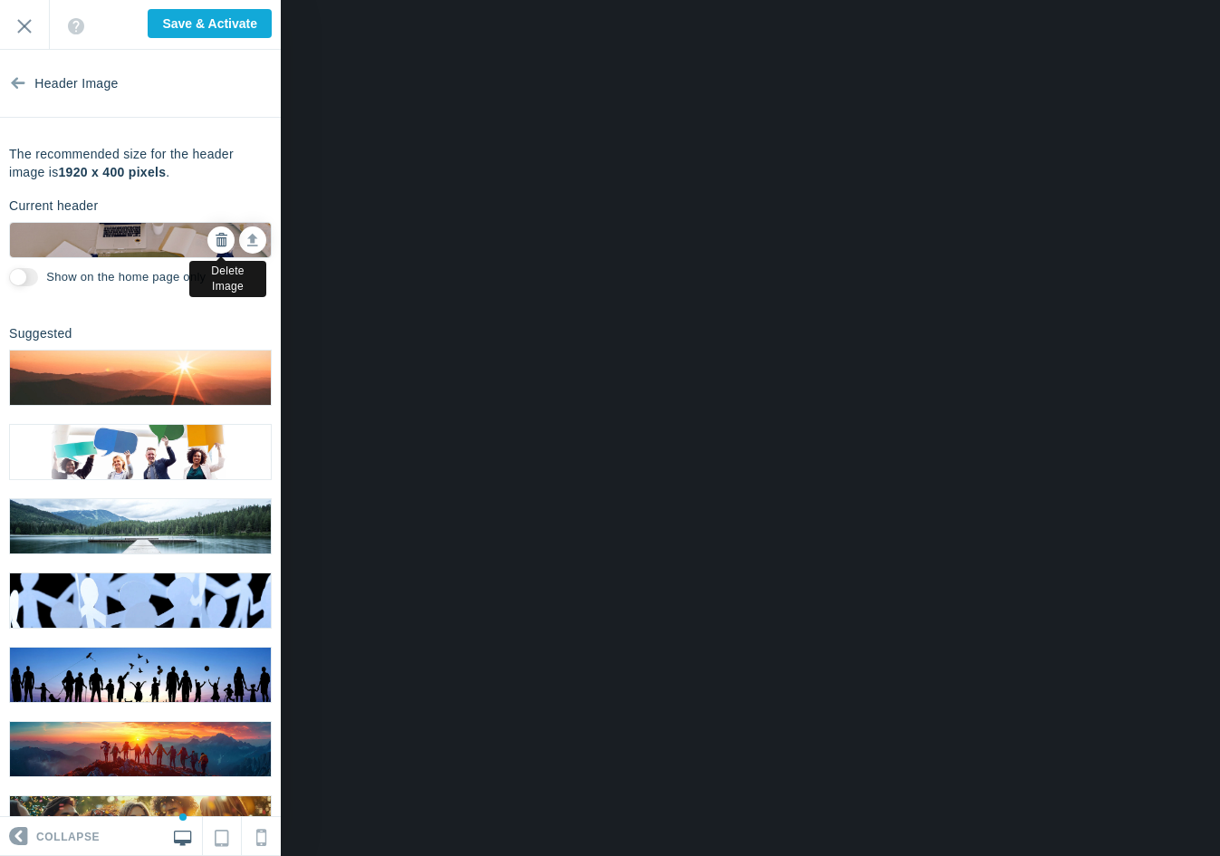
click at [225, 236] on icon at bounding box center [221, 240] width 13 height 13
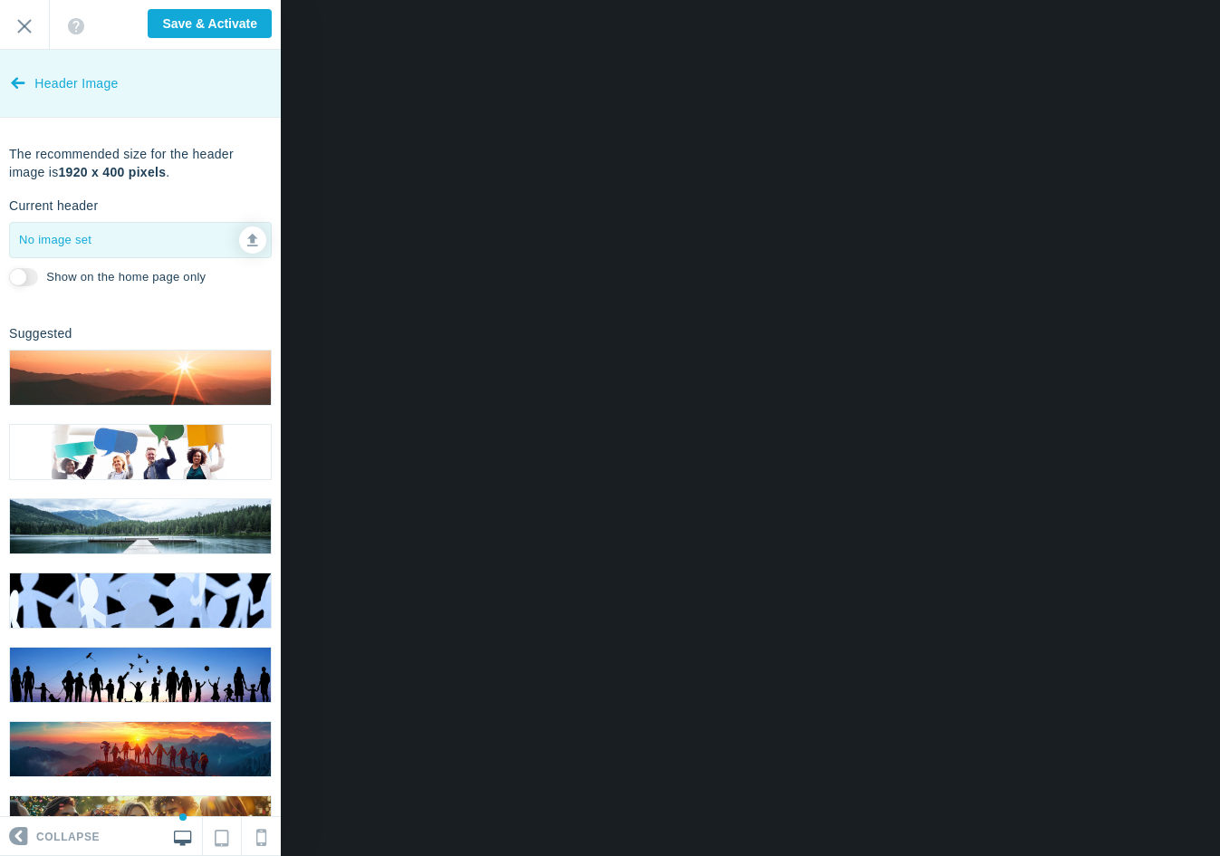
click at [21, 80] on icon at bounding box center [18, 79] width 14 height 68
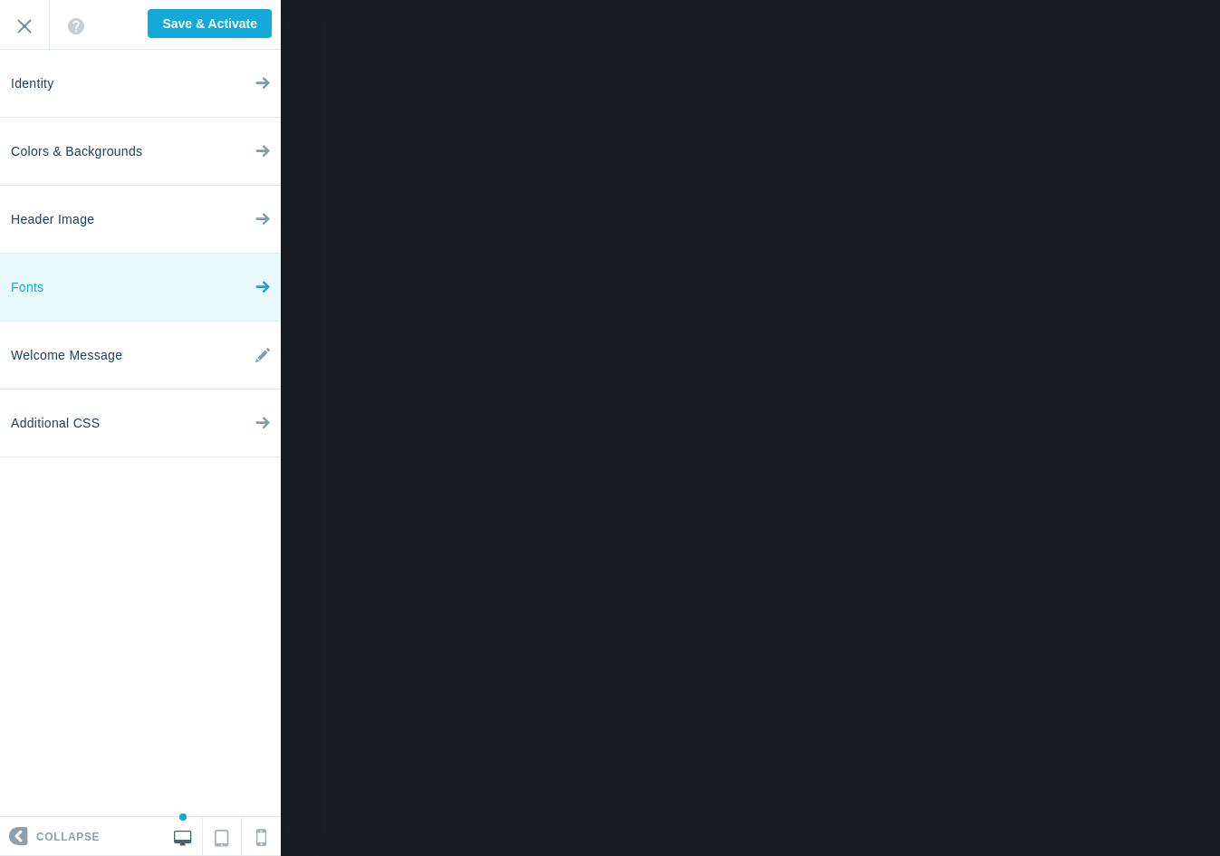
click at [219, 285] on link "Fonts" at bounding box center [140, 288] width 281 height 68
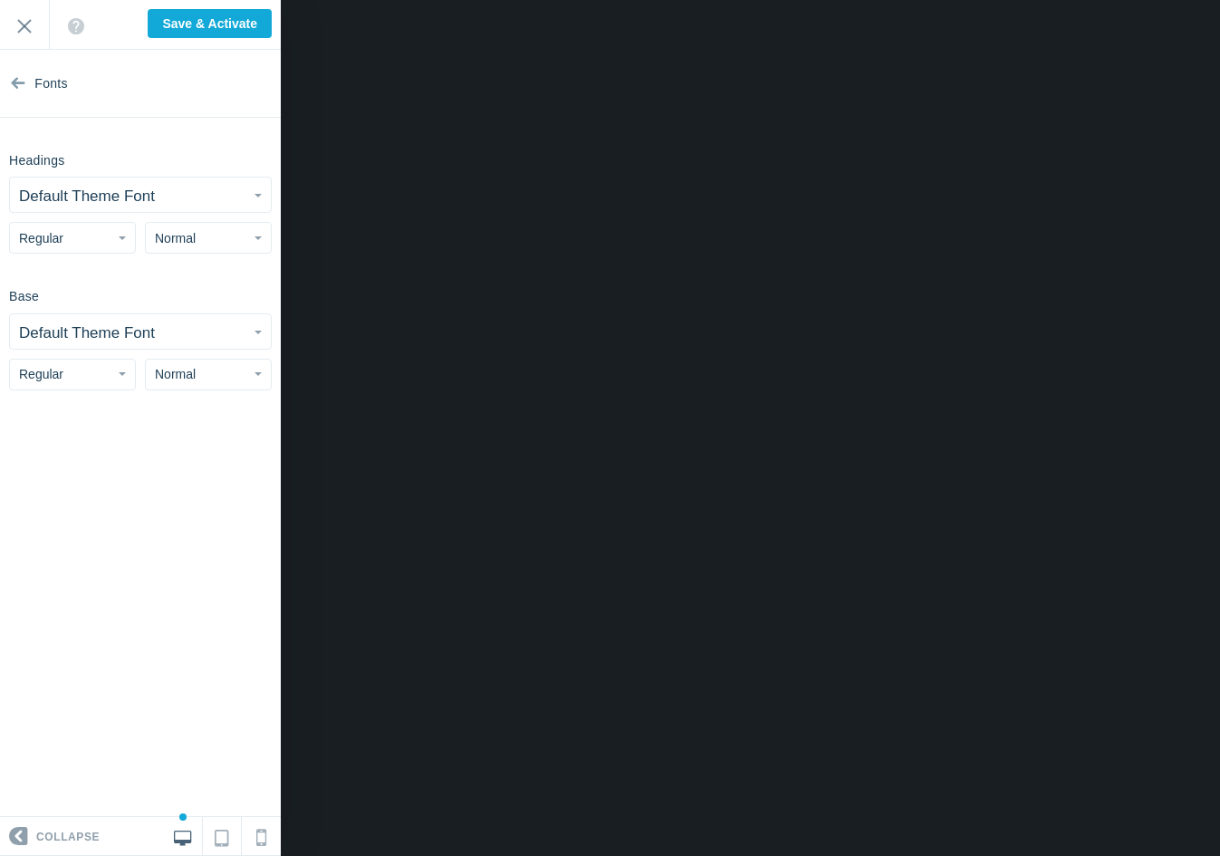
click at [192, 197] on button "Default Theme Font" at bounding box center [140, 195] width 261 height 34
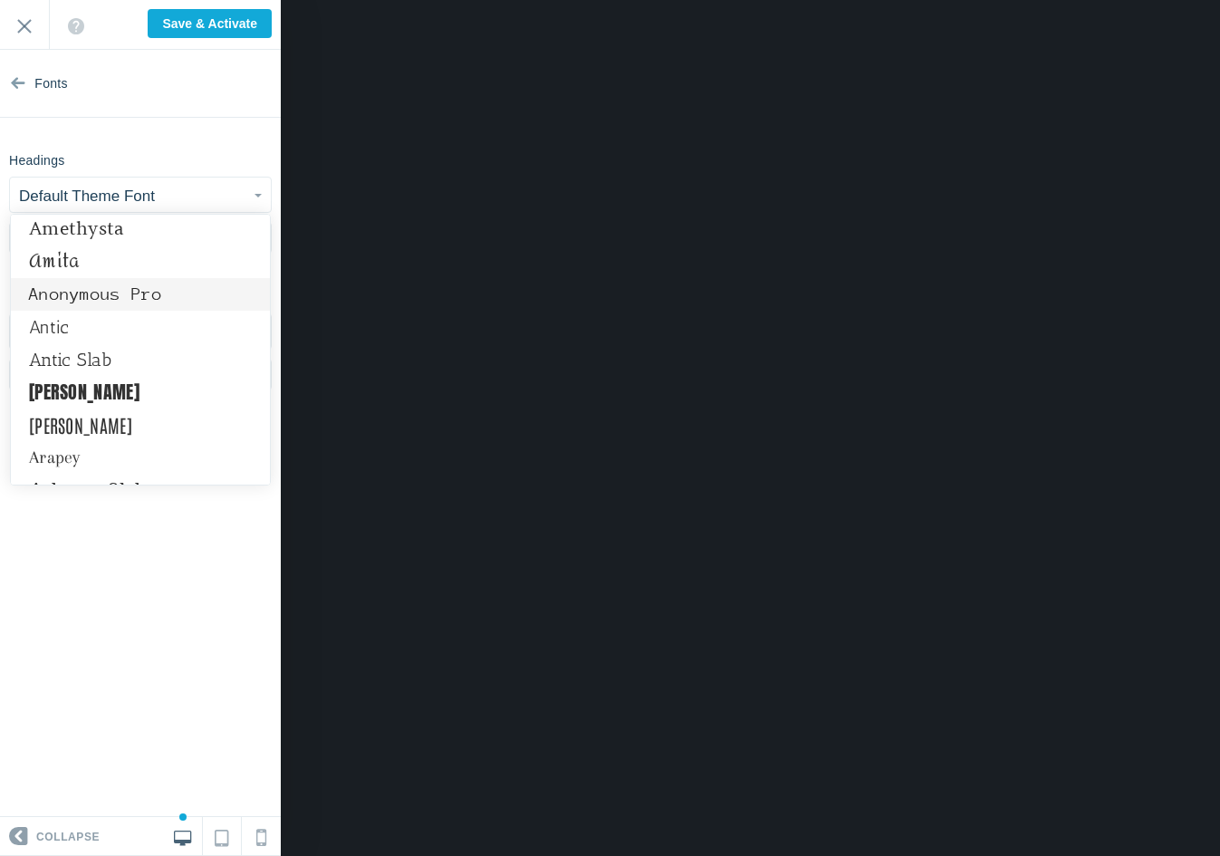
scroll to position [805, 0]
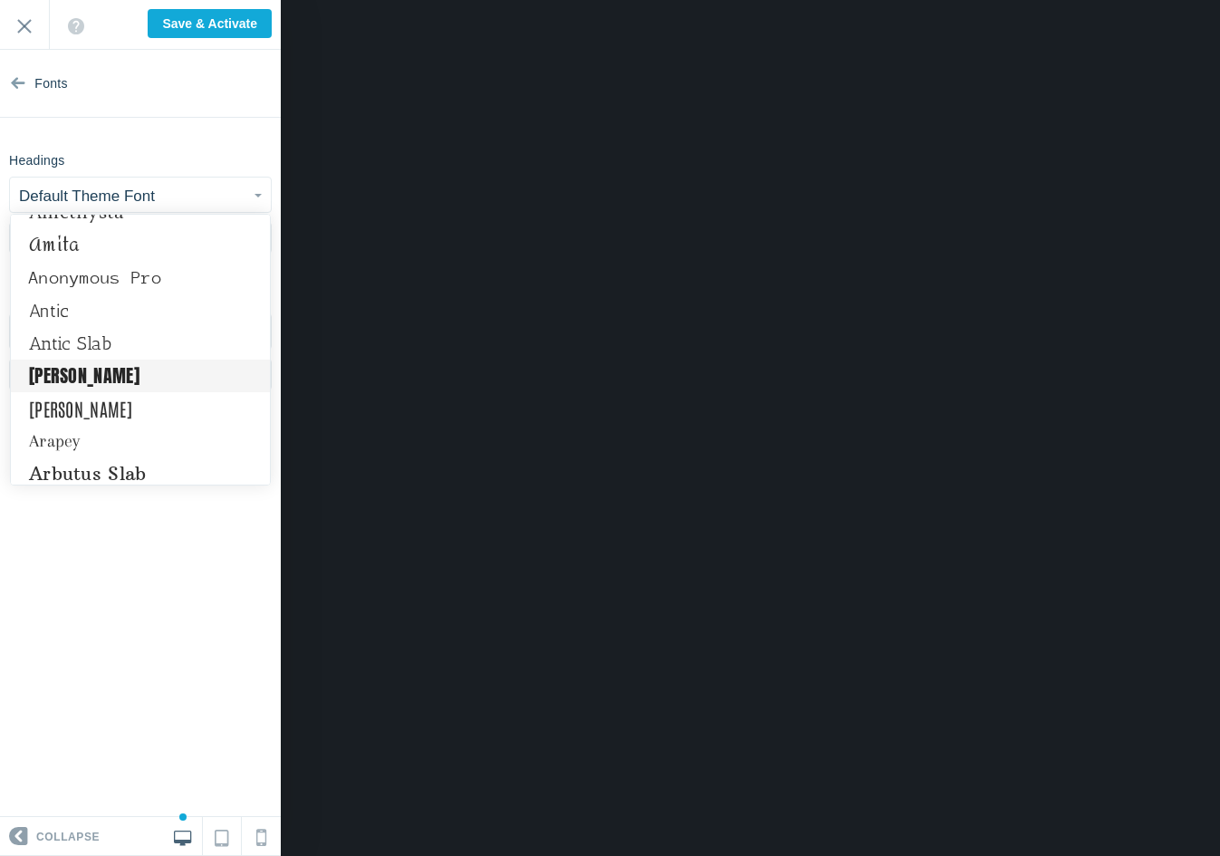
click at [95, 369] on link "Anton" at bounding box center [140, 376] width 259 height 33
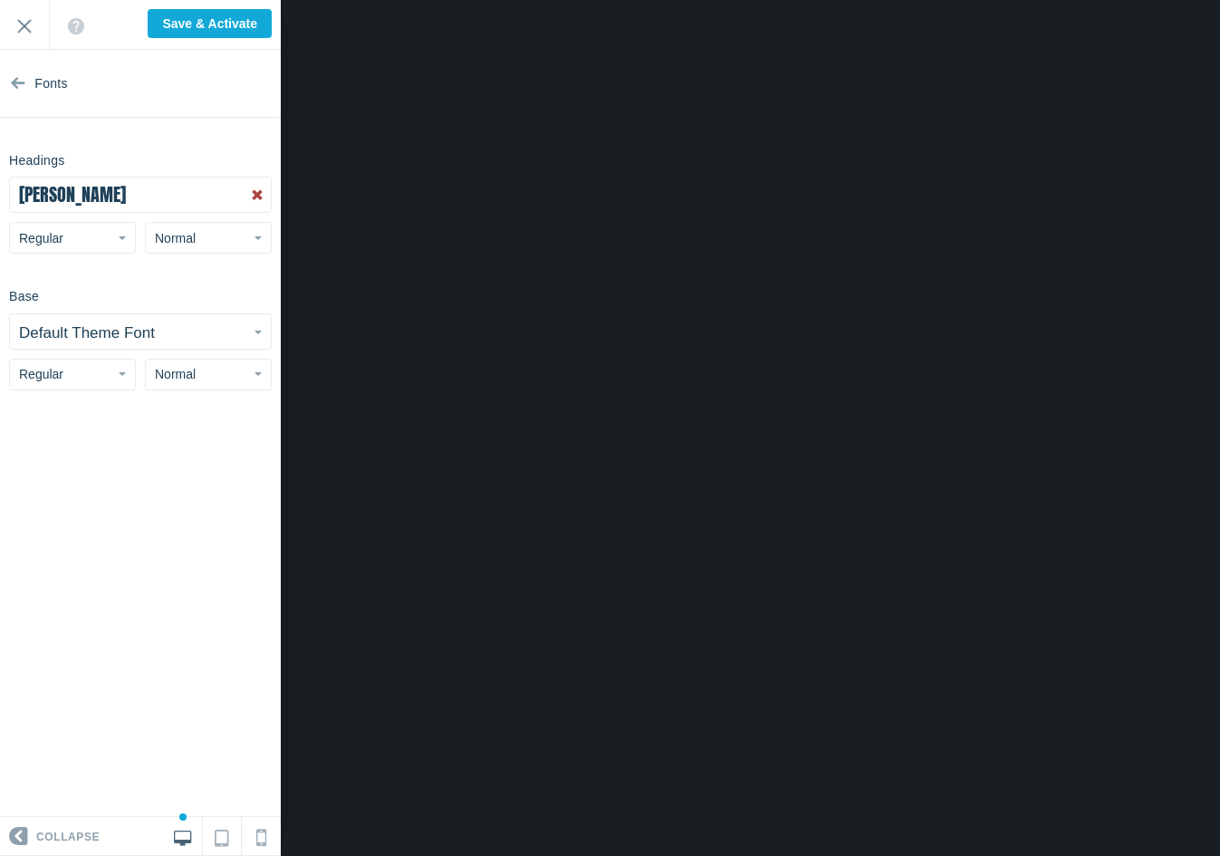
click at [253, 326] on button "Default Theme Font" at bounding box center [140, 331] width 261 height 34
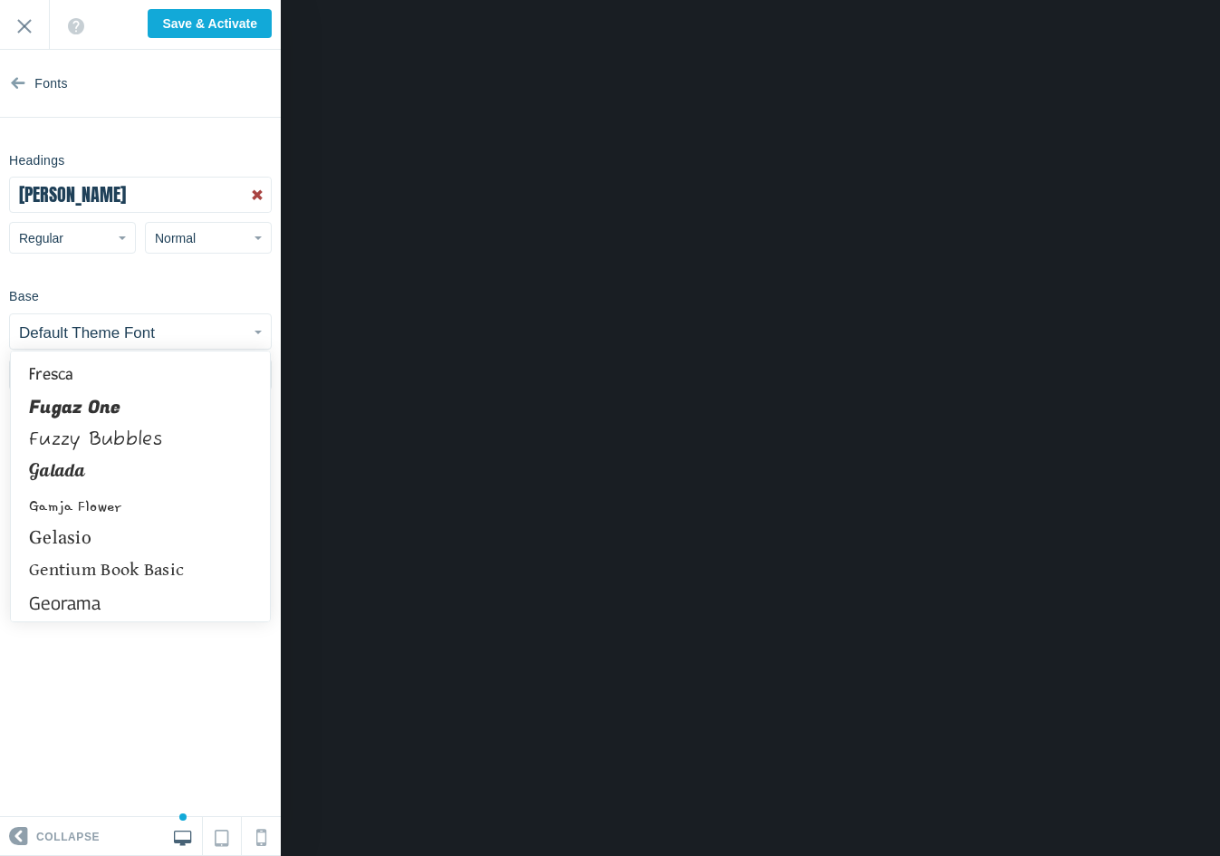
scroll to position [5385, 0]
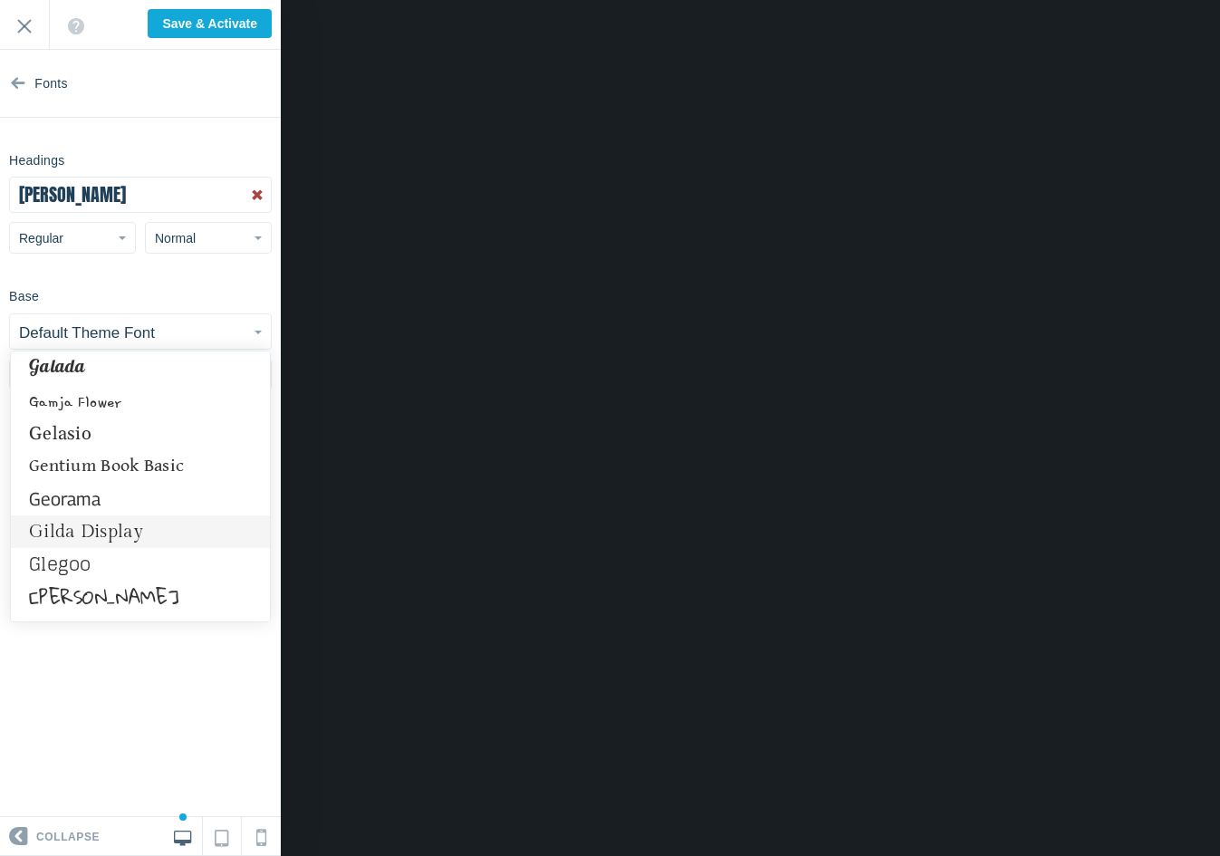
click at [114, 534] on link "Gilda Display" at bounding box center [140, 531] width 259 height 33
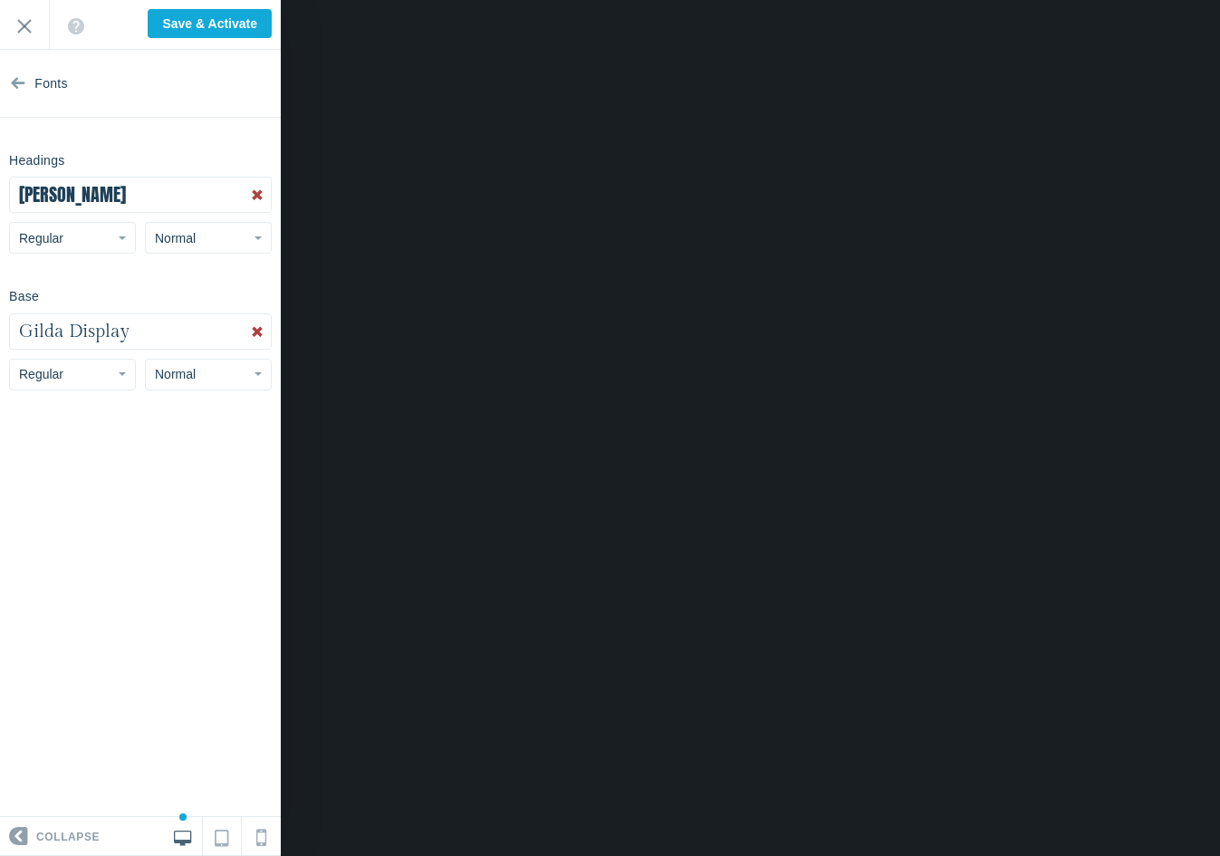
click at [194, 381] on button "Normal" at bounding box center [208, 375] width 127 height 32
click at [199, 420] on link "Small" at bounding box center [208, 414] width 125 height 33
click at [238, 371] on button "Small" at bounding box center [208, 375] width 127 height 32
click at [219, 448] on link "Normal" at bounding box center [208, 446] width 125 height 33
click at [122, 371] on button "Regular" at bounding box center [72, 375] width 127 height 32
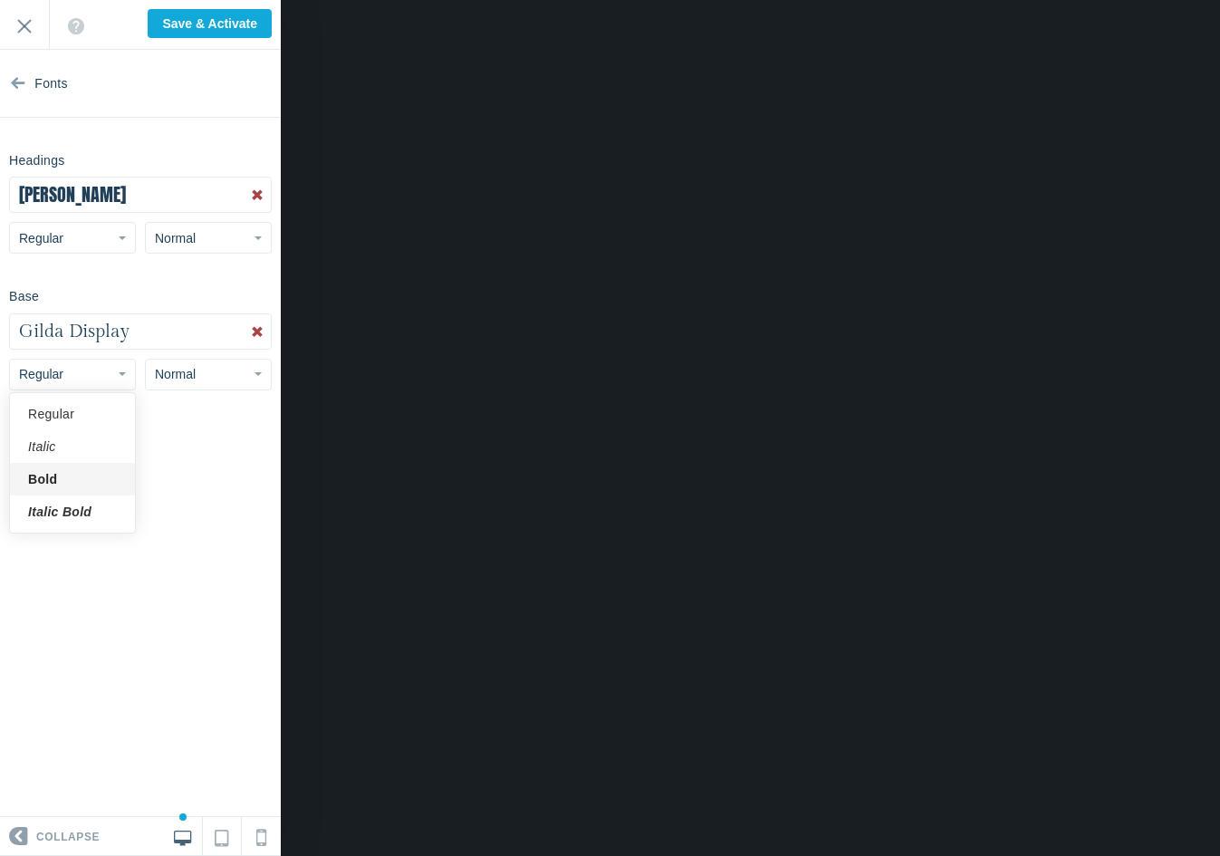
click at [94, 472] on link "Bold" at bounding box center [72, 479] width 125 height 33
click at [126, 371] on button "Bold" at bounding box center [72, 375] width 127 height 32
click at [92, 419] on link "Regular" at bounding box center [72, 414] width 125 height 33
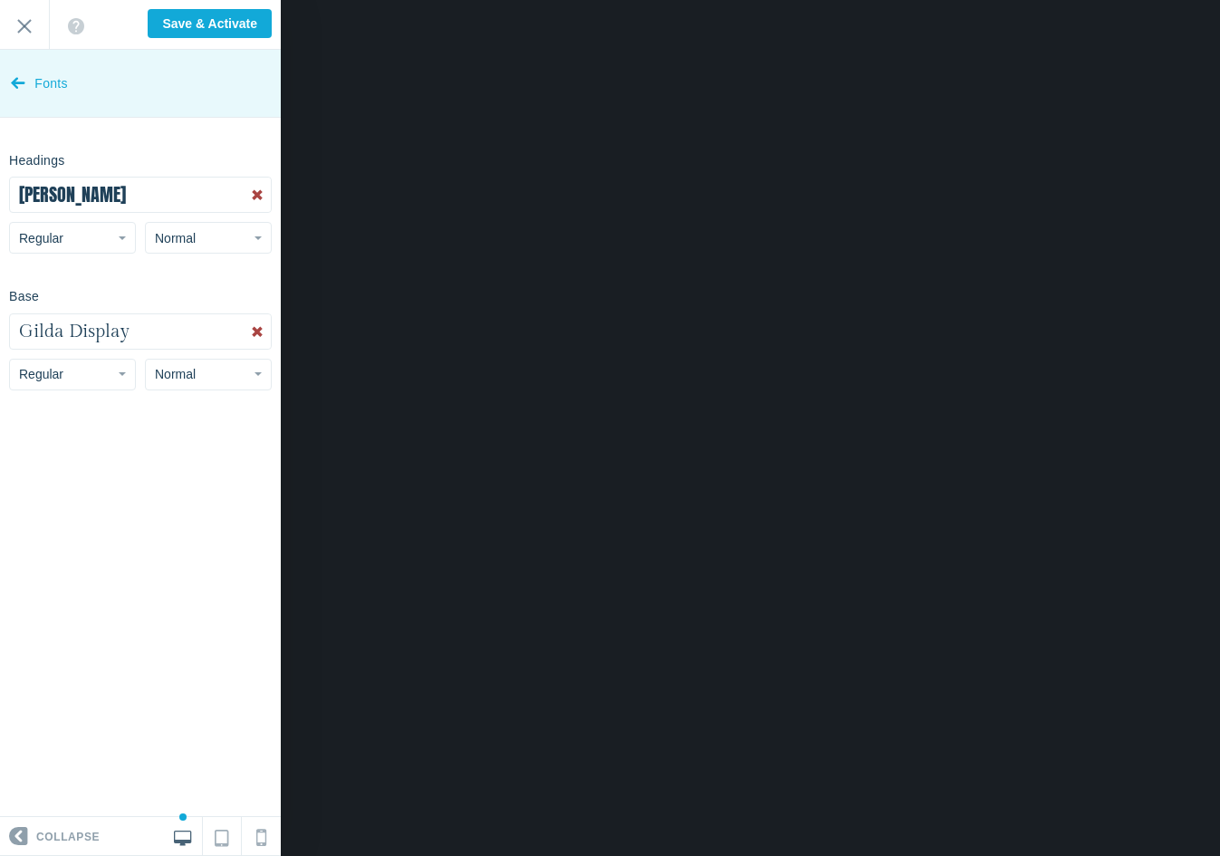
click at [13, 71] on icon at bounding box center [18, 79] width 14 height 68
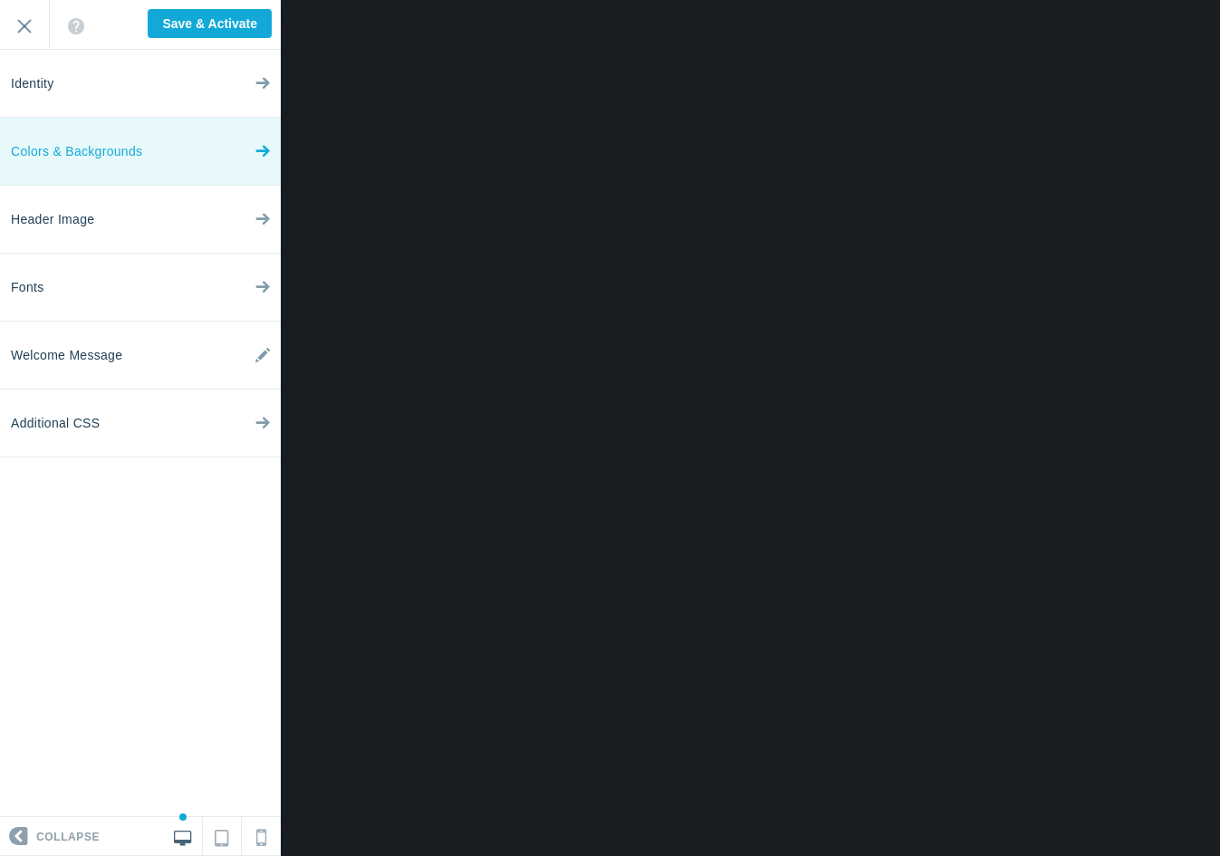
click at [233, 166] on link "Colors & Backgrounds" at bounding box center [140, 152] width 281 height 68
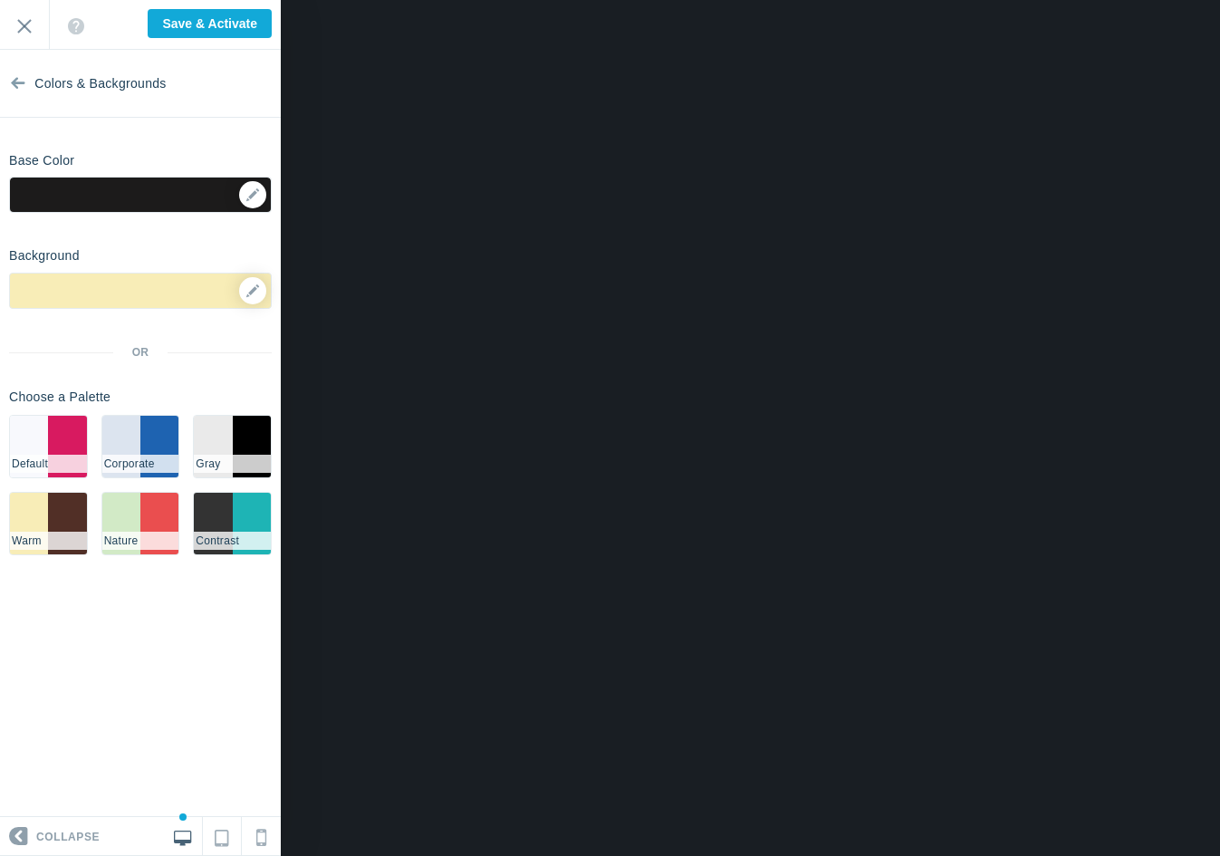
click at [231, 291] on div at bounding box center [140, 291] width 263 height 36
click at [259, 285] on icon at bounding box center [252, 290] width 13 height 13
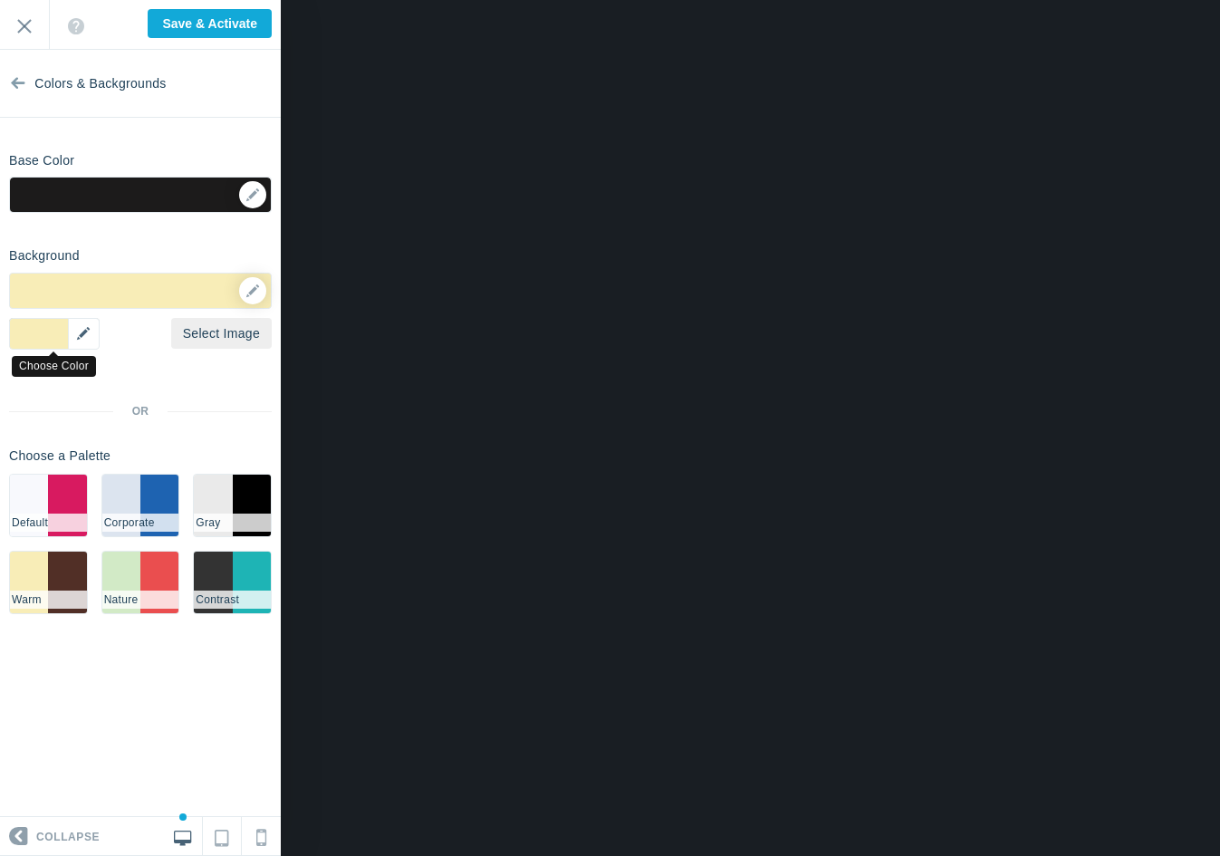
click at [81, 336] on div "▼" at bounding box center [54, 334] width 91 height 32
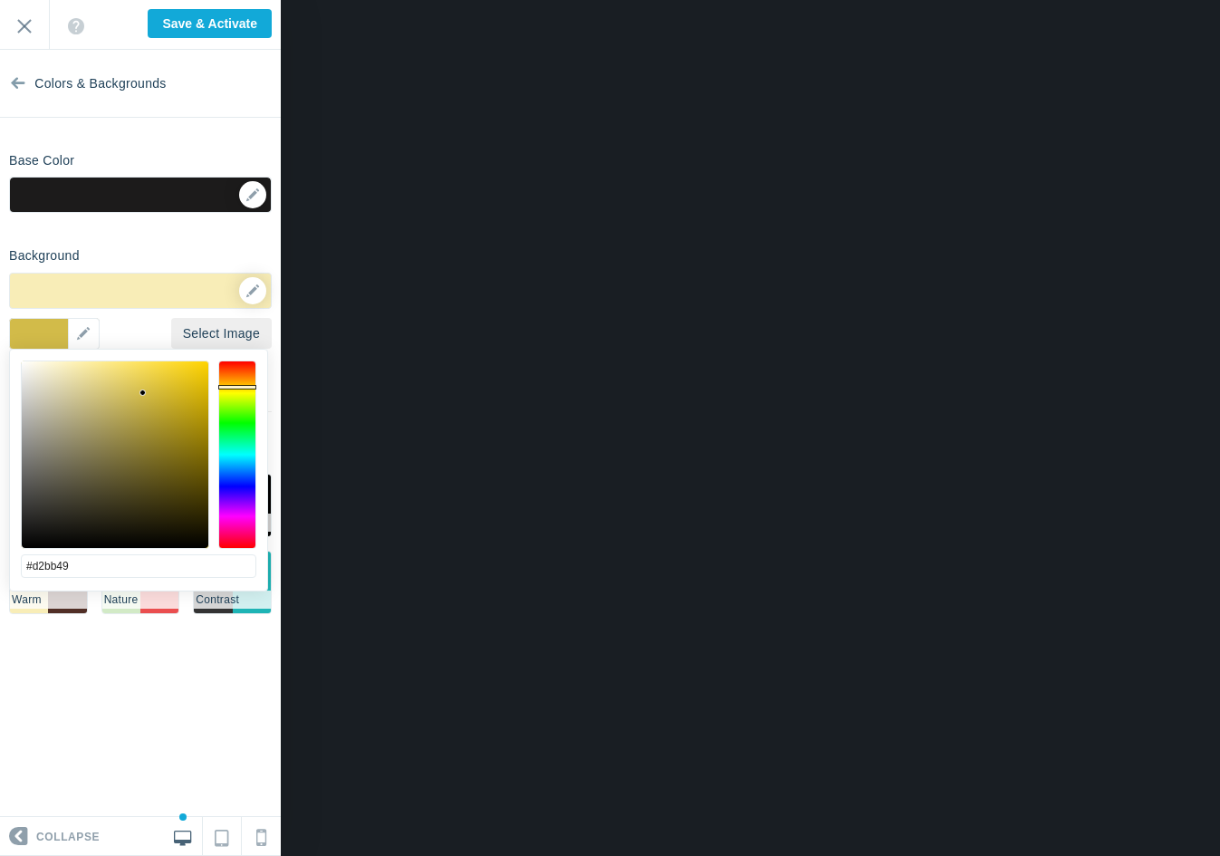
drag, startPoint x: 65, startPoint y: 364, endPoint x: 143, endPoint y: 393, distance: 83.1
click at [143, 393] on div at bounding box center [143, 393] width 6 height 6
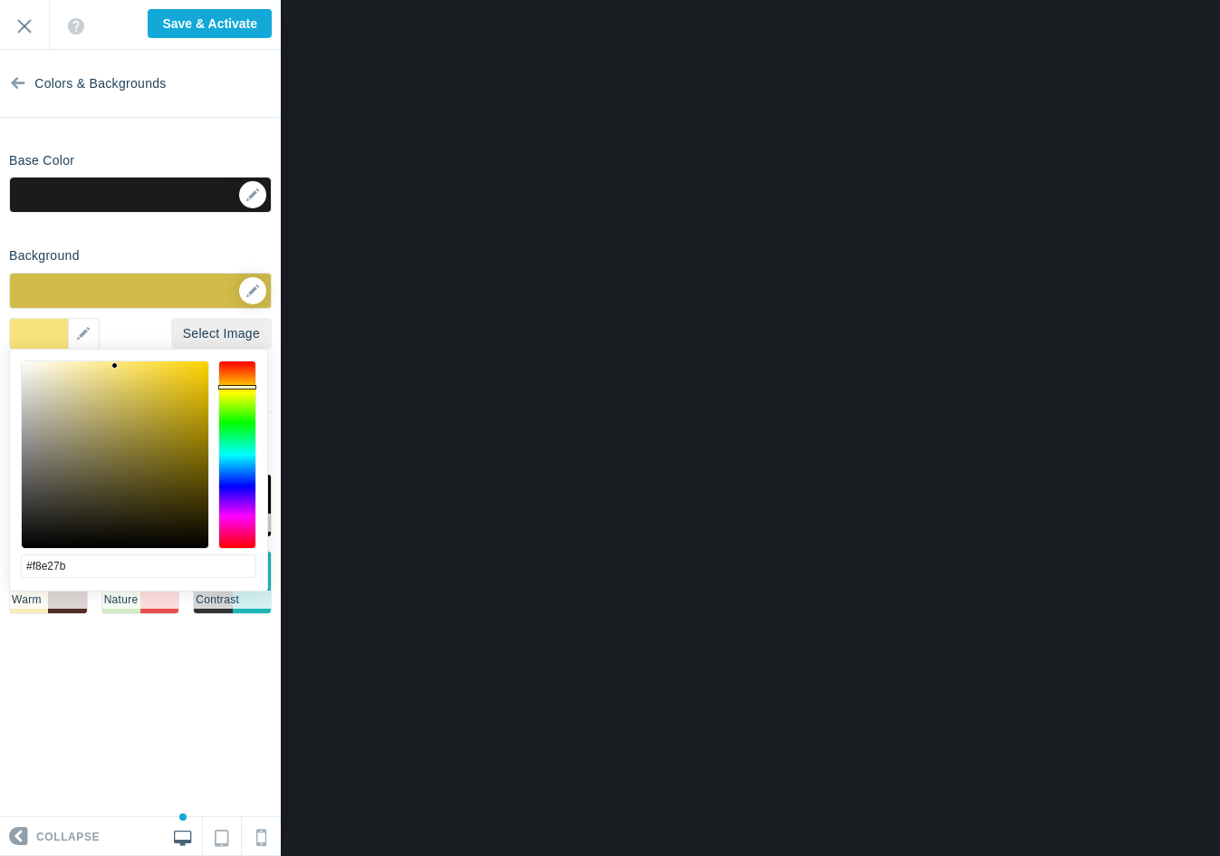
drag, startPoint x: 143, startPoint y: 388, endPoint x: 115, endPoint y: 366, distance: 35.5
click at [115, 366] on div at bounding box center [115, 454] width 187 height 187
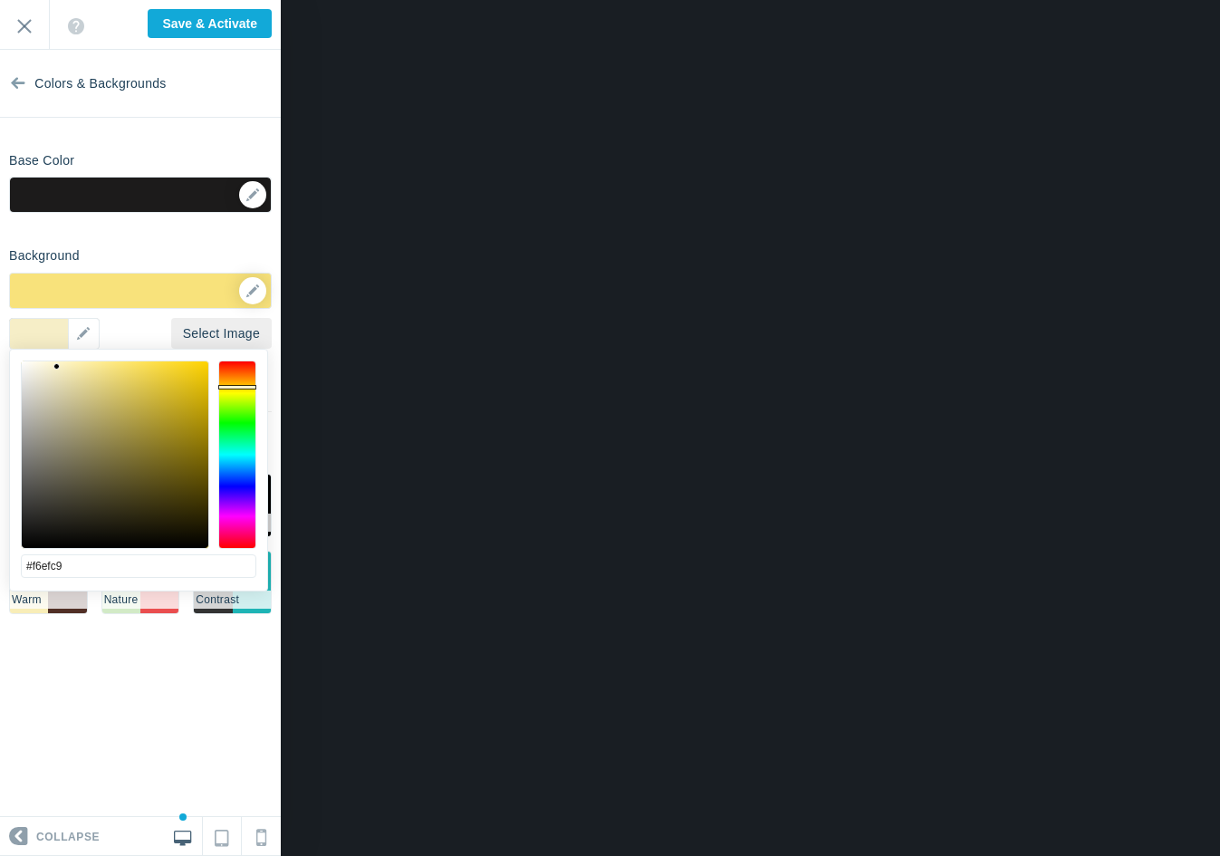
type input "#f6efca"
drag, startPoint x: 115, startPoint y: 366, endPoint x: 54, endPoint y: 367, distance: 60.7
click at [54, 367] on div at bounding box center [54, 366] width 6 height 6
click at [124, 231] on section "Colors & Backgrounds Base Color #1c1b1b ▼ Background Options Select Image ▼ Pos…" at bounding box center [140, 433] width 281 height 767
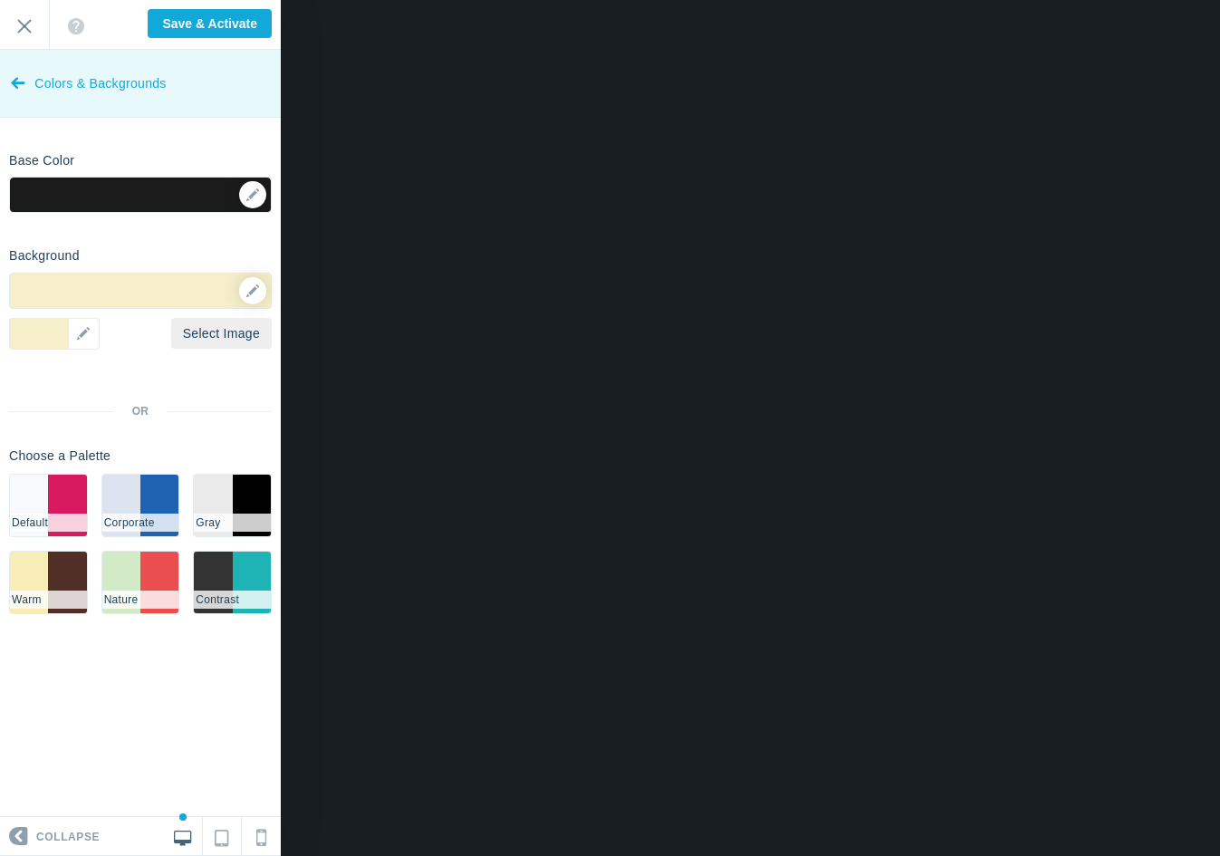
click at [20, 86] on icon at bounding box center [18, 79] width 14 height 68
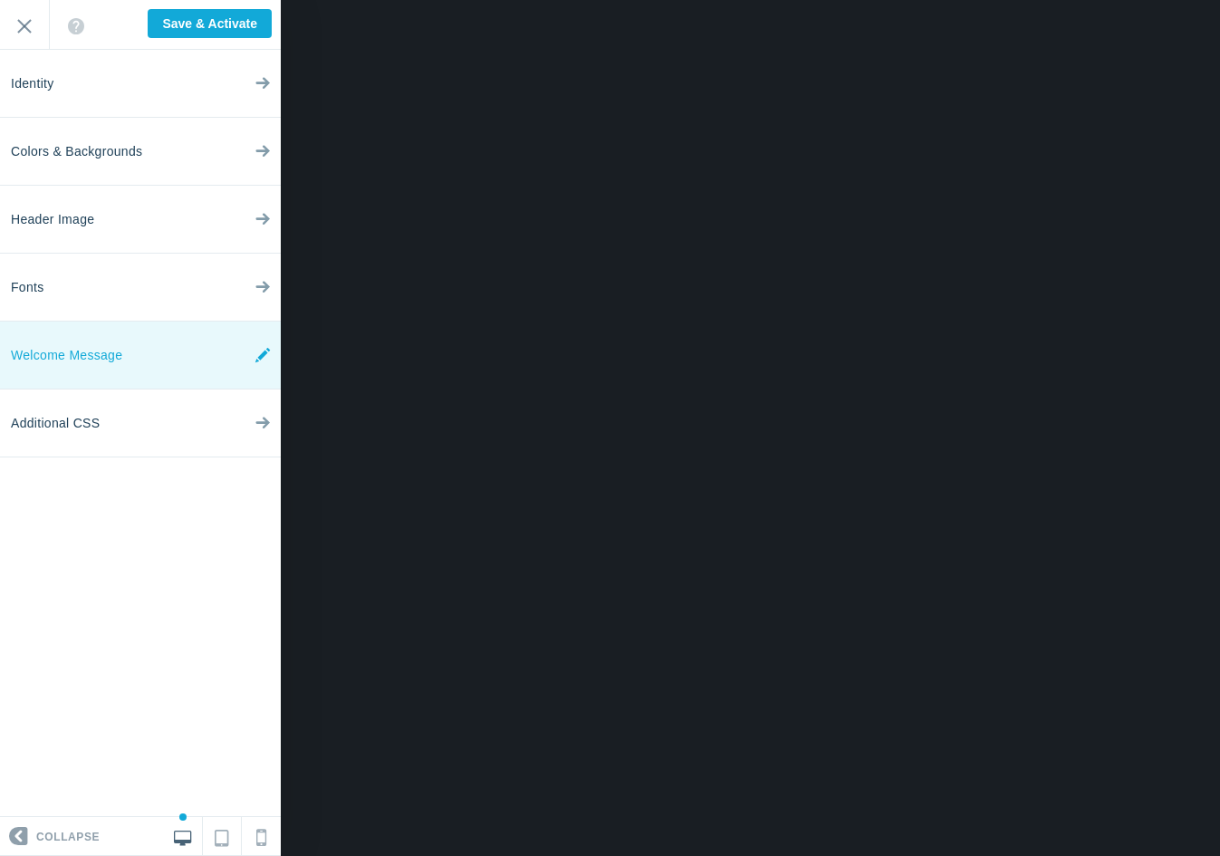
click at [220, 361] on link "Welcome Message" at bounding box center [140, 356] width 281 height 68
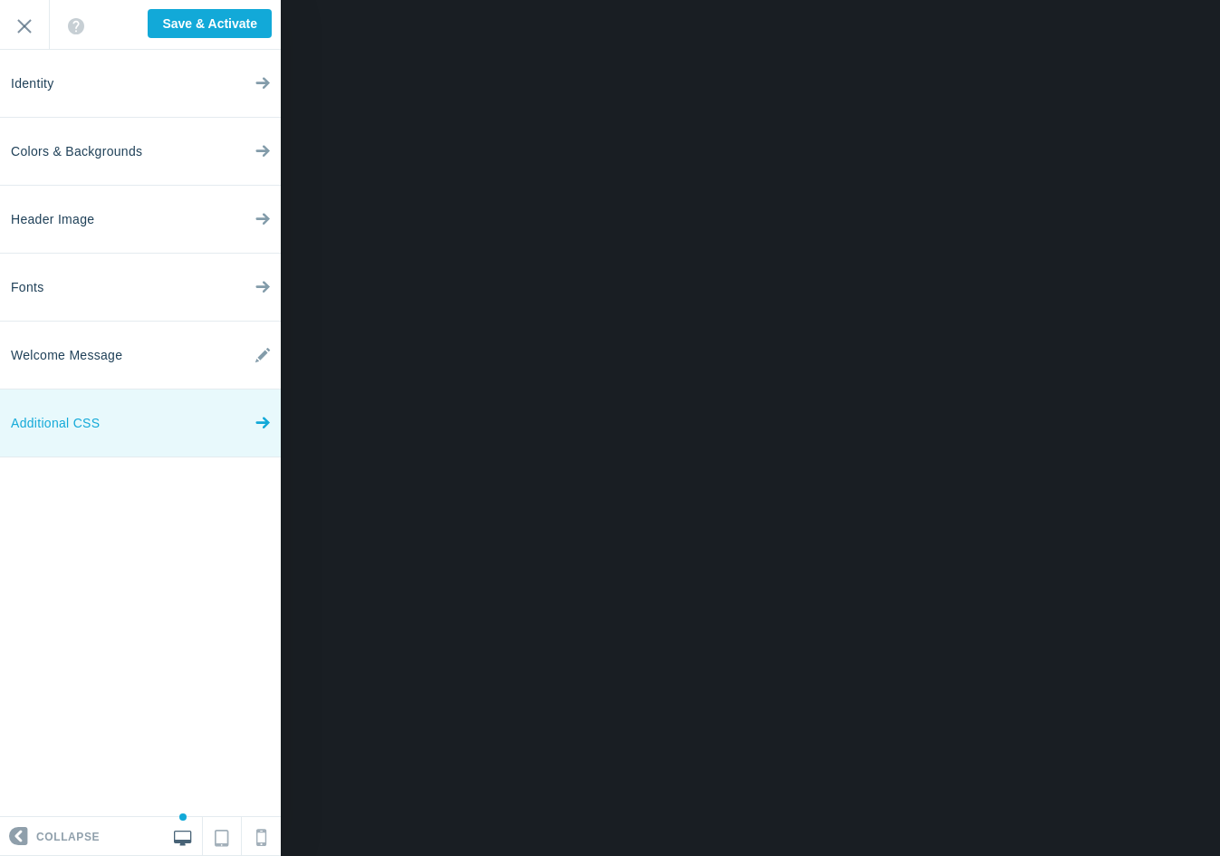
click at [194, 426] on link "Additional CSS" at bounding box center [140, 424] width 281 height 68
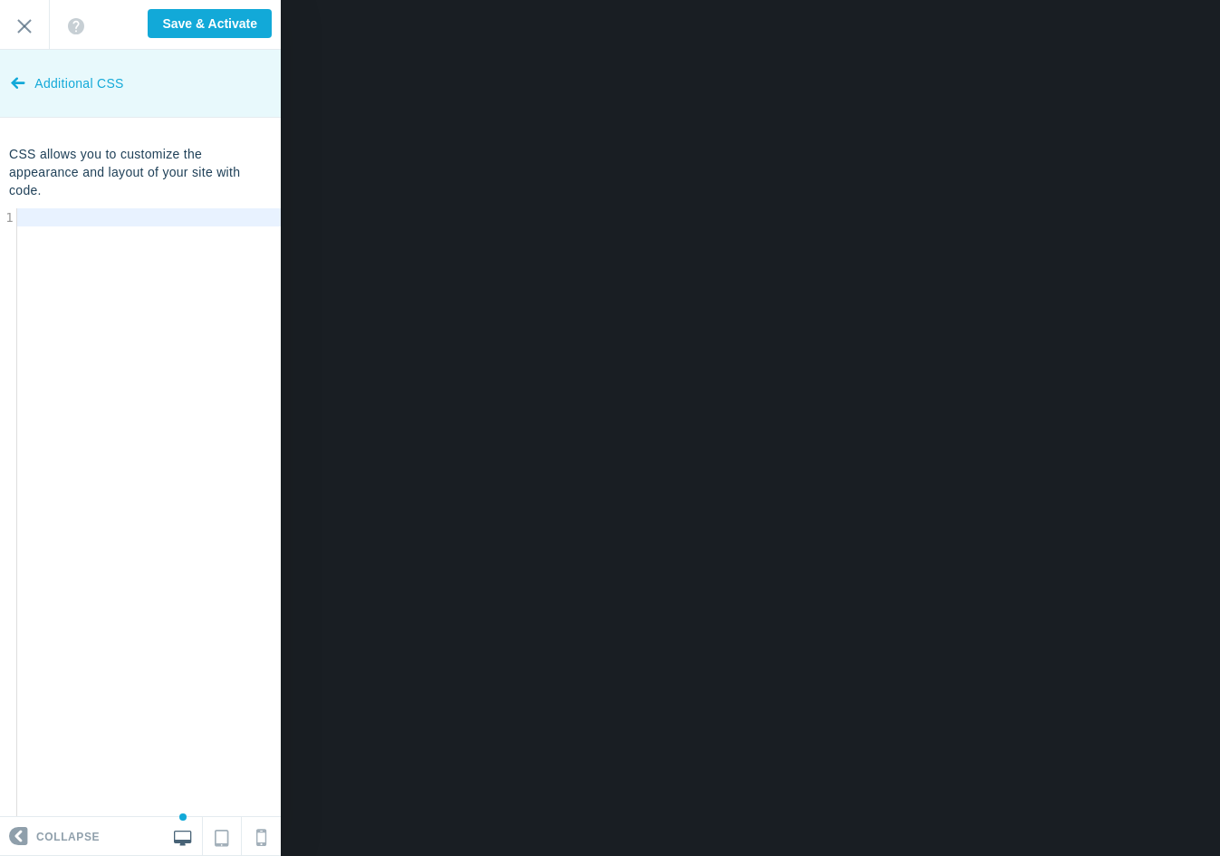
click at [19, 86] on icon at bounding box center [18, 79] width 14 height 68
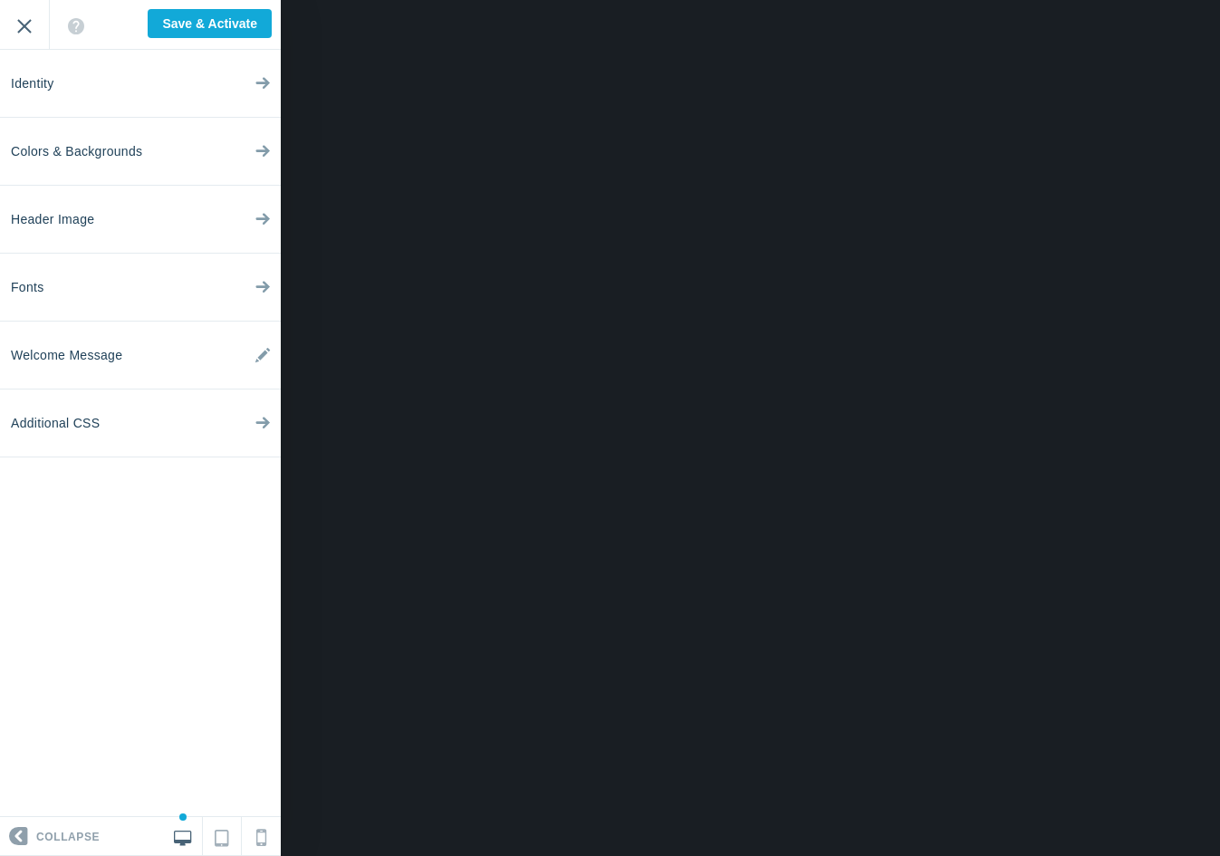
click at [32, 28] on input "Exit" at bounding box center [24, 25] width 49 height 50
click at [28, 31] on input "Exit" at bounding box center [24, 25] width 49 height 50
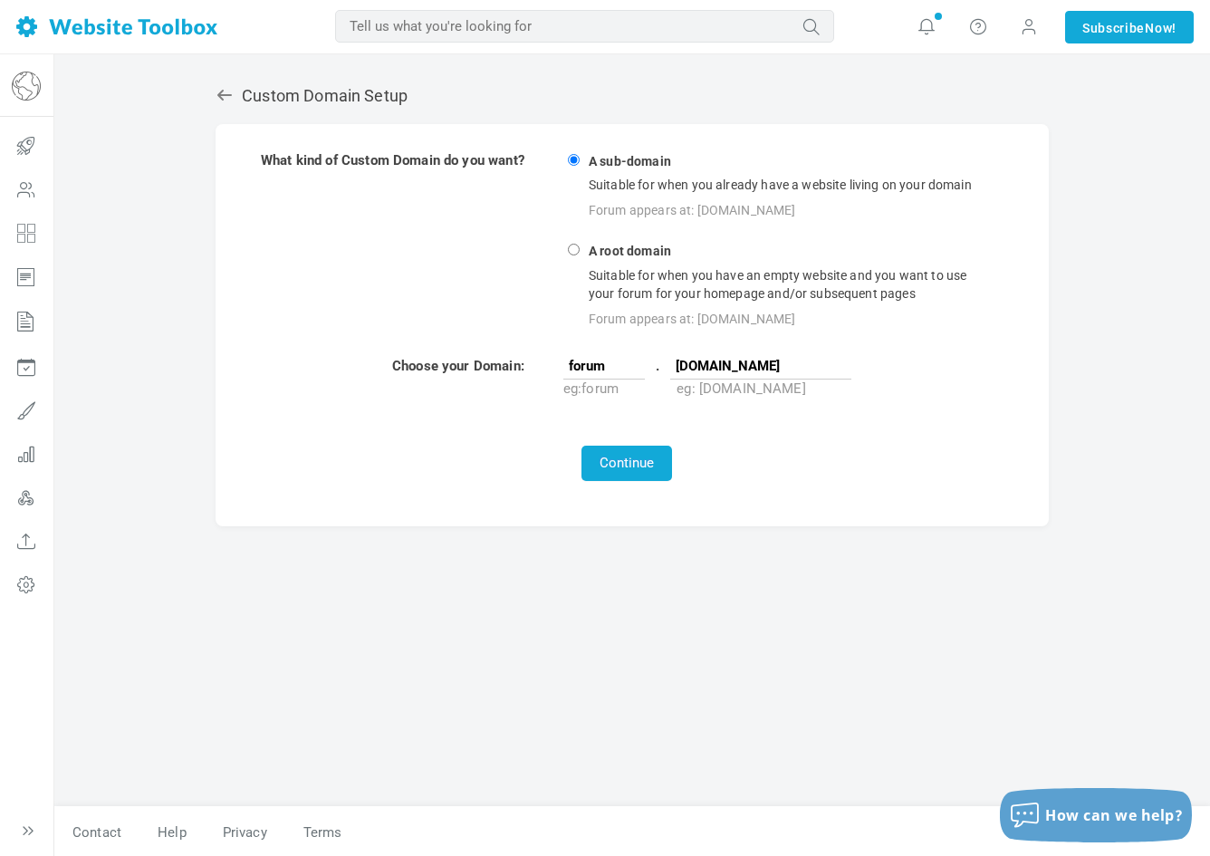
click at [34, 88] on img at bounding box center [26, 86] width 29 height 29
click at [33, 195] on icon at bounding box center [26, 189] width 54 height 43
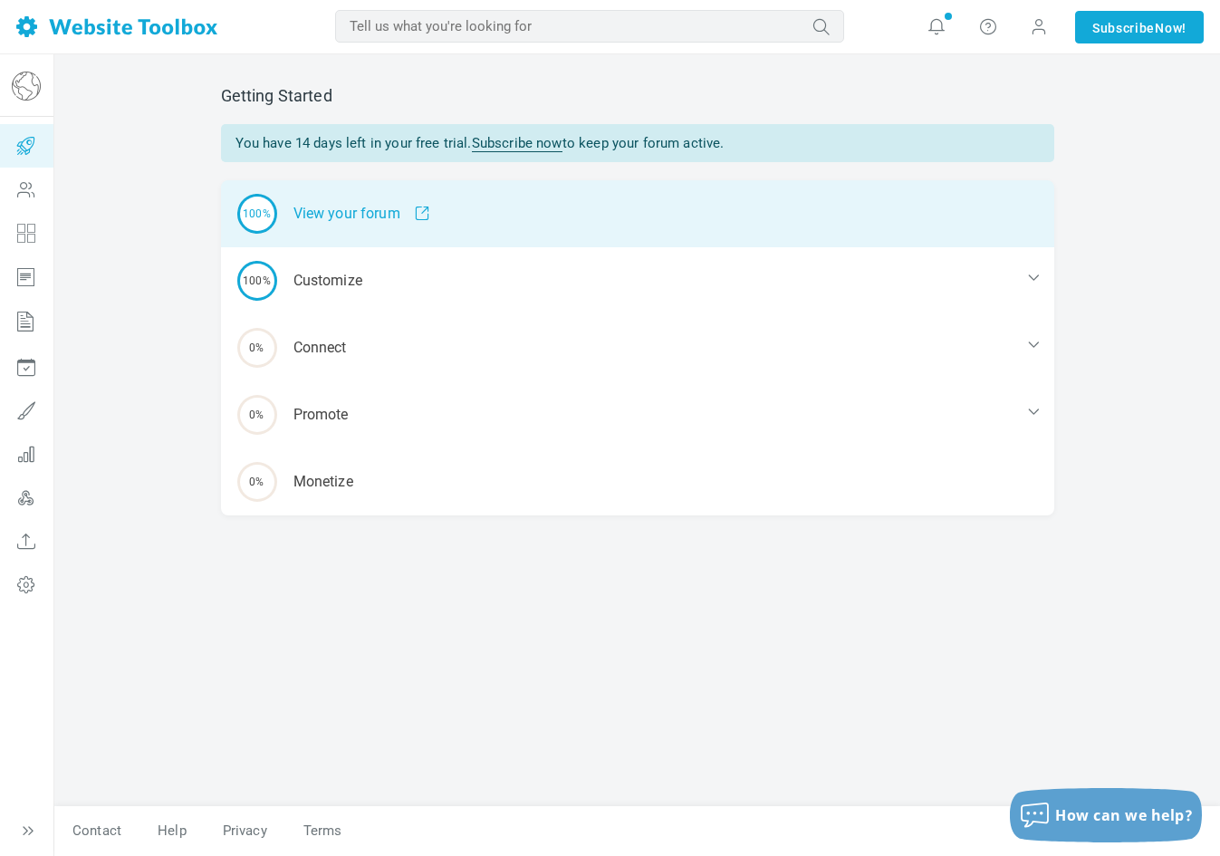
click at [387, 204] on div "100% View your forum" at bounding box center [637, 213] width 833 height 67
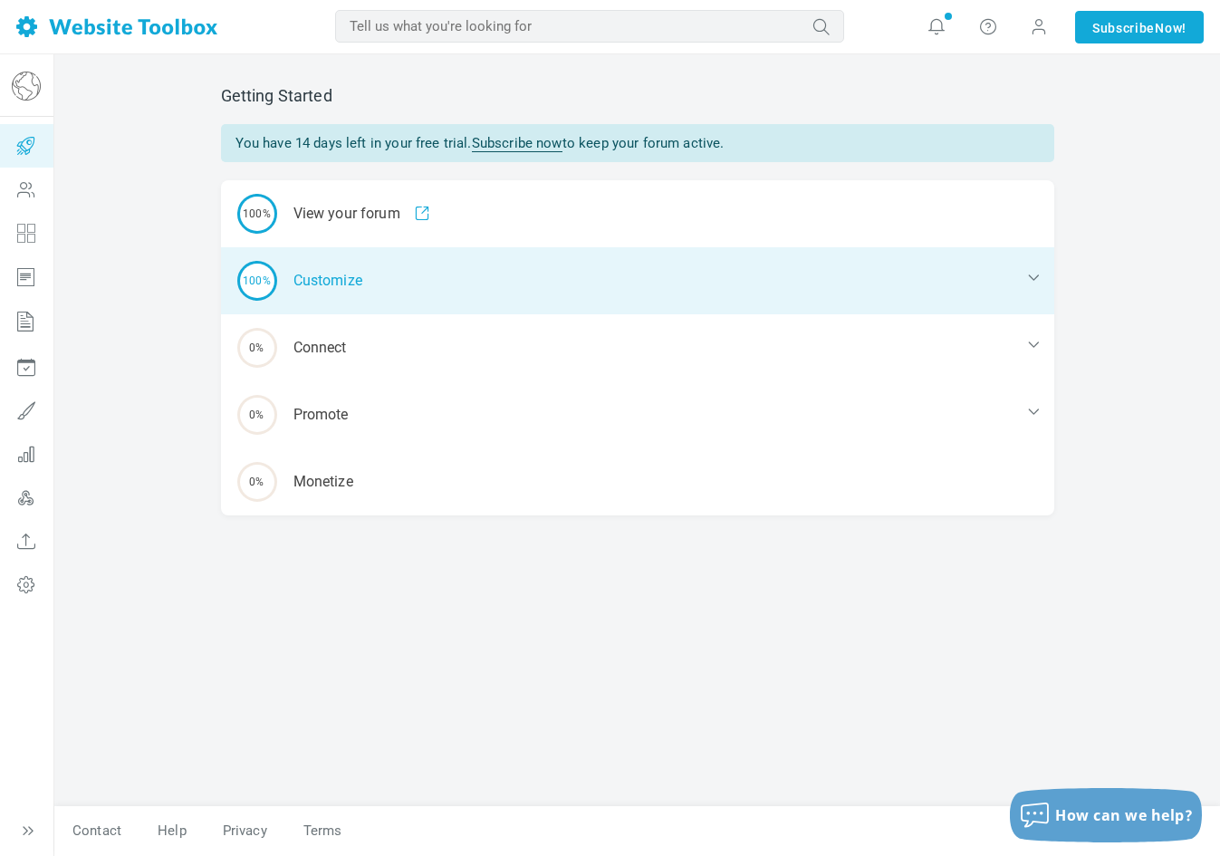
click at [381, 286] on div "100% Customize" at bounding box center [637, 280] width 833 height 67
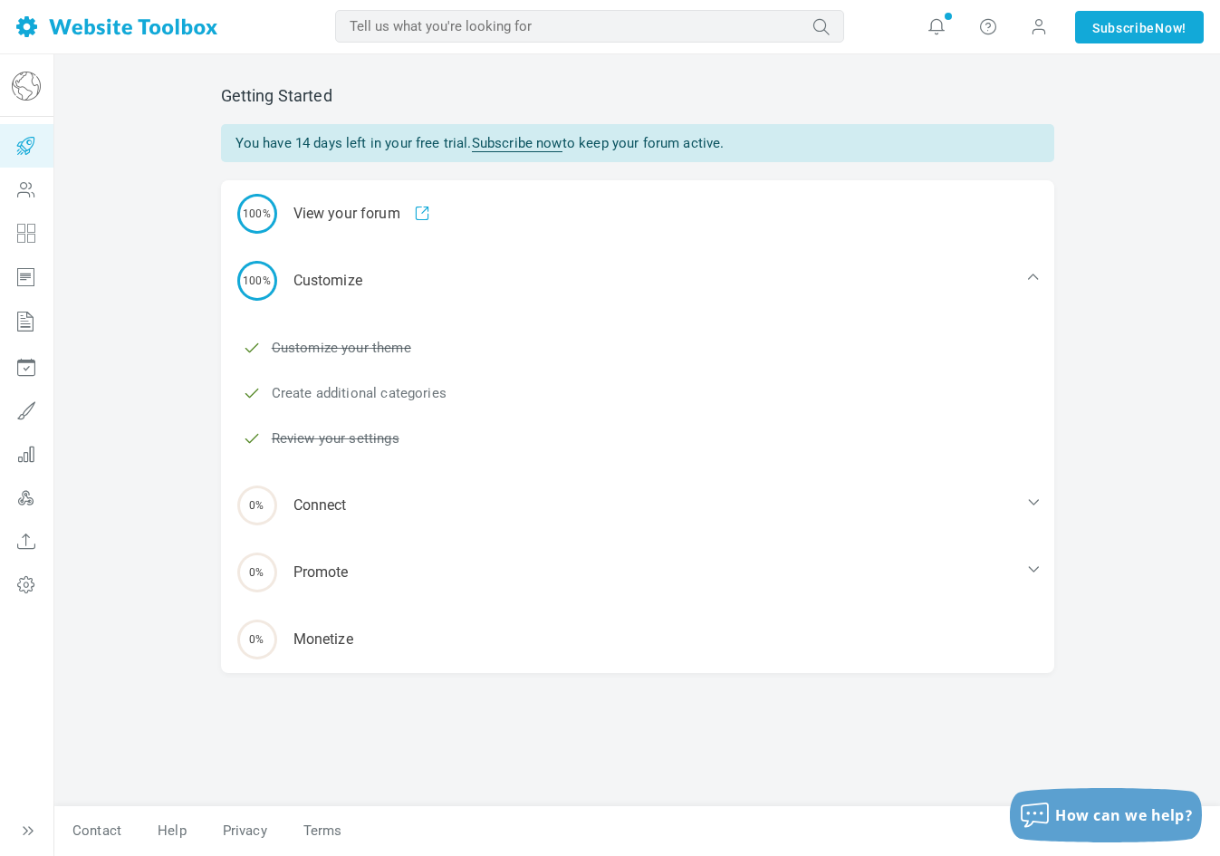
click at [390, 394] on link "Create additional categories" at bounding box center [359, 393] width 175 height 20
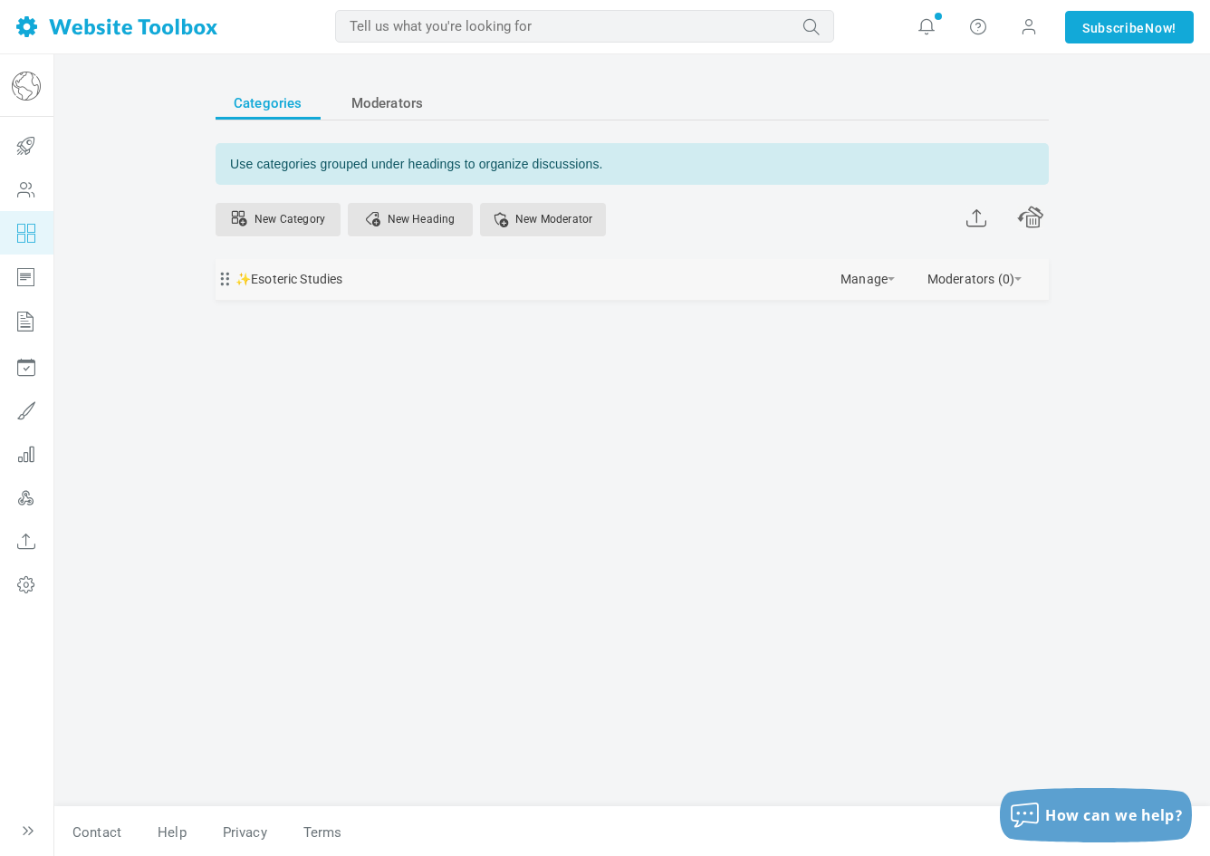
click at [1022, 278] on div "✨Esoteric Studies [GEOGRAPHIC_DATA] Edit [GEOGRAPHIC_DATA] View Category Copy E…" at bounding box center [632, 279] width 833 height 41
click at [881, 280] on link "Manage" at bounding box center [868, 275] width 54 height 32
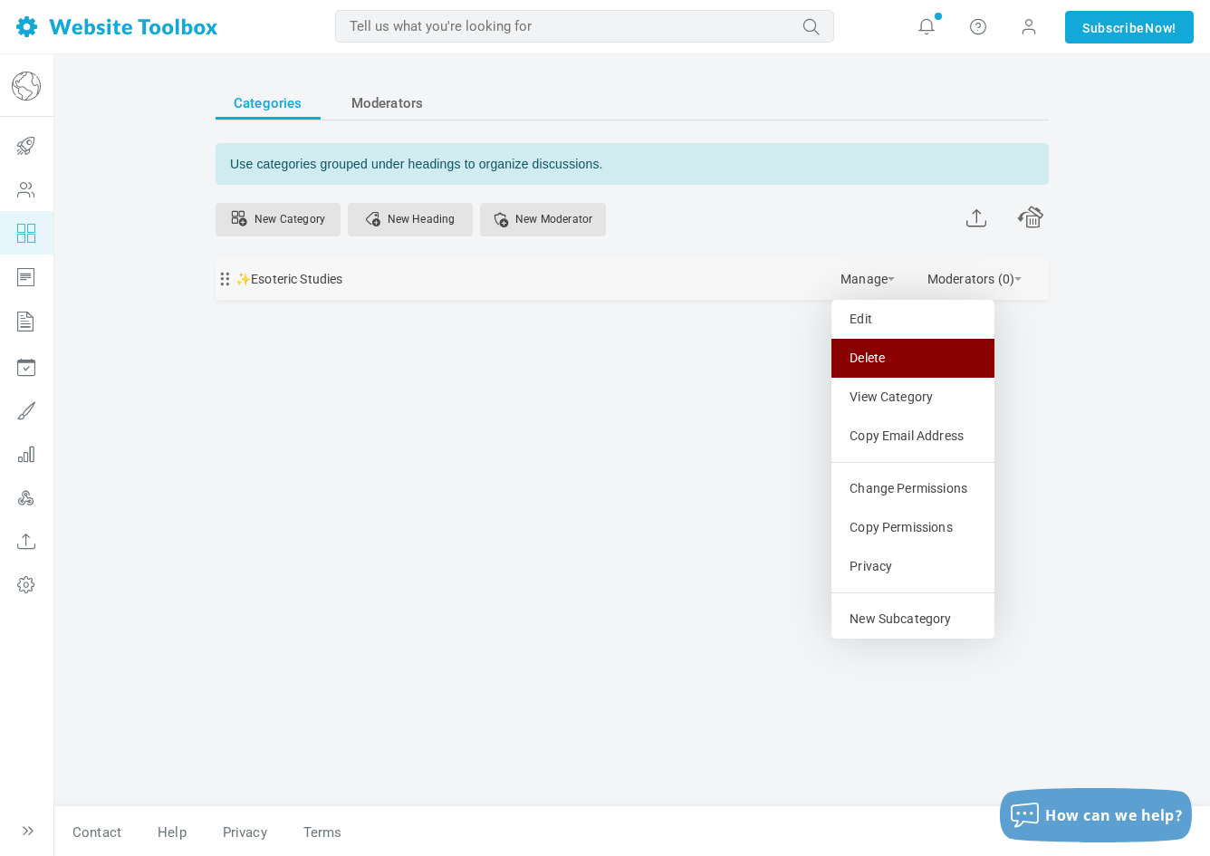
click at [882, 367] on link "Delete" at bounding box center [913, 358] width 163 height 39
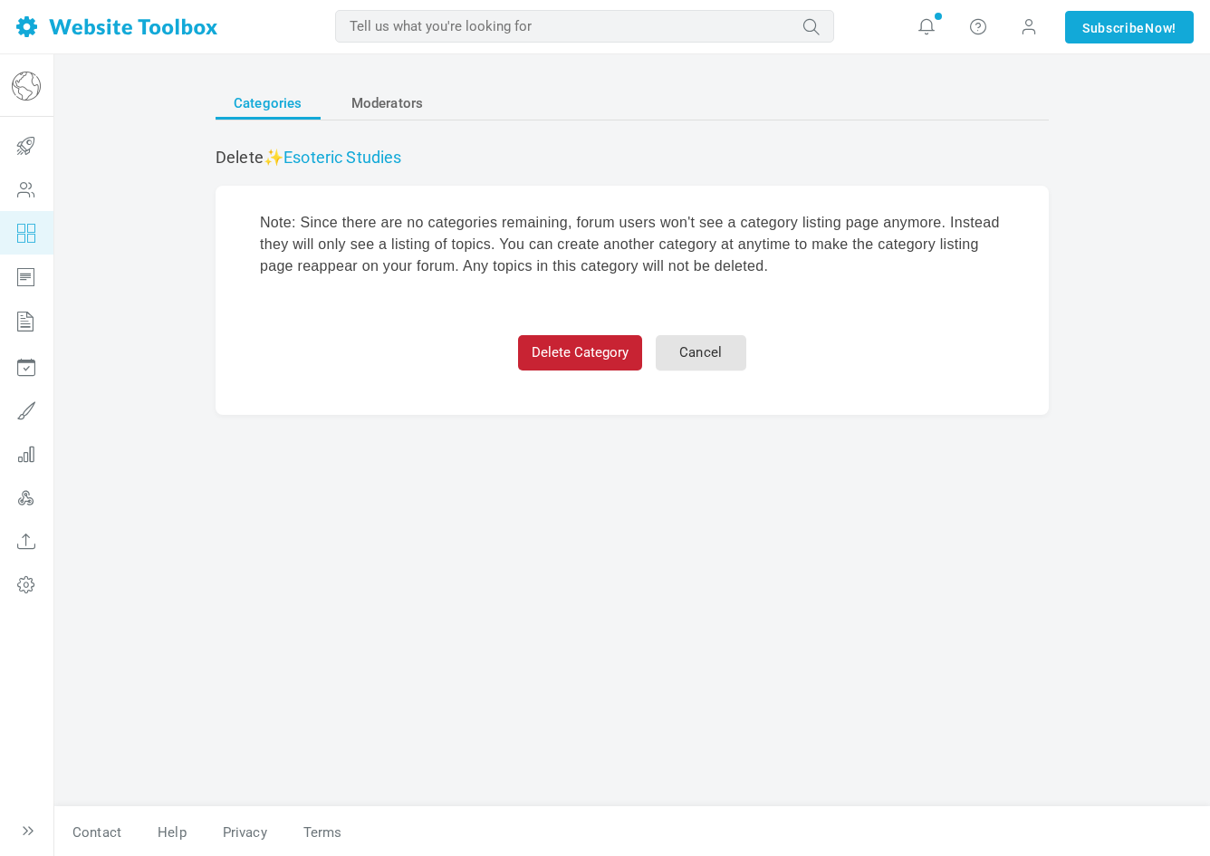
click at [566, 352] on button "Delete Category" at bounding box center [580, 352] width 124 height 35
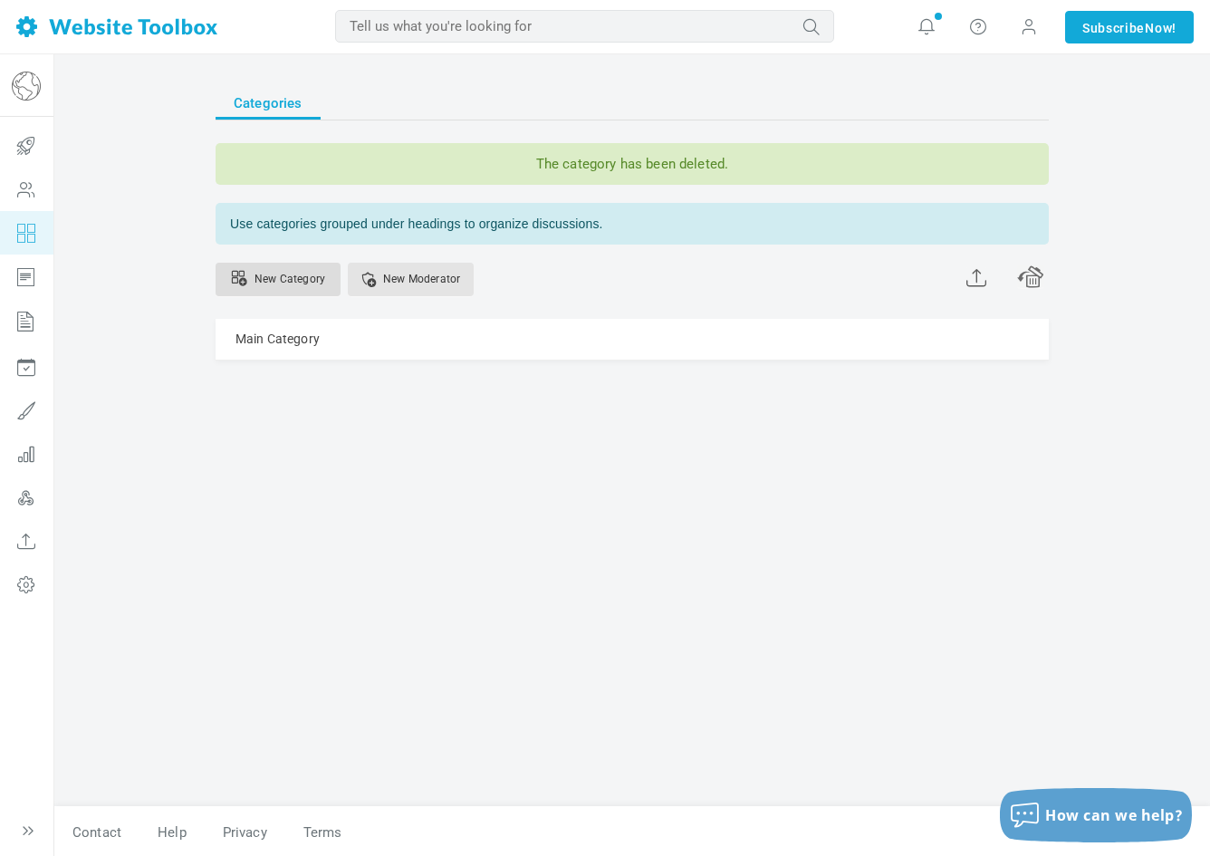
click at [305, 280] on link "New Category" at bounding box center [278, 280] width 125 height 34
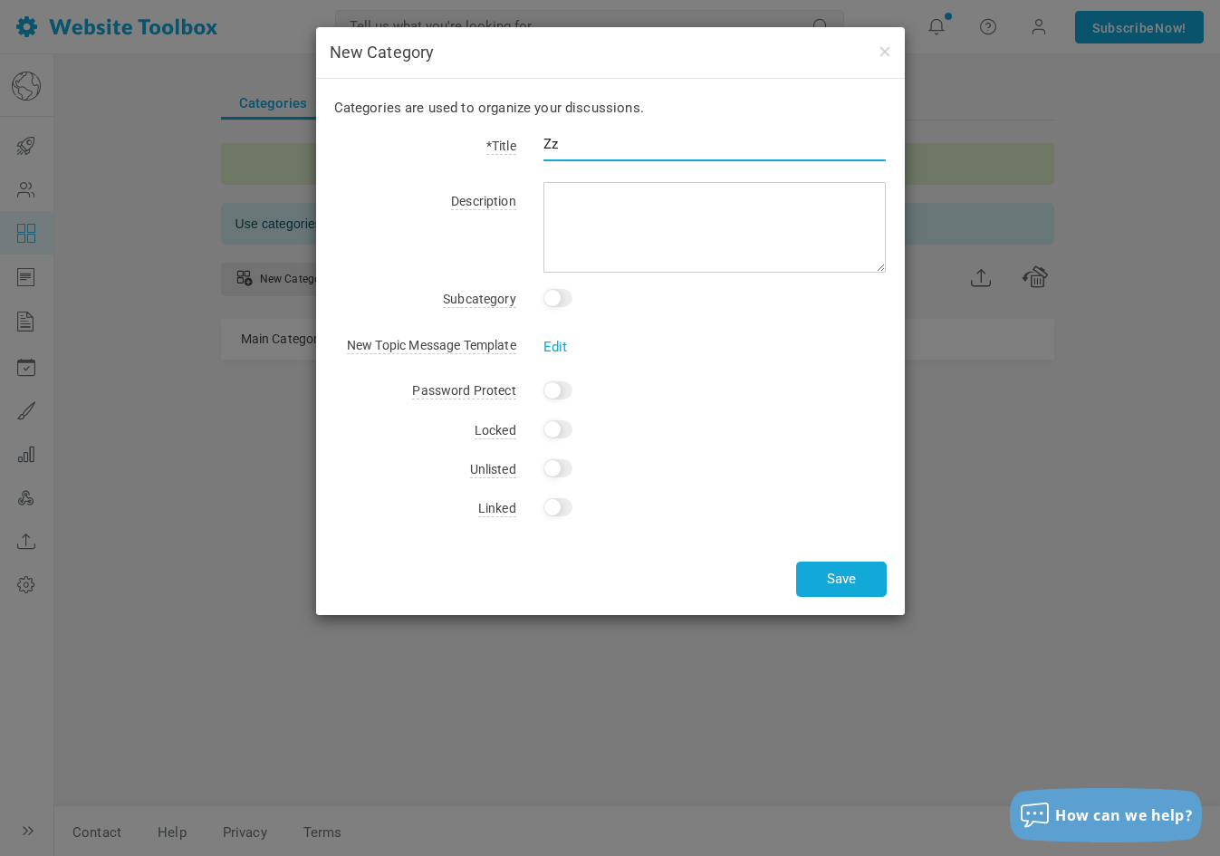
type input "Z"
type input "[DEMOGRAPHIC_DATA]ishhhh"
click at [834, 581] on button "Save" at bounding box center [841, 579] width 91 height 35
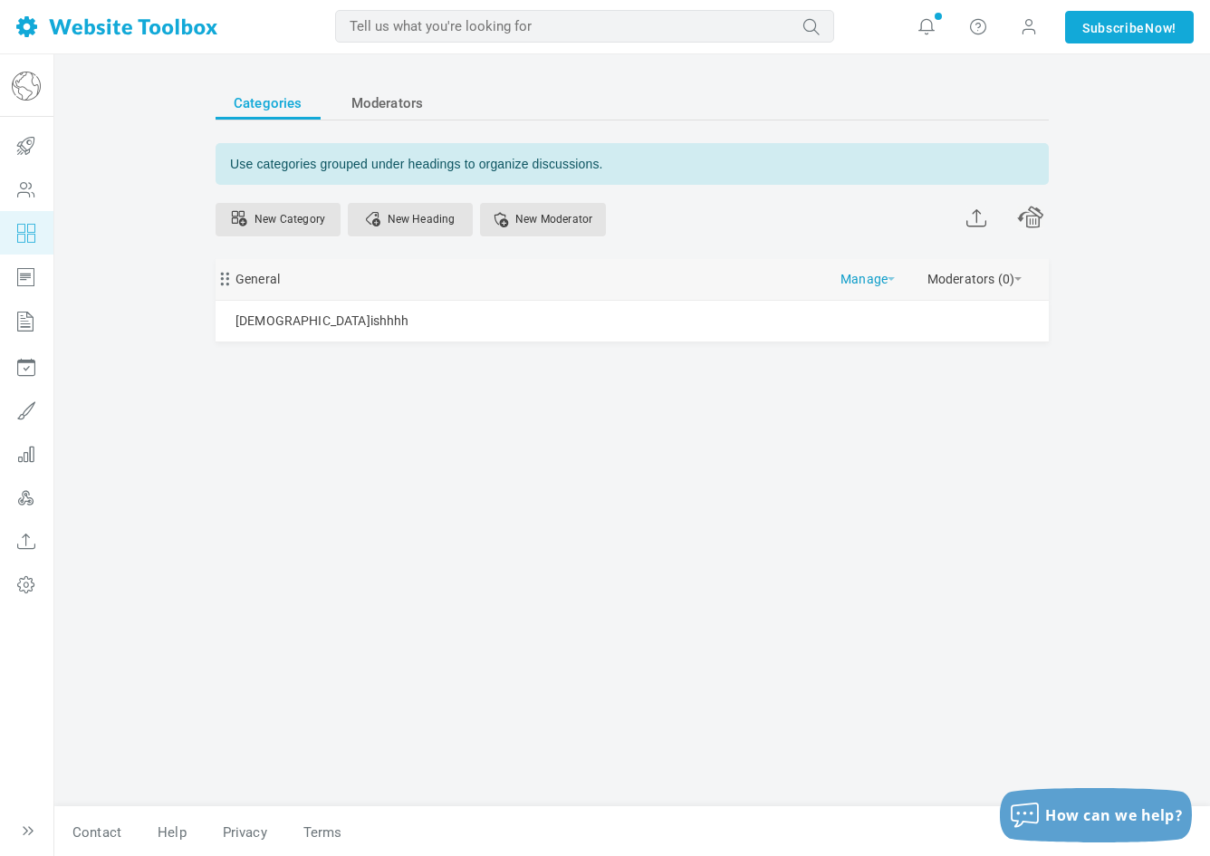
click at [886, 276] on link "Manage" at bounding box center [868, 275] width 54 height 32
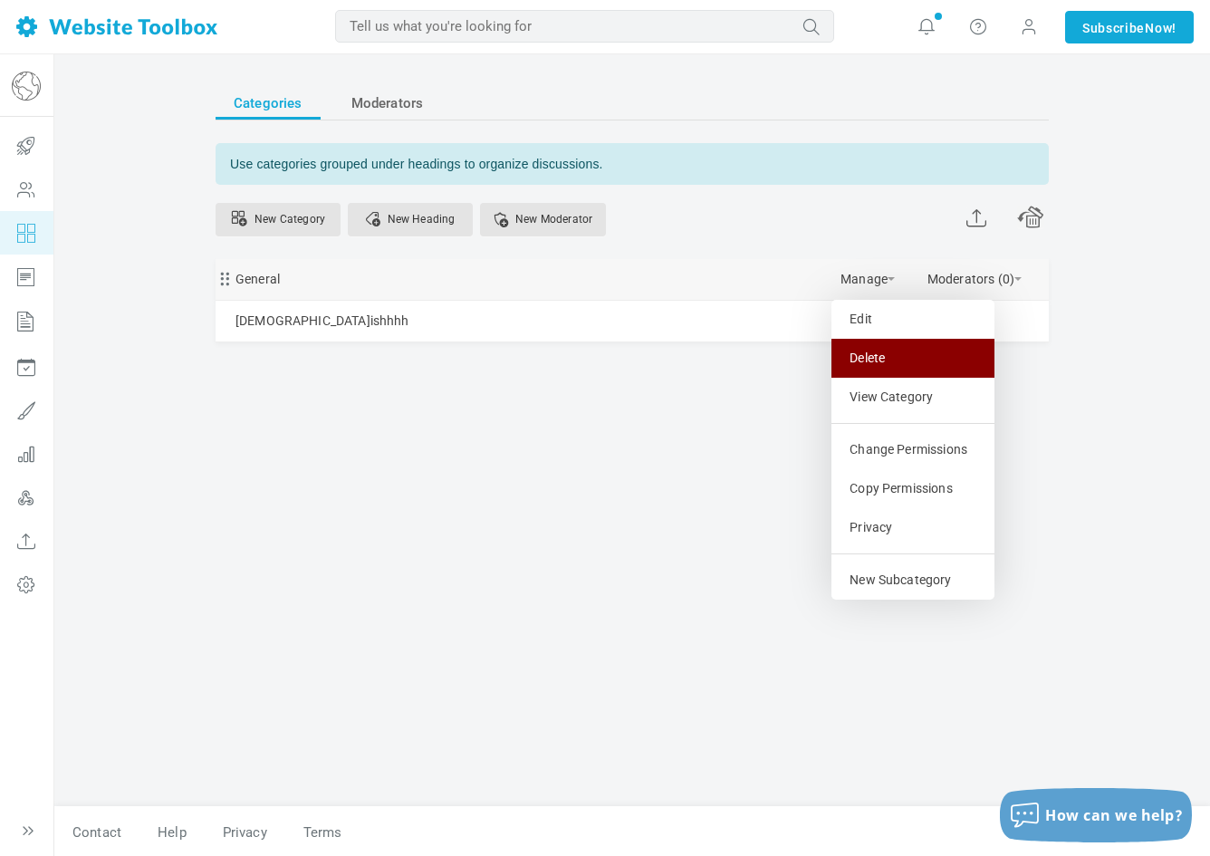
click at [888, 367] on link "Delete" at bounding box center [913, 358] width 163 height 39
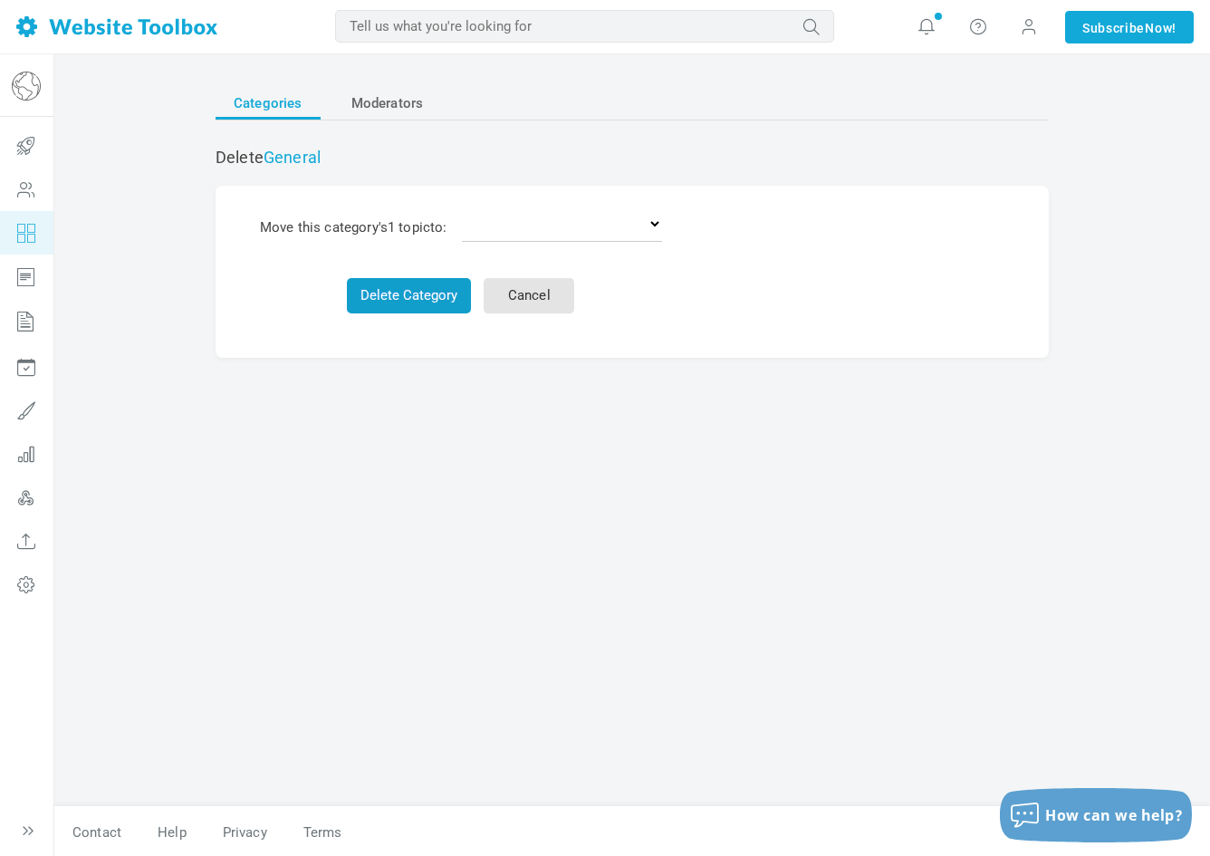
click at [368, 288] on button "Delete Category" at bounding box center [409, 295] width 124 height 35
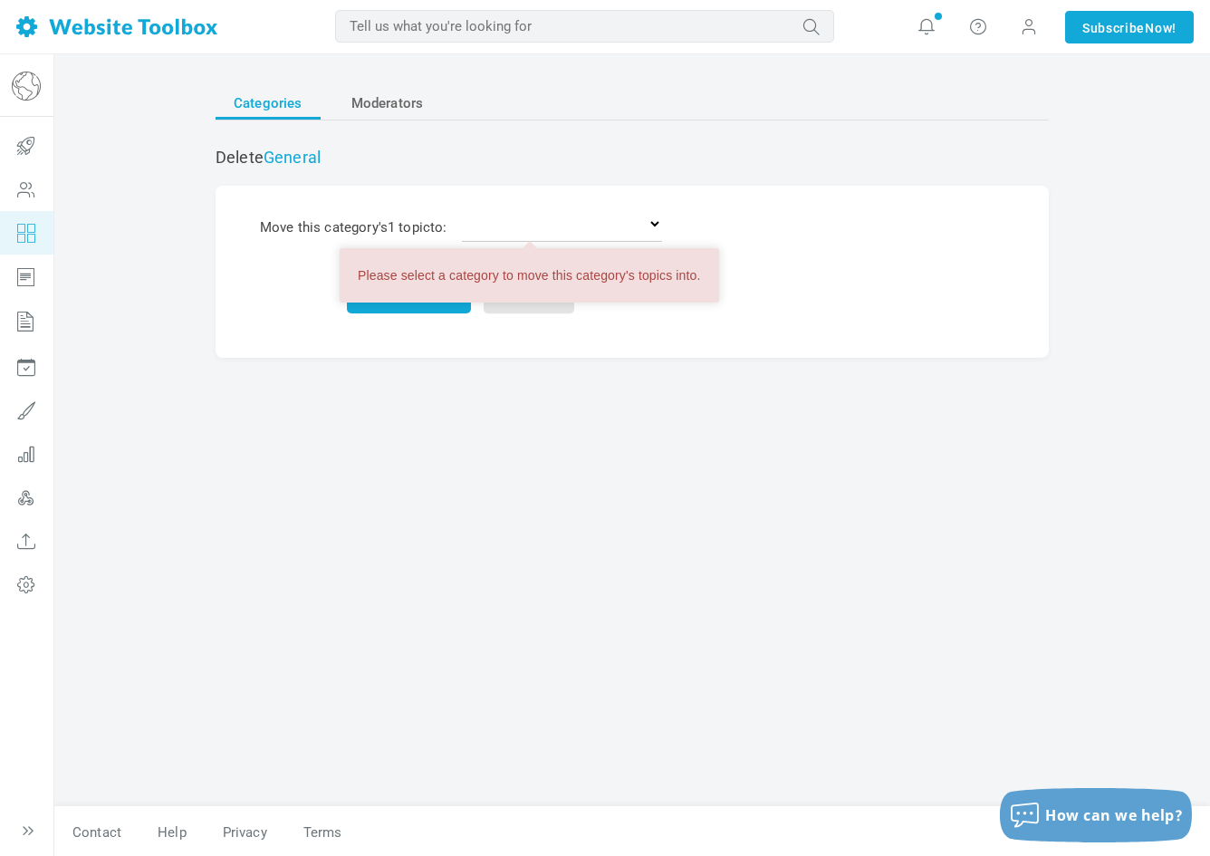
click at [371, 381] on div "Categories Moderators Delete General Move this category's 1 topic to: Delete th…" at bounding box center [632, 437] width 861 height 738
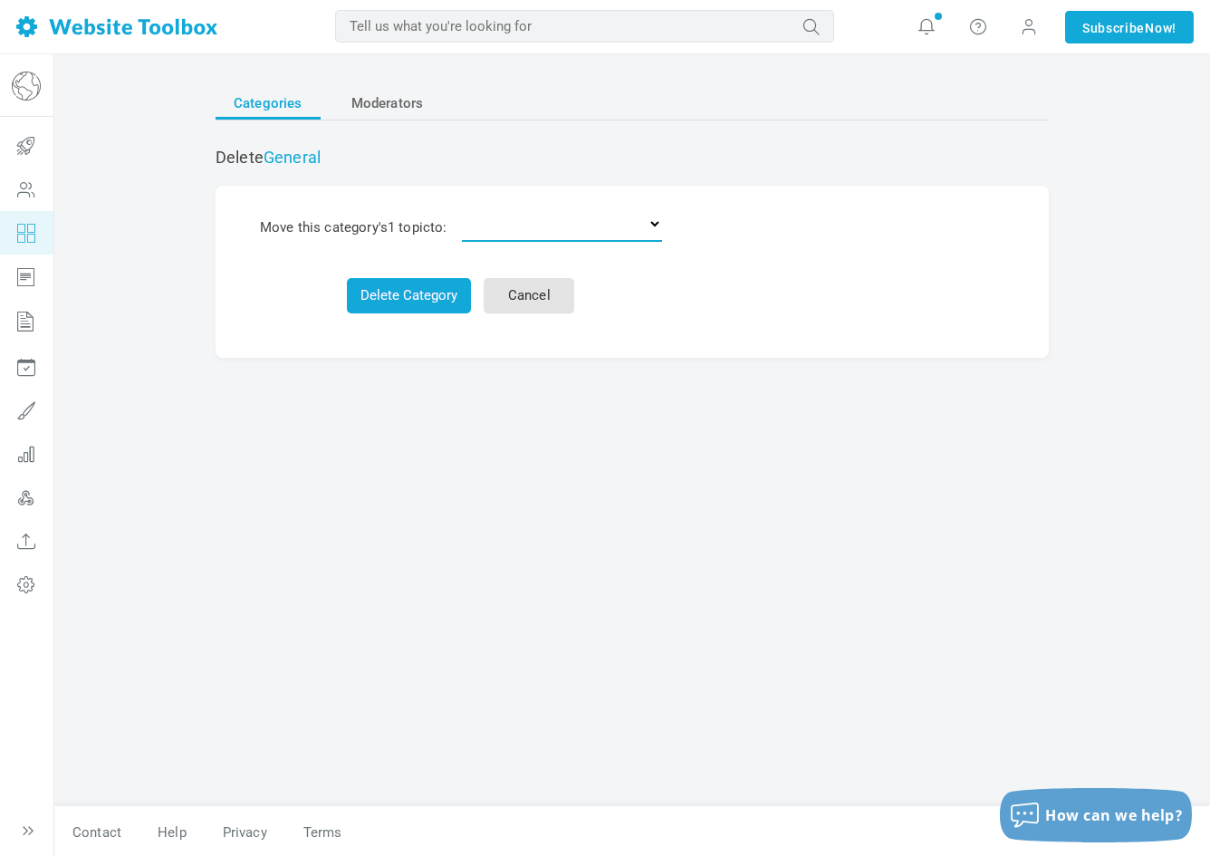
select select "0"
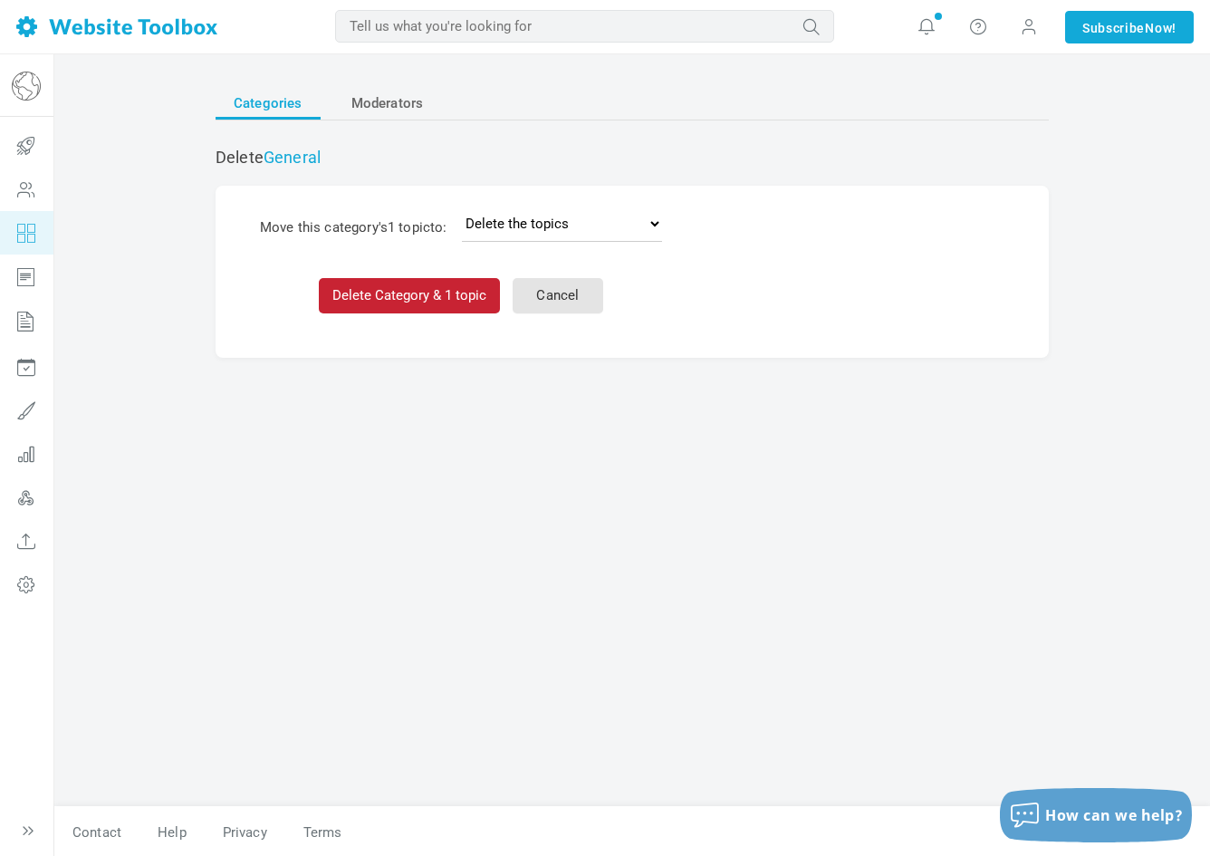
click at [438, 282] on button "Delete Category & 1 topic" at bounding box center [409, 295] width 181 height 35
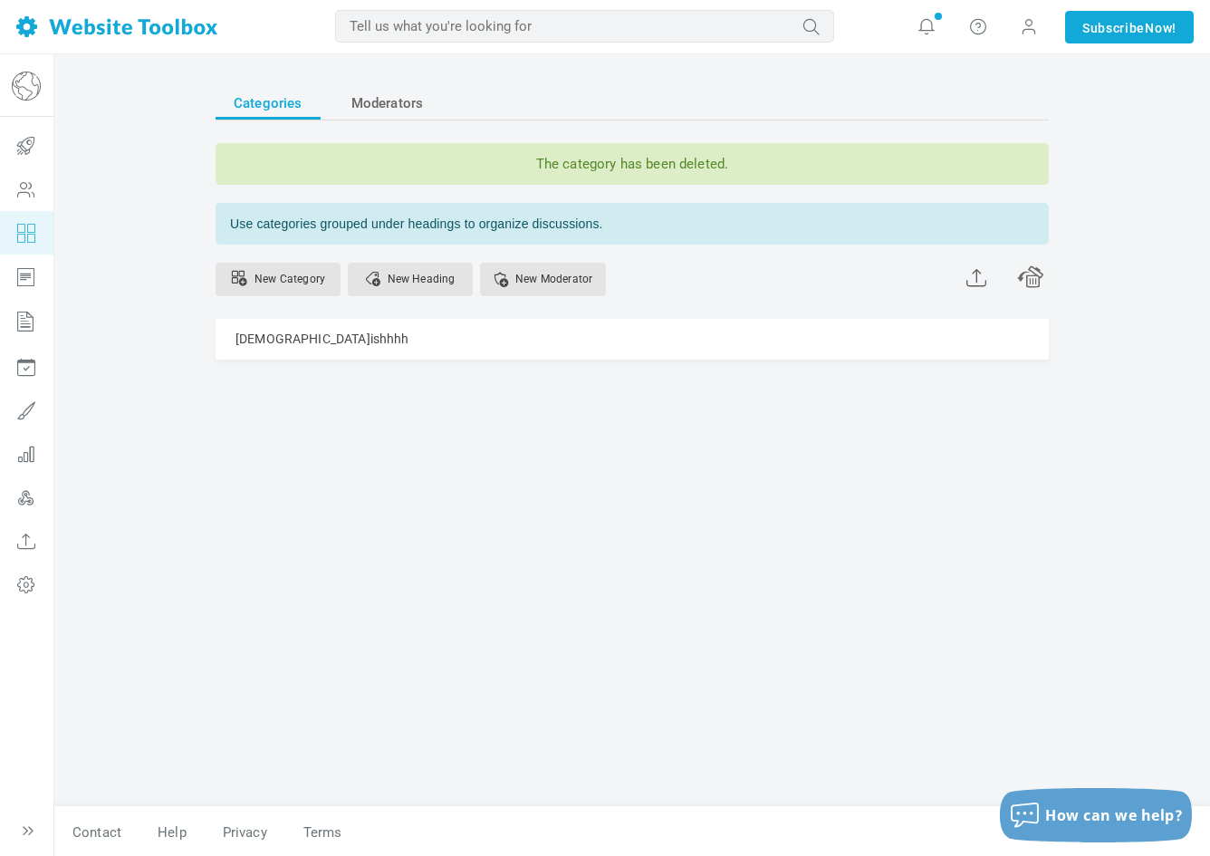
click at [381, 361] on div "Categories Moderators The category has been deleted. Use categories grouped und…" at bounding box center [632, 256] width 833 height 339
click at [381, 344] on div "[DEMOGRAPHIC_DATA]ishhhh [GEOGRAPHIC_DATA] Edit [GEOGRAPHIC_DATA] View Category…" at bounding box center [632, 339] width 833 height 41
click at [862, 340] on link "Manage" at bounding box center [868, 335] width 54 height 32
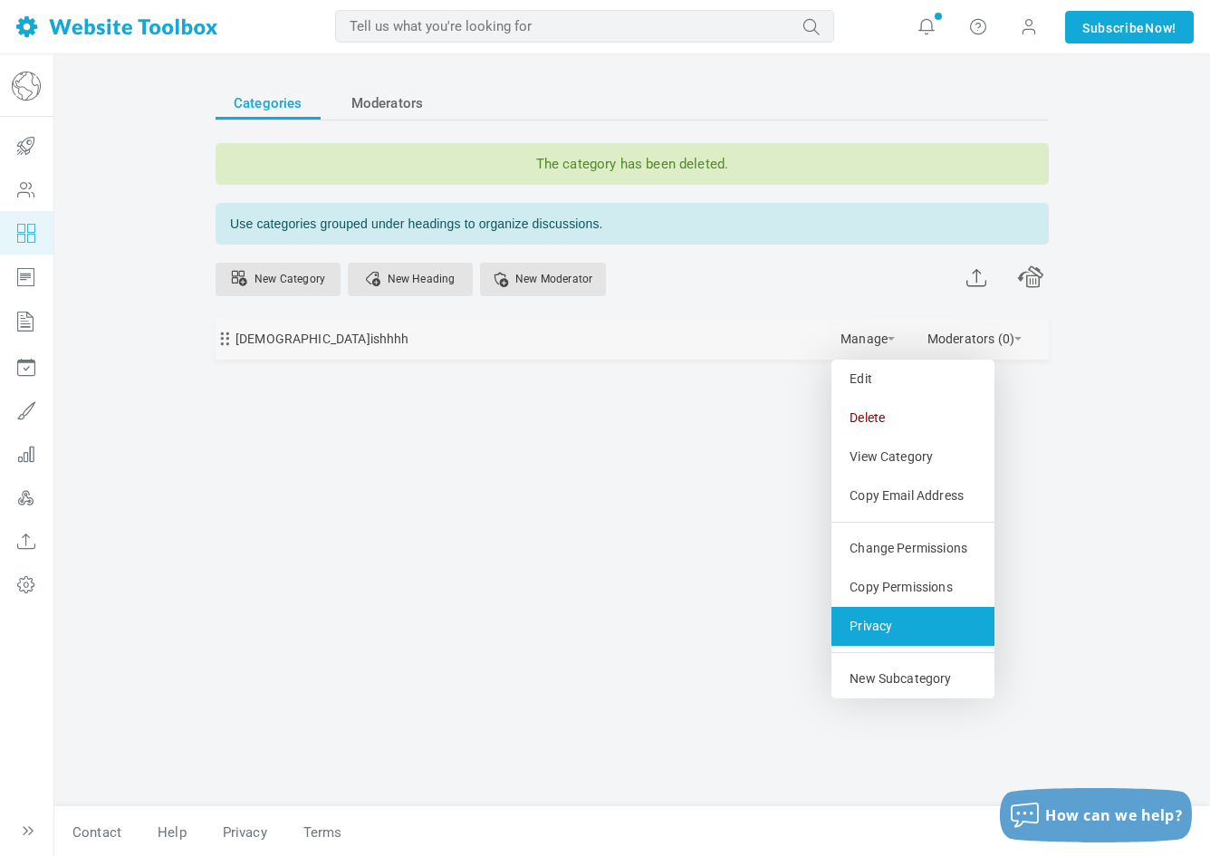
click at [916, 630] on link "Privacy" at bounding box center [913, 626] width 163 height 39
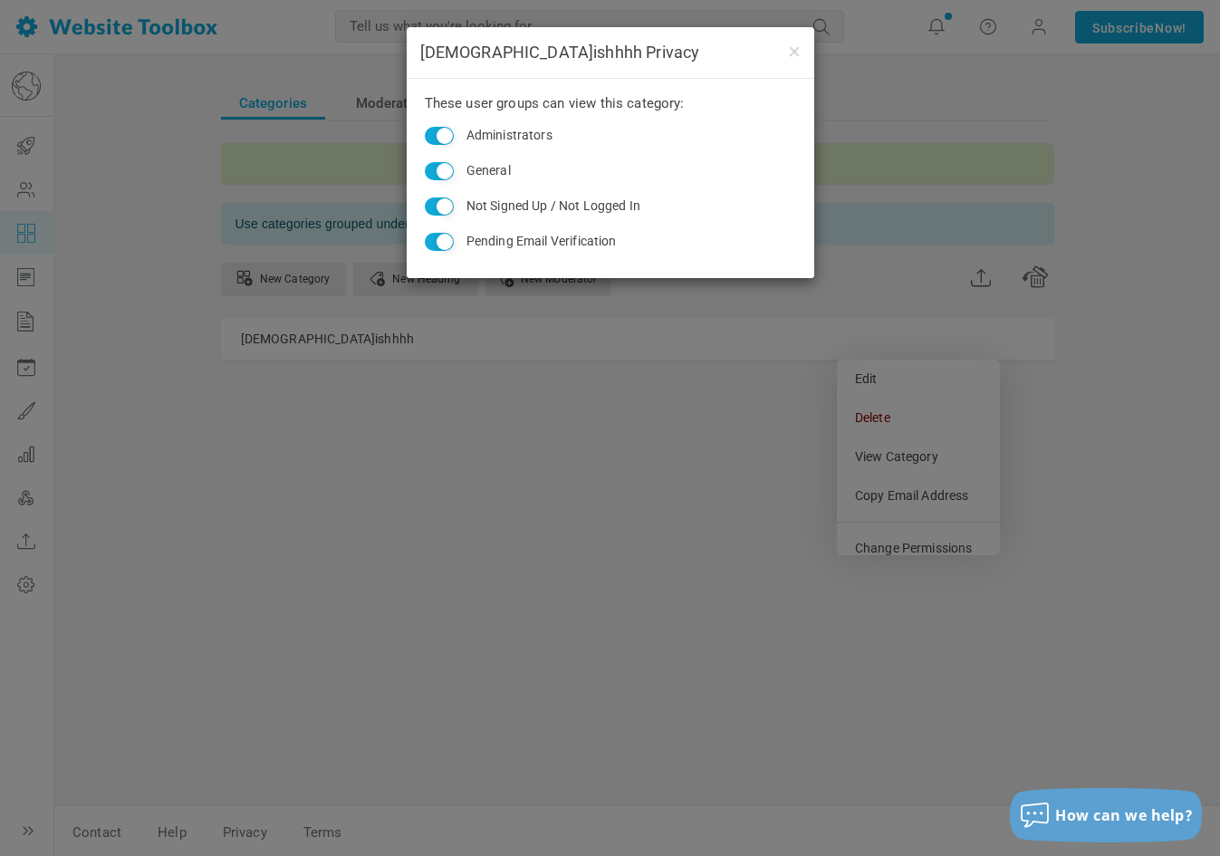
click at [436, 175] on input "General" at bounding box center [439, 171] width 29 height 18
click at [444, 170] on input "General" at bounding box center [439, 171] width 29 height 18
checkbox input "true"
click at [440, 366] on div "zen.ishhhh Privacy These user groups can view this category: Administrators Gen…" at bounding box center [610, 428] width 1220 height 856
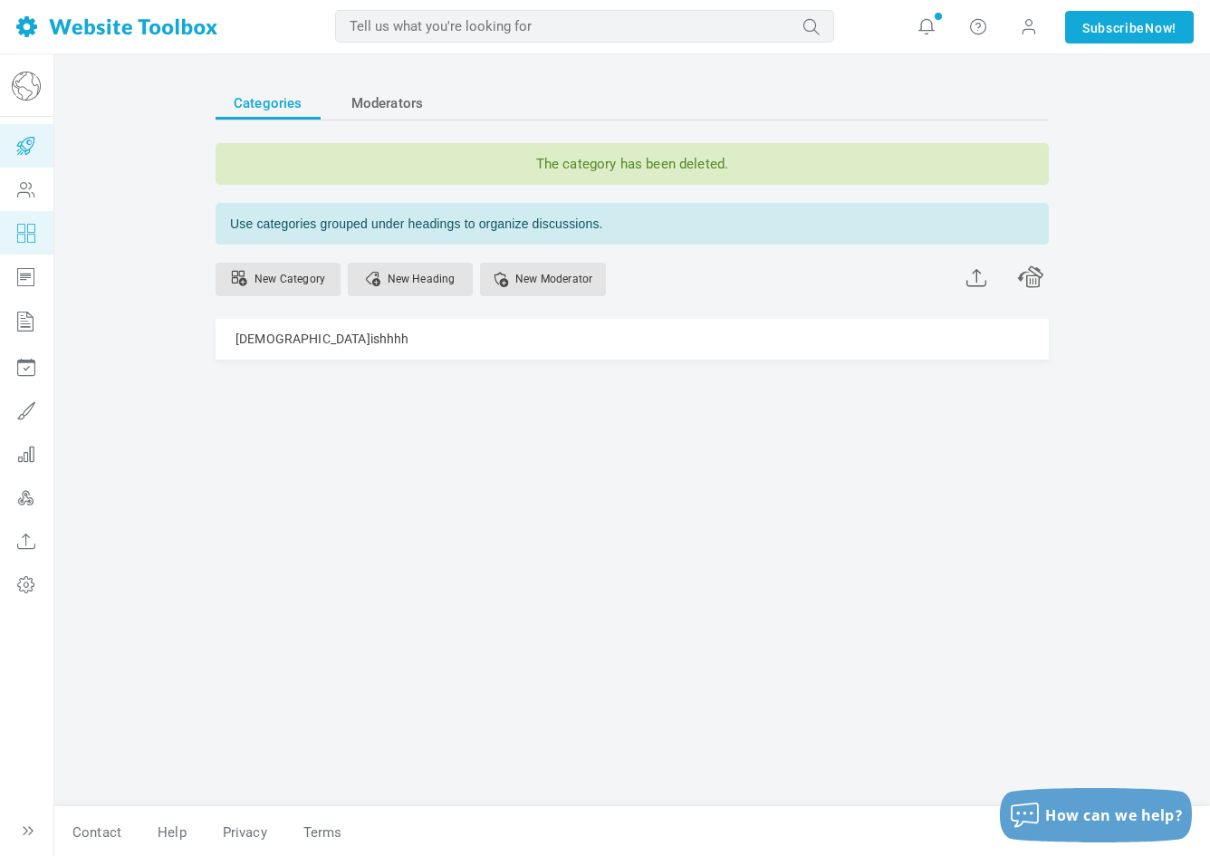
click at [31, 156] on icon at bounding box center [26, 145] width 54 height 43
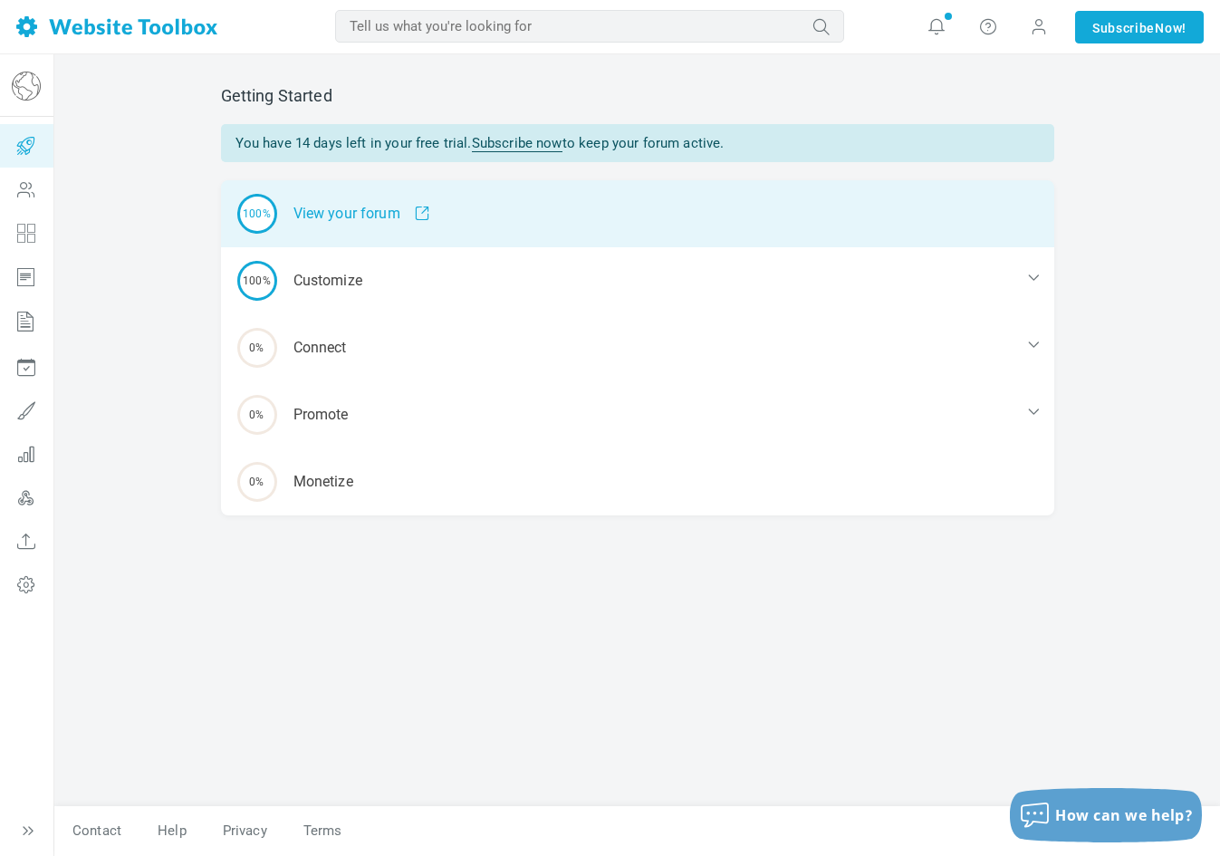
click at [442, 217] on div "100% View your forum" at bounding box center [637, 213] width 833 height 67
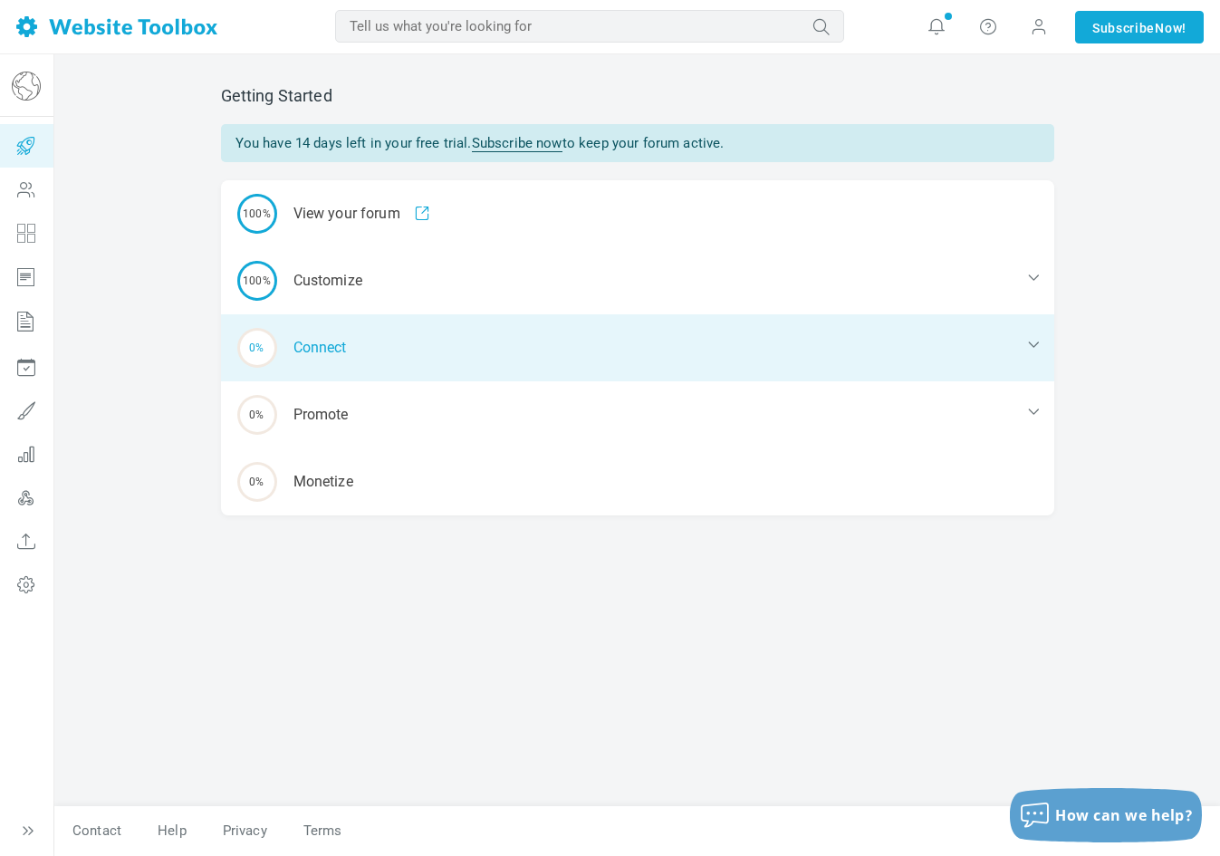
click at [320, 356] on div "0% Connect" at bounding box center [637, 347] width 833 height 67
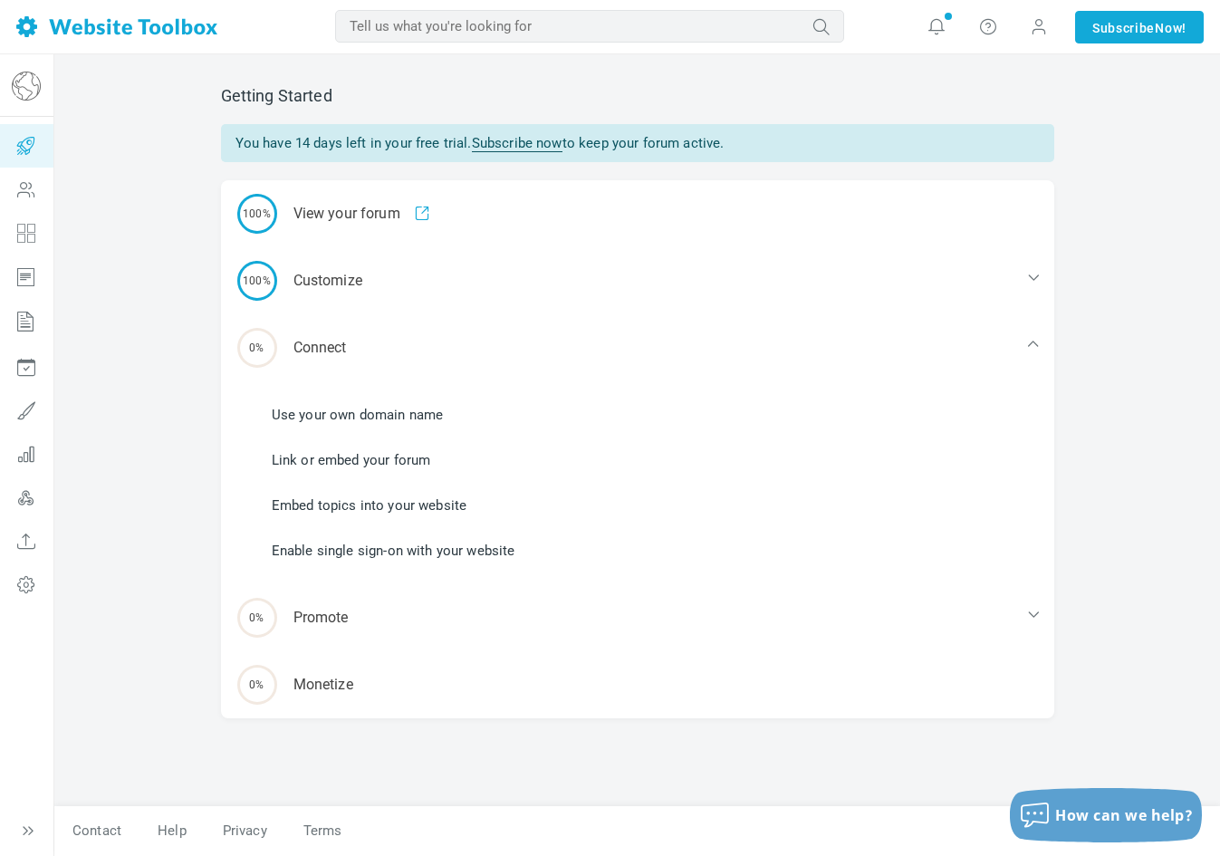
click at [361, 458] on link "Link or embed your forum" at bounding box center [351, 460] width 159 height 20
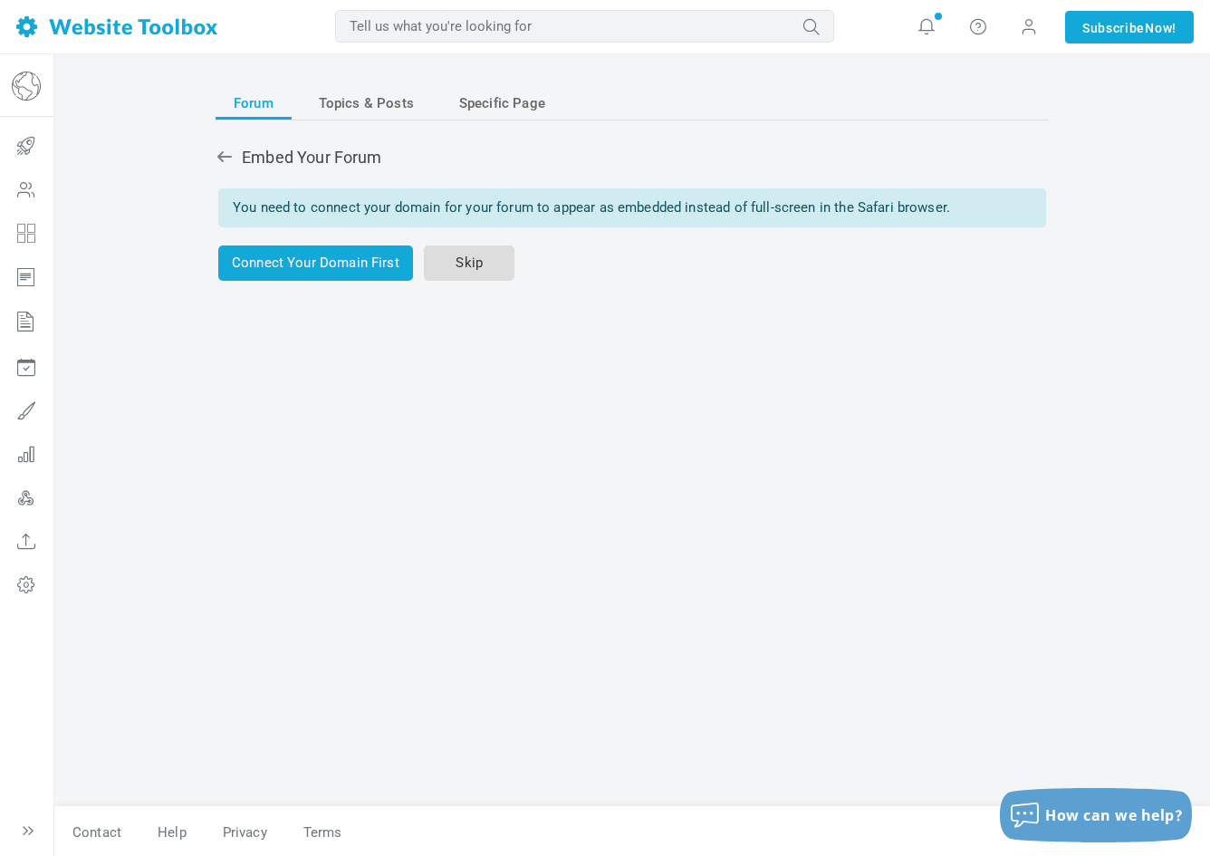
click at [456, 263] on link "Skip" at bounding box center [469, 263] width 91 height 35
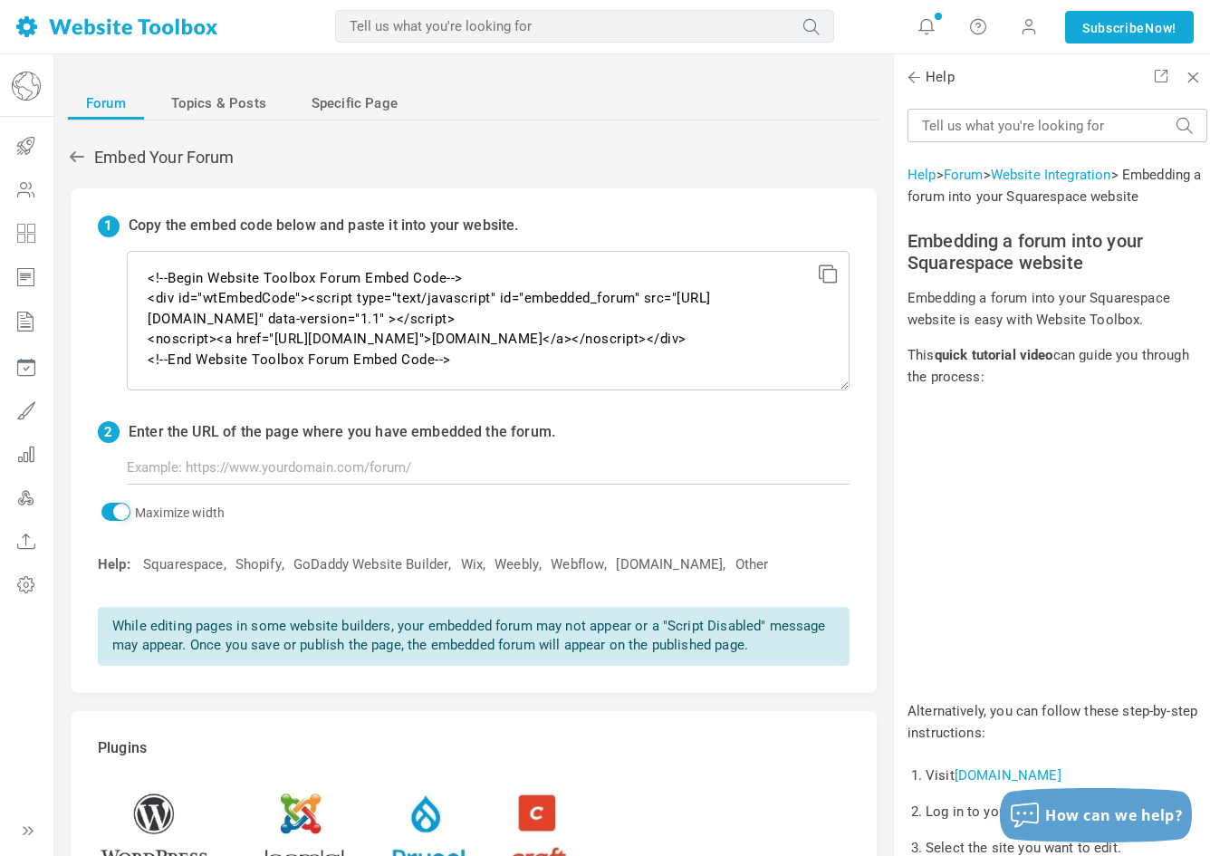
click at [830, 270] on icon at bounding box center [825, 271] width 13 height 13
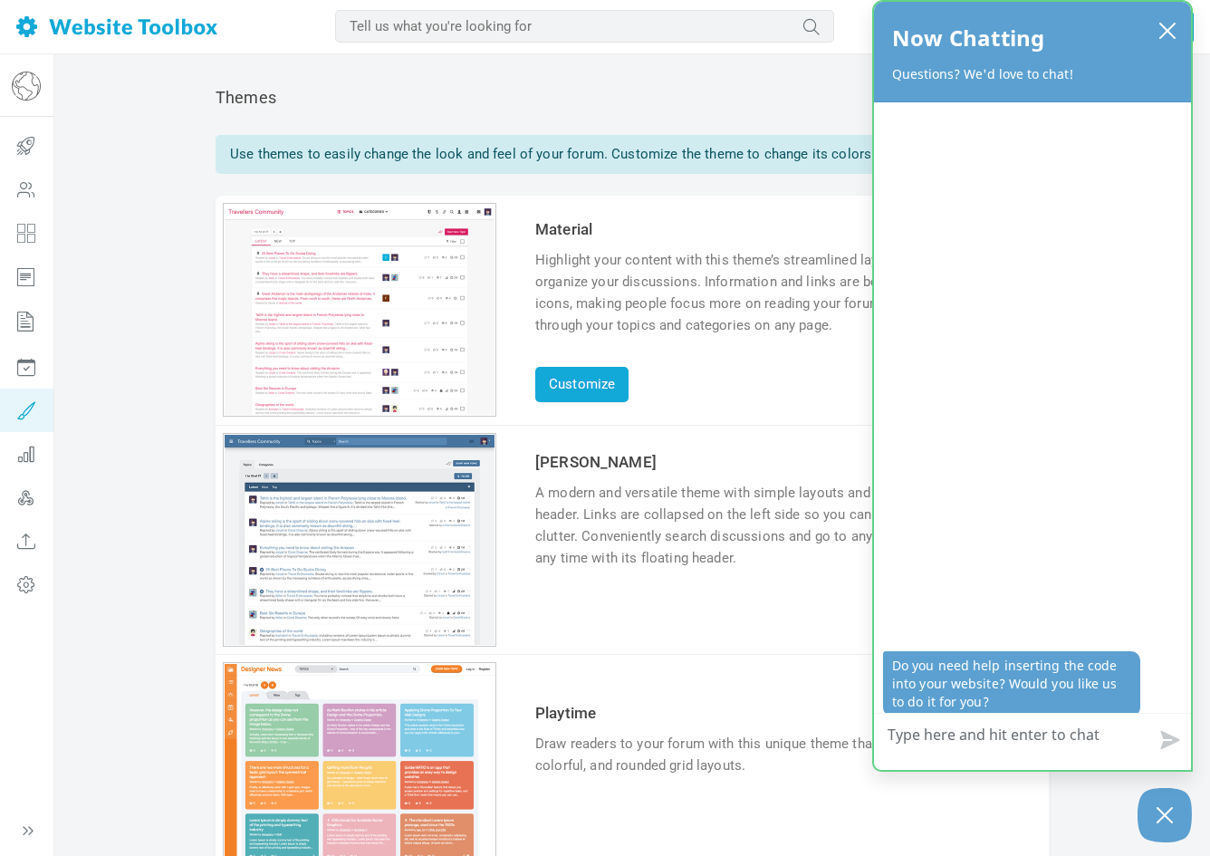
click at [1150, 12] on div "Now Chatting Questions? We'd love to chat!" at bounding box center [1032, 52] width 317 height 101
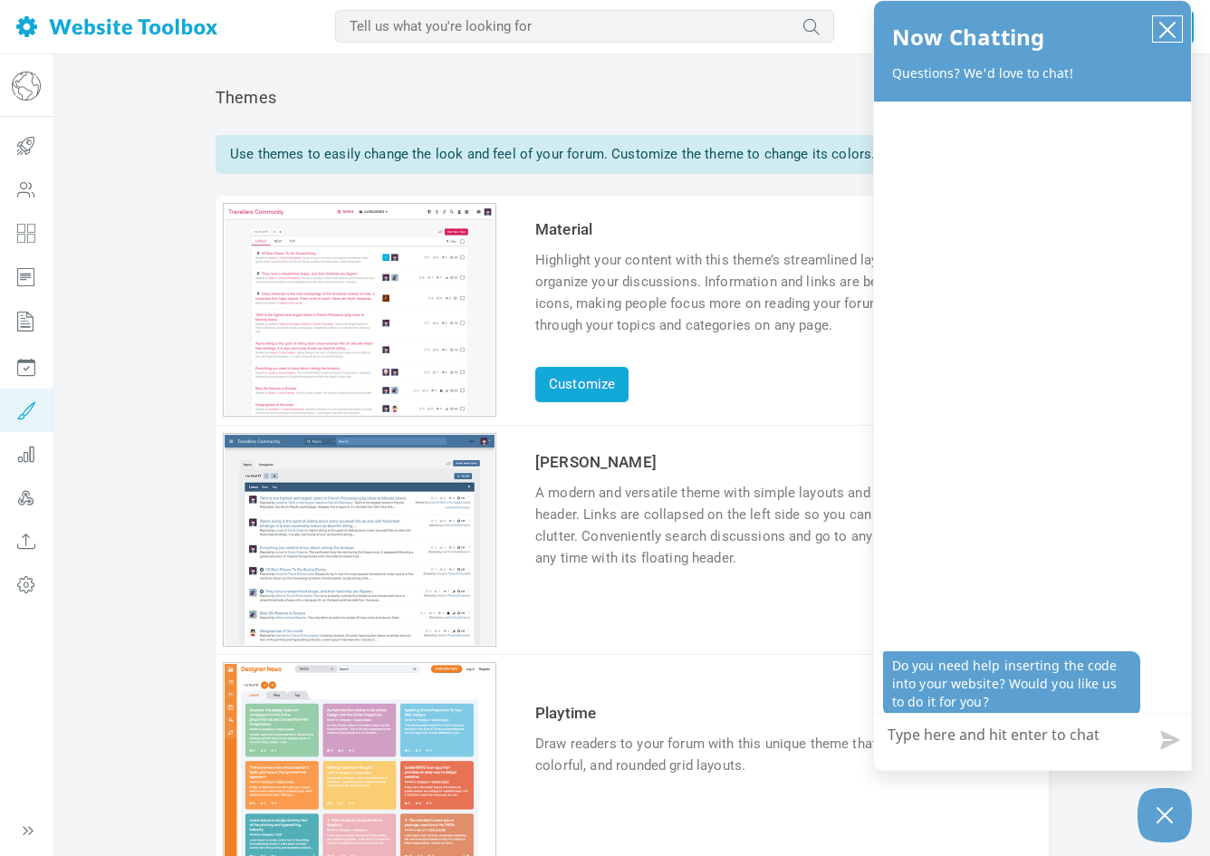
click at [1158, 19] on button "close chatbox" at bounding box center [1167, 28] width 29 height 25
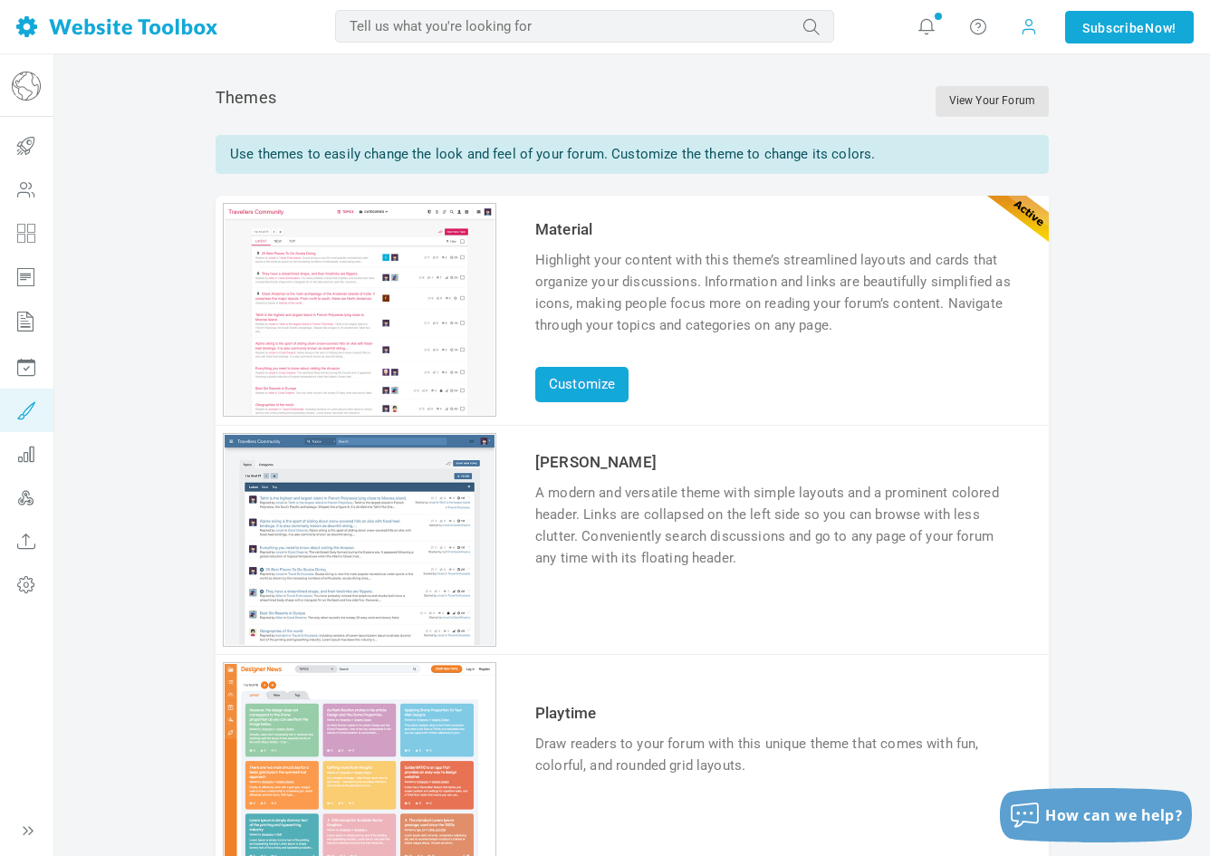
click at [1020, 30] on span at bounding box center [1029, 26] width 18 height 20
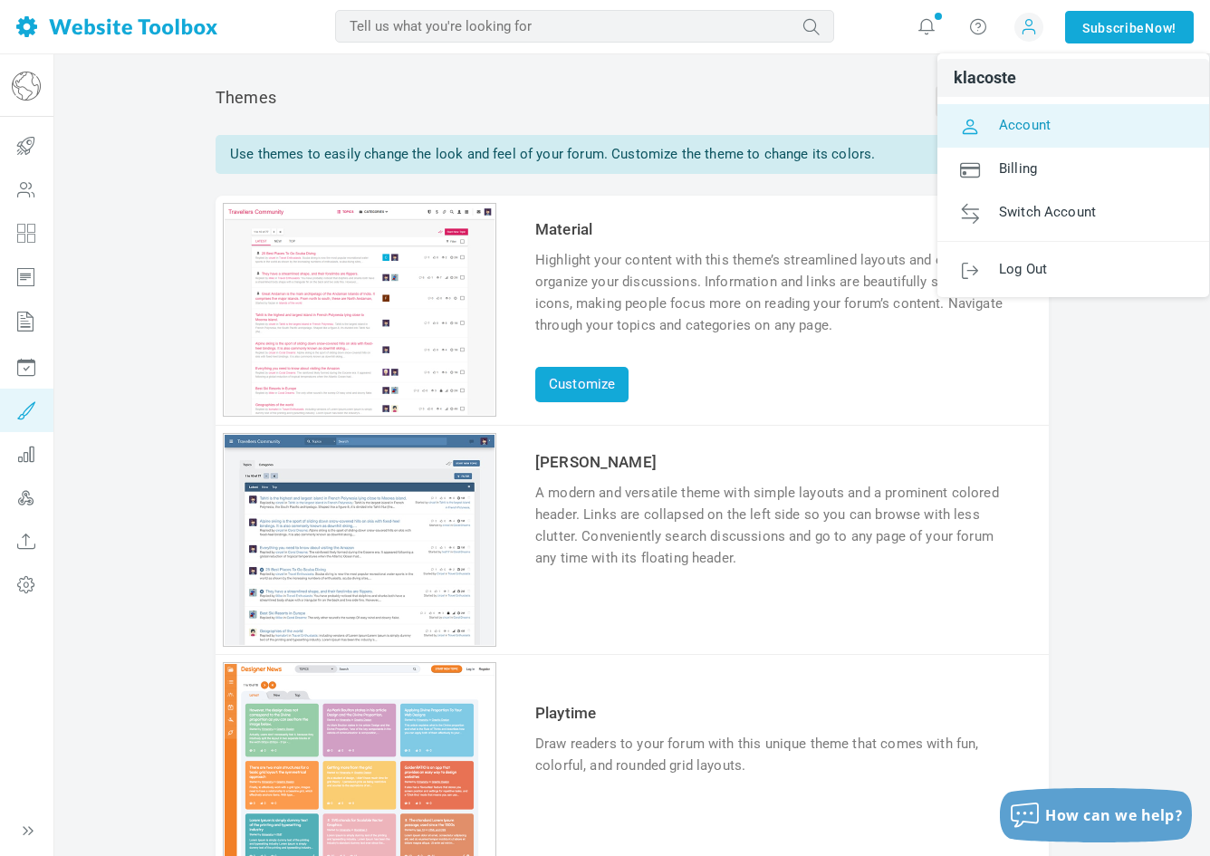
click at [1011, 119] on span "Account" at bounding box center [1025, 124] width 52 height 16
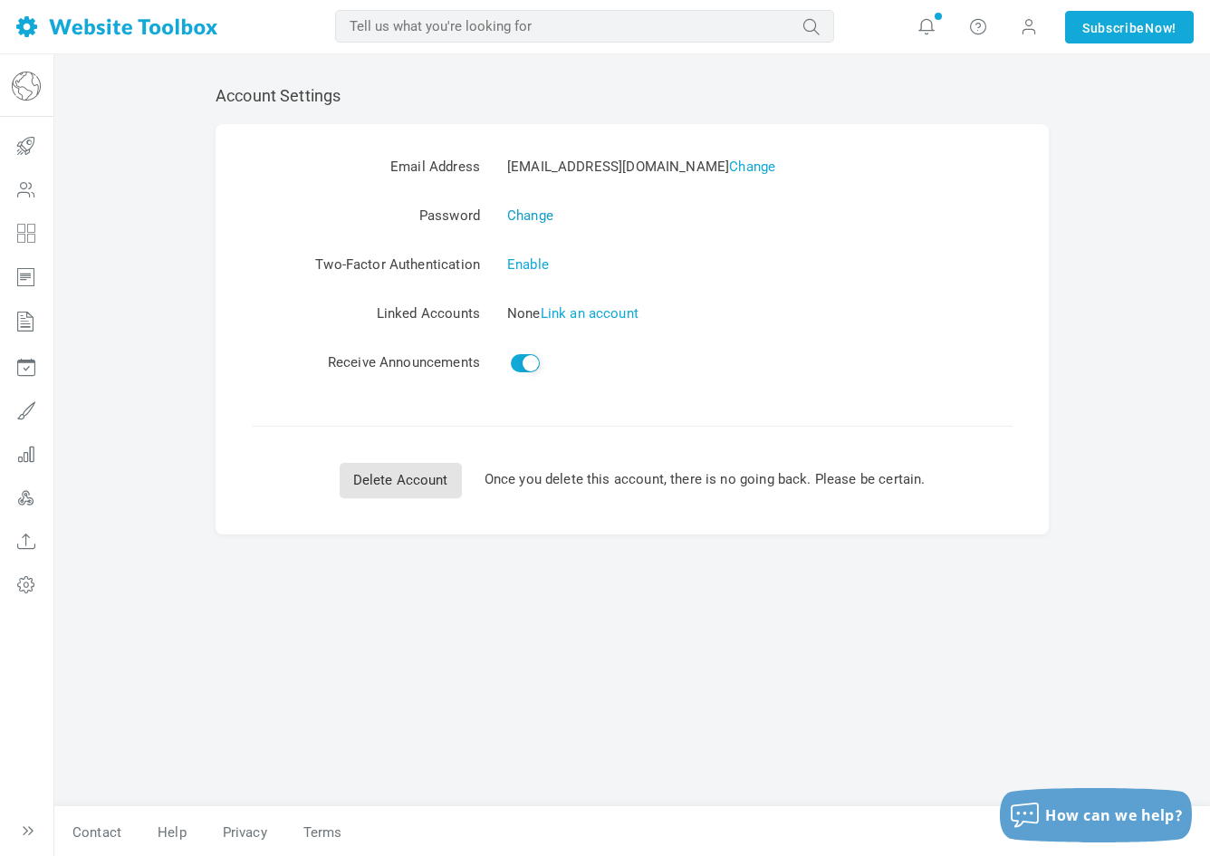
click at [535, 208] on link "Change" at bounding box center [530, 215] width 46 height 16
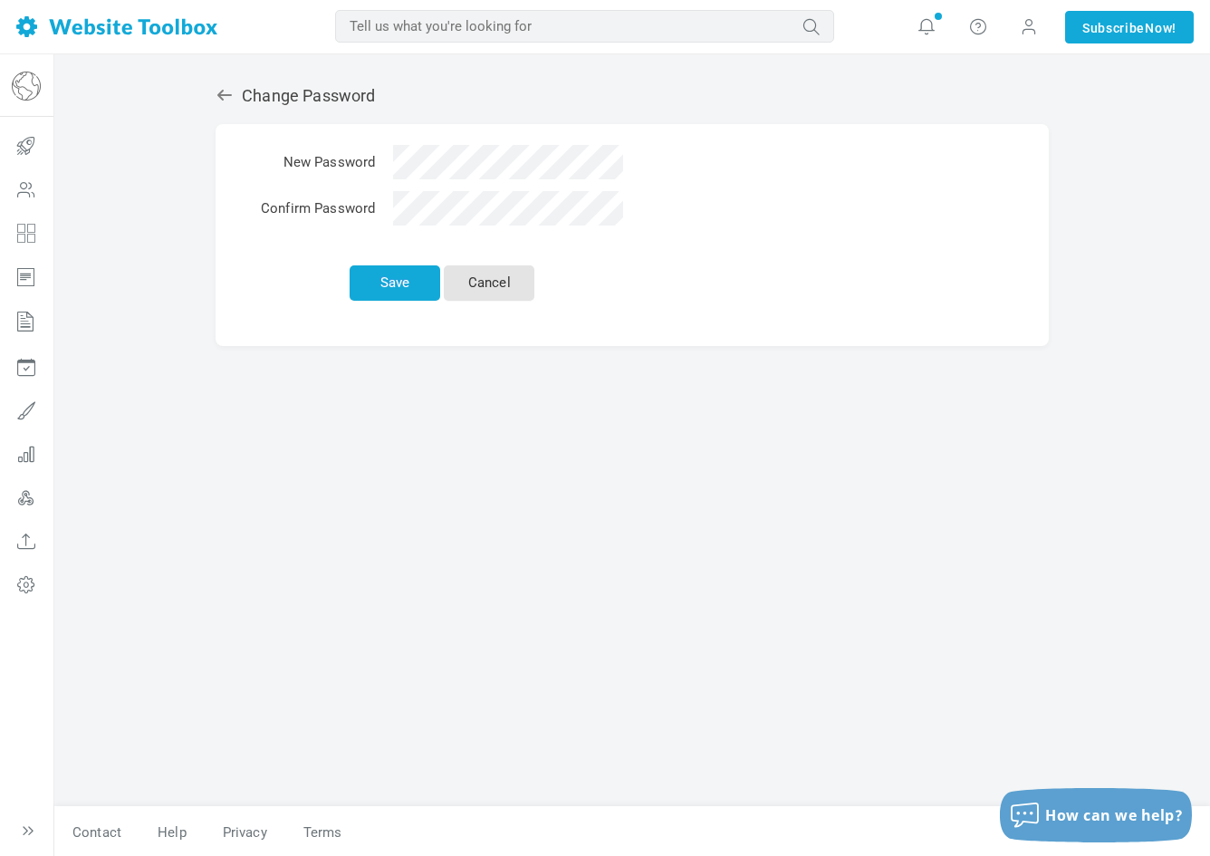
click at [342, 159] on tr "New Password" at bounding box center [442, 165] width 381 height 46
click at [406, 287] on button "Save" at bounding box center [395, 282] width 91 height 35
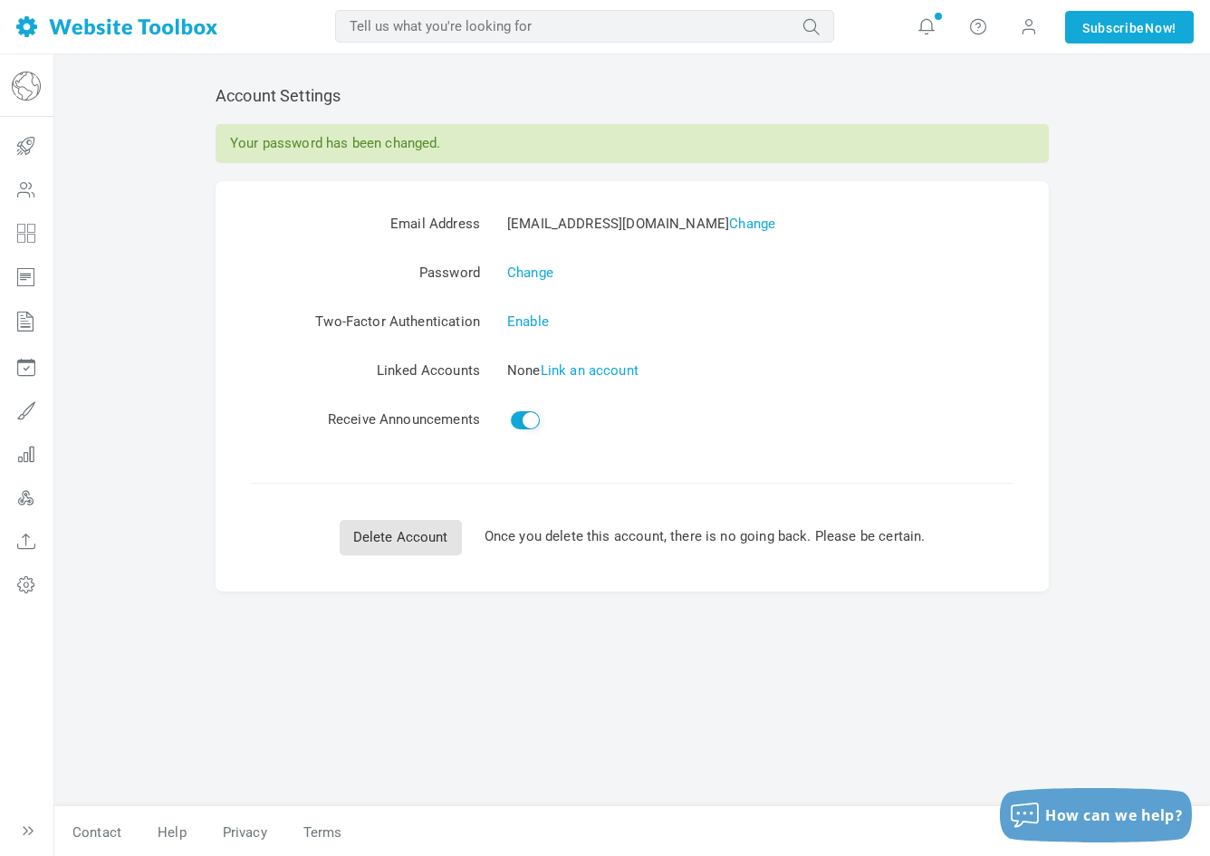
click at [29, 90] on img at bounding box center [26, 86] width 29 height 29
click at [23, 158] on icon at bounding box center [26, 145] width 54 height 43
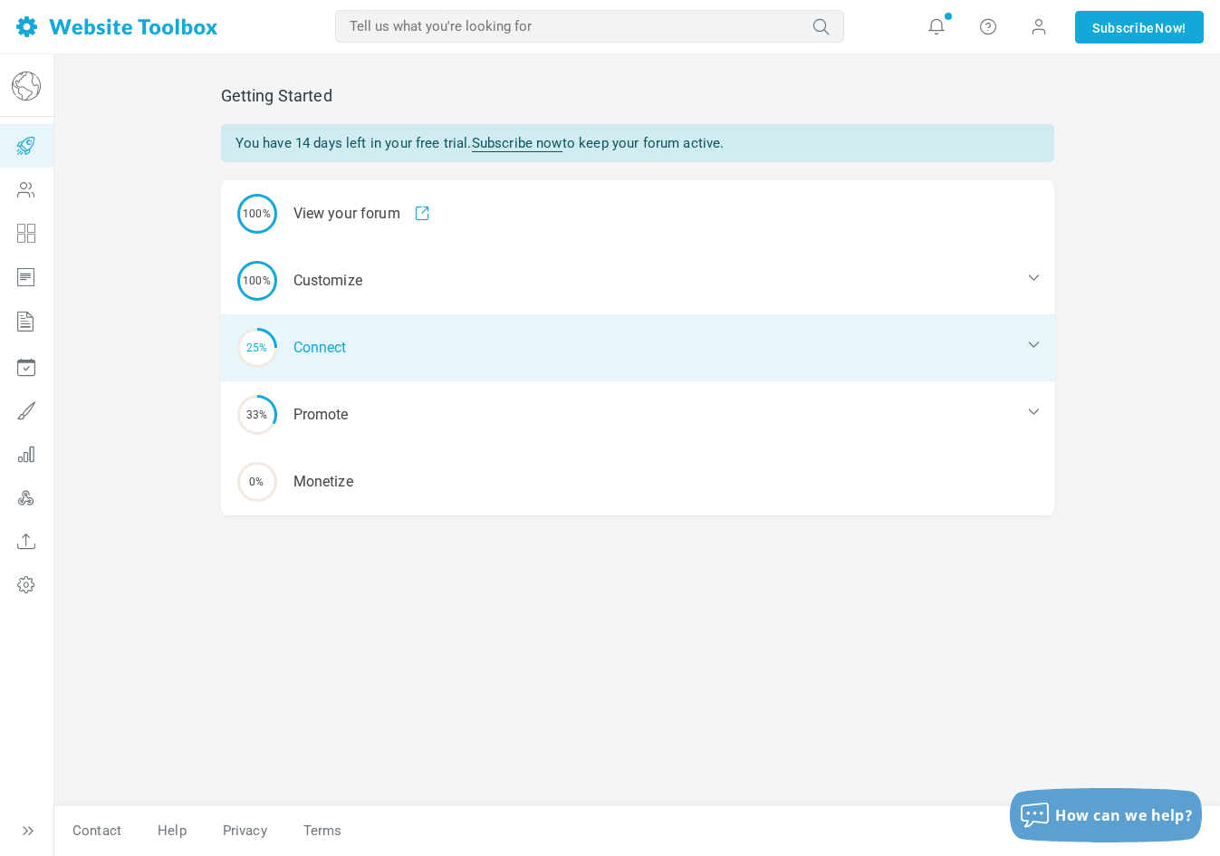
click at [1026, 350] on icon at bounding box center [1034, 344] width 18 height 18
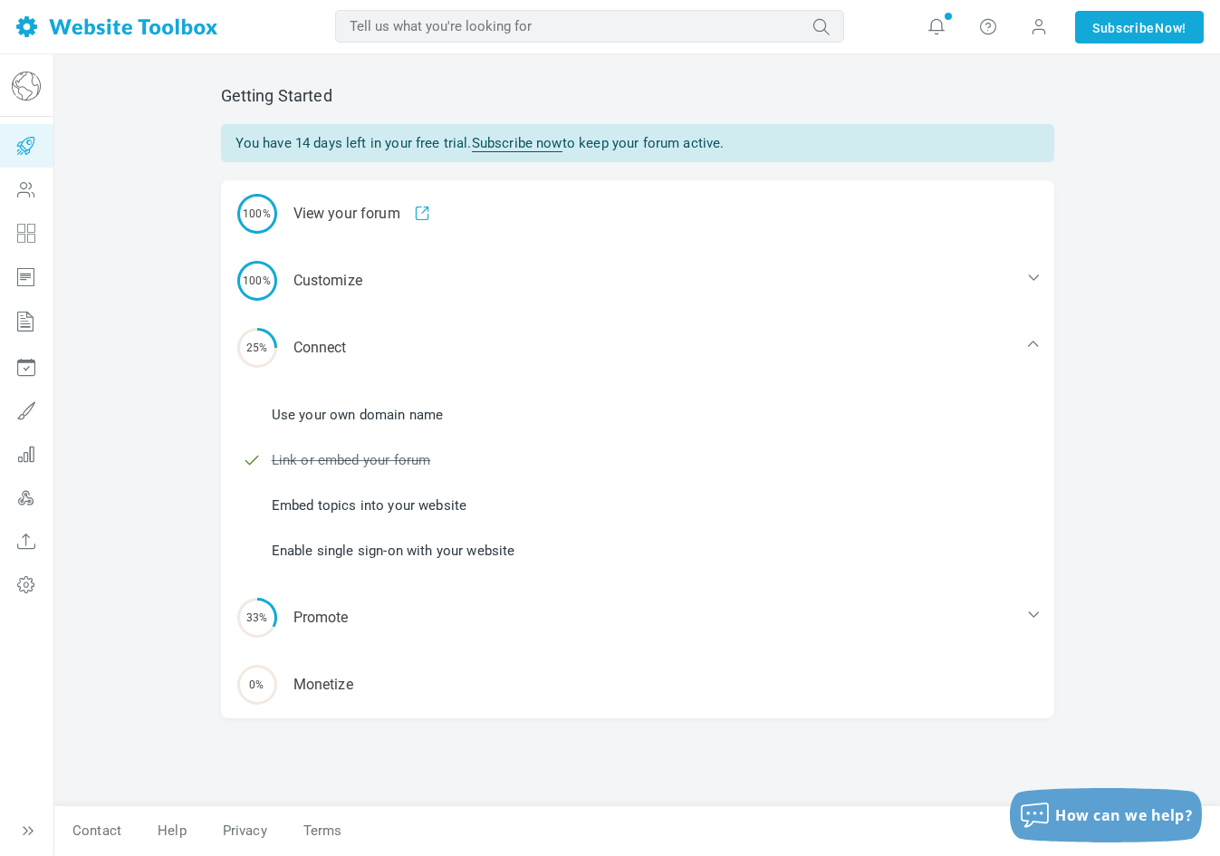
click at [387, 510] on link "Embed topics into your website" at bounding box center [370, 506] width 196 height 20
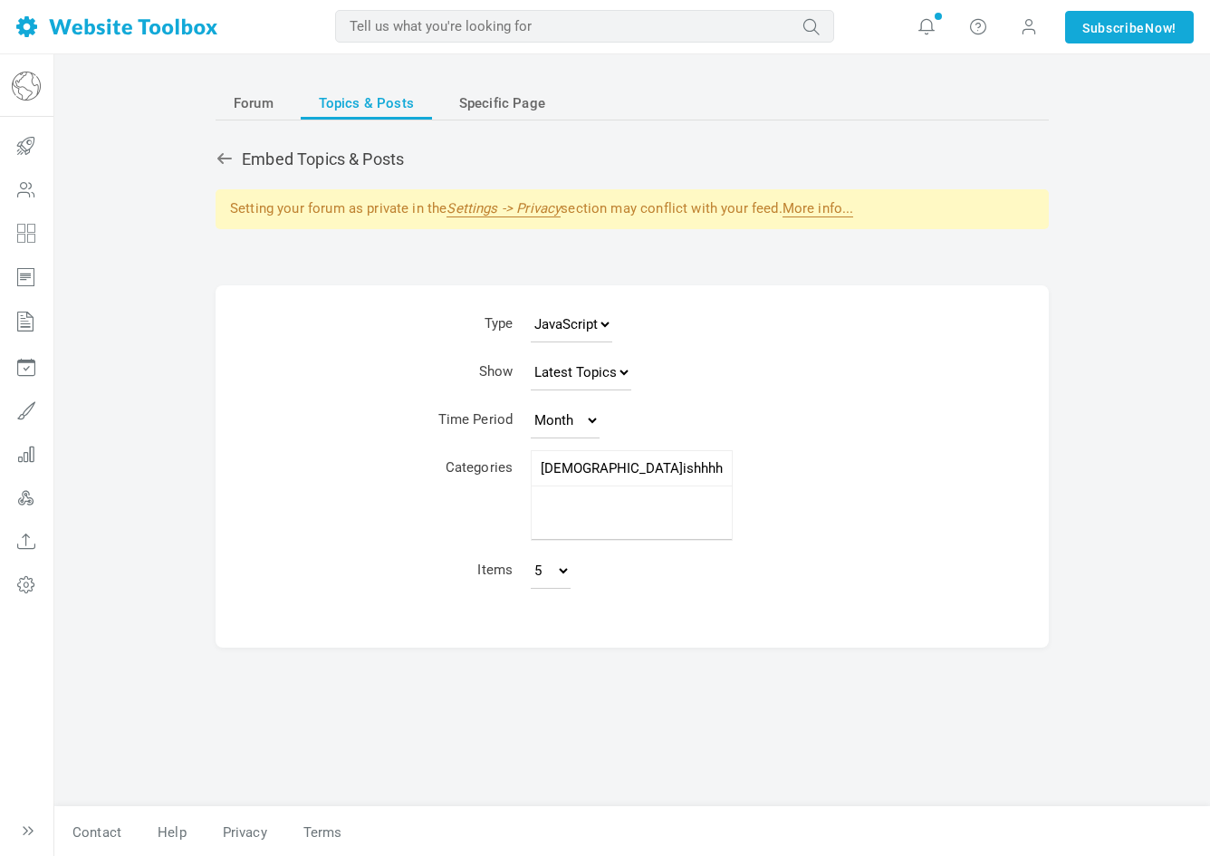
select select
click at [529, 203] on link "Settings -> Privacy" at bounding box center [504, 208] width 114 height 17
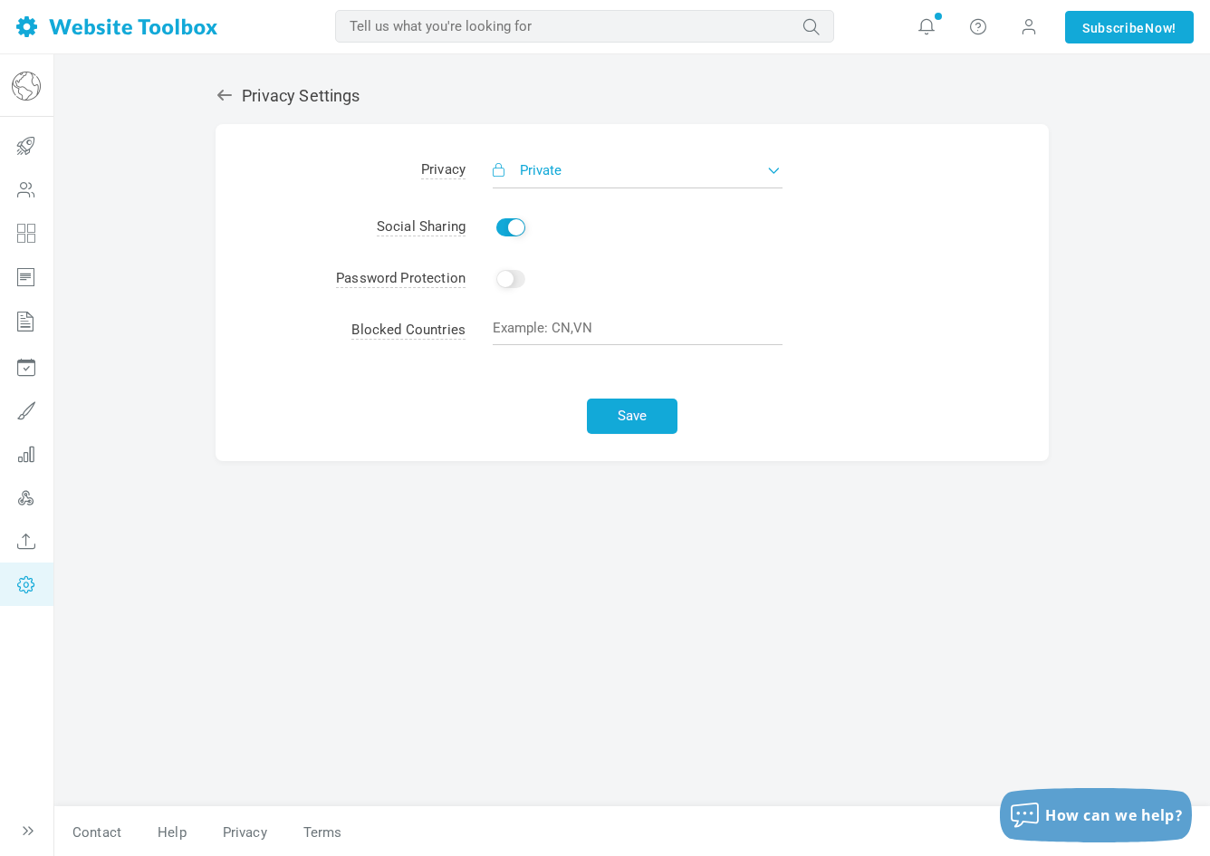
click at [621, 179] on button "Private" at bounding box center [638, 170] width 290 height 36
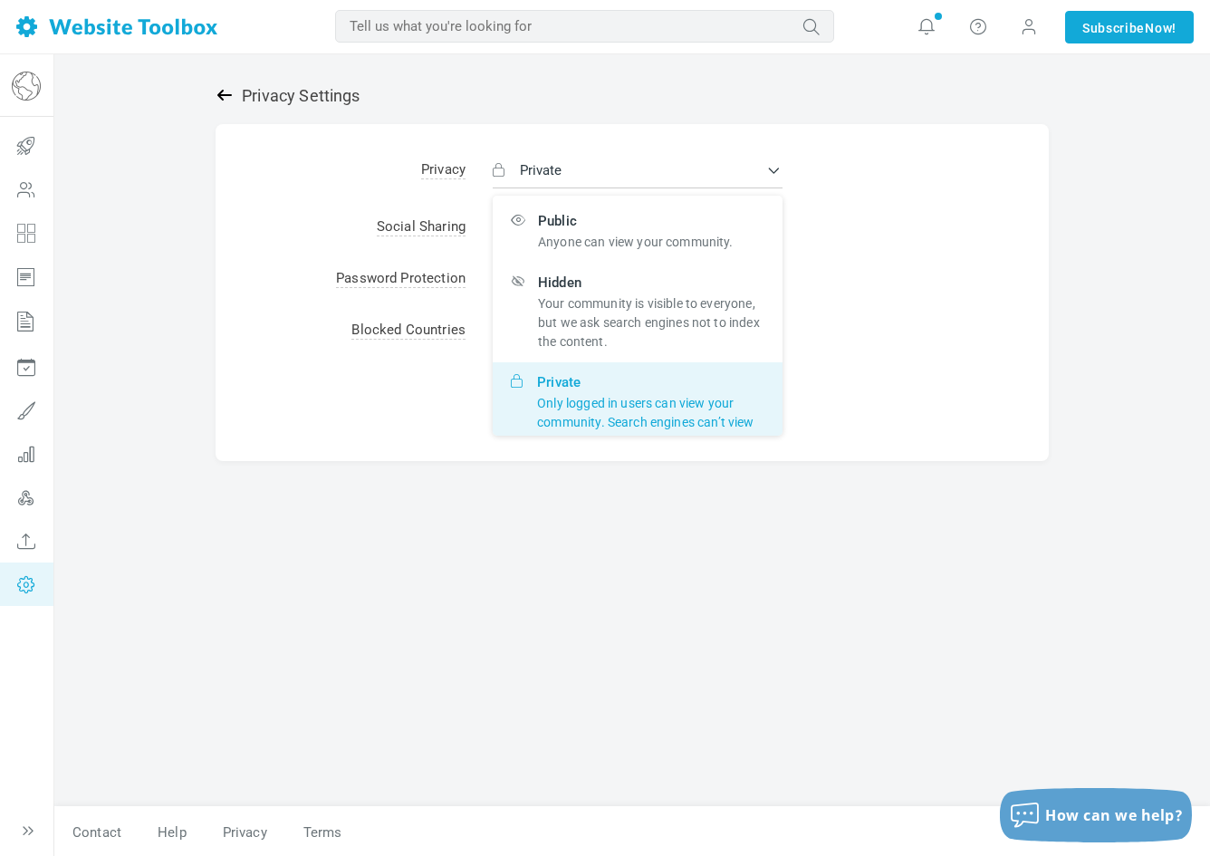
click at [219, 92] on icon at bounding box center [225, 95] width 18 height 18
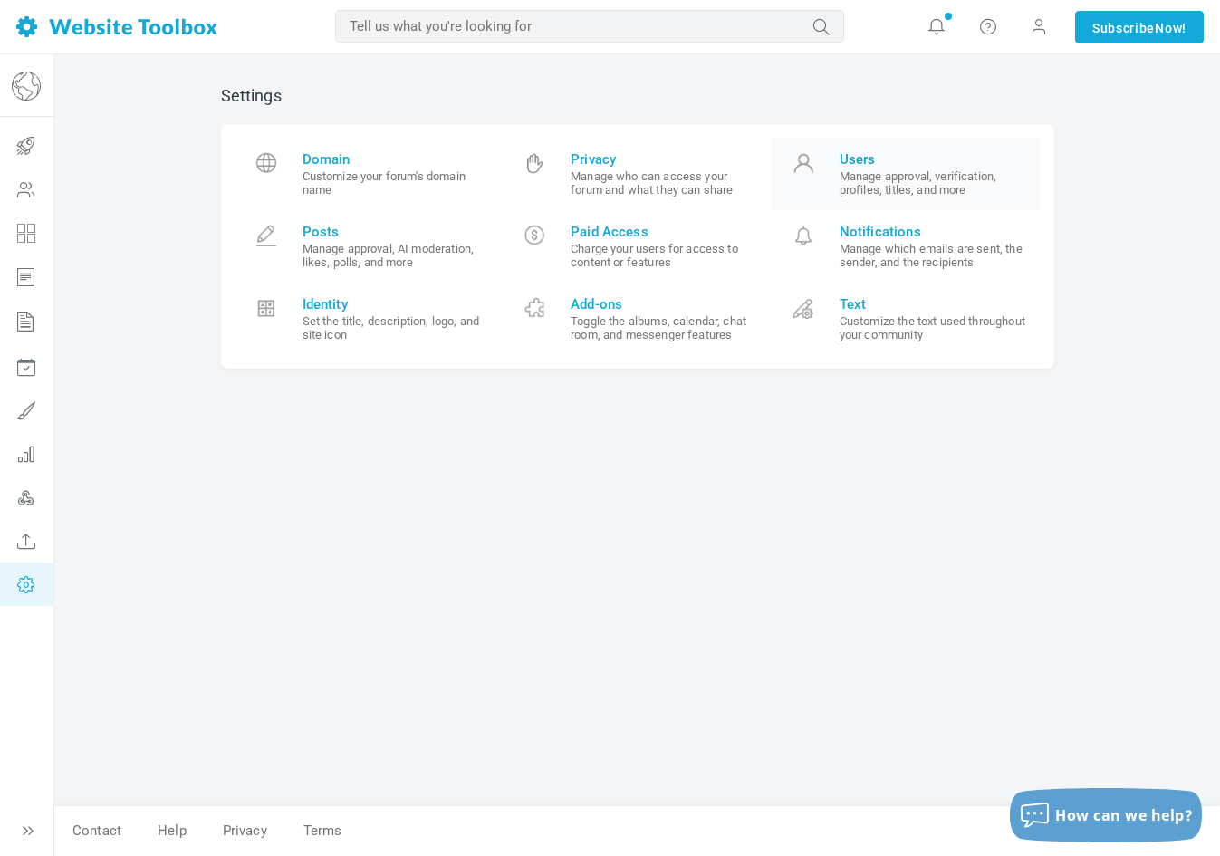
click at [845, 190] on small "Manage approval, verification, profiles, titles, and more" at bounding box center [934, 182] width 188 height 27
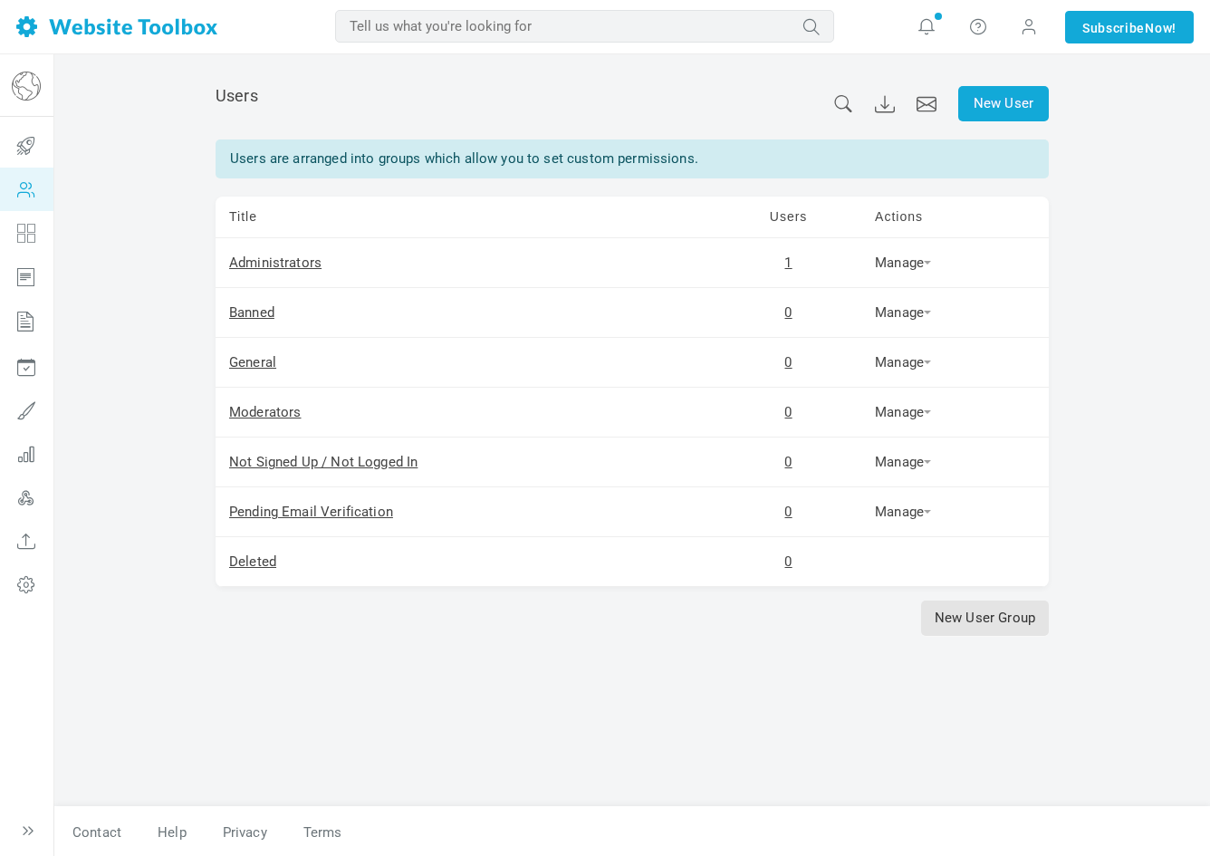
click at [31, 103] on div at bounding box center [26, 86] width 54 height 48
click at [30, 93] on img at bounding box center [26, 86] width 29 height 29
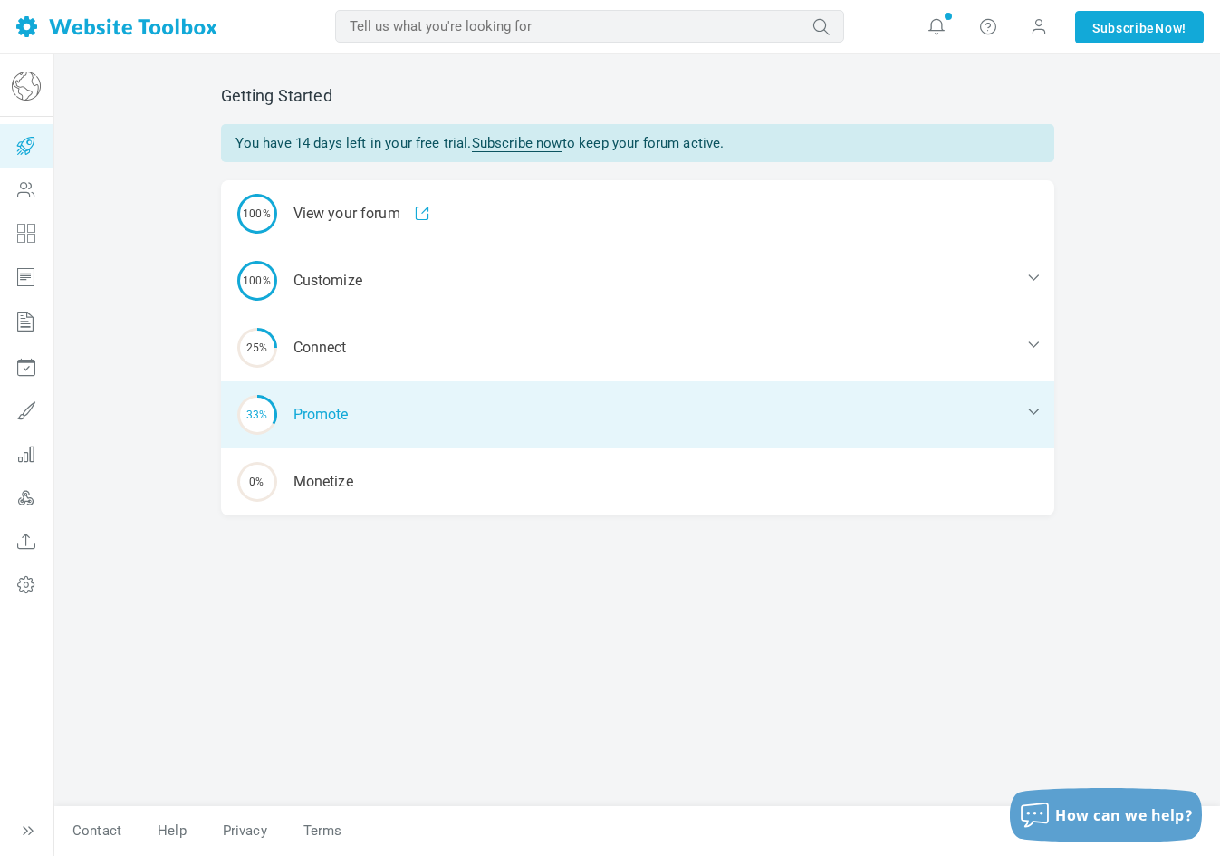
click at [1040, 412] on icon at bounding box center [1034, 411] width 18 height 18
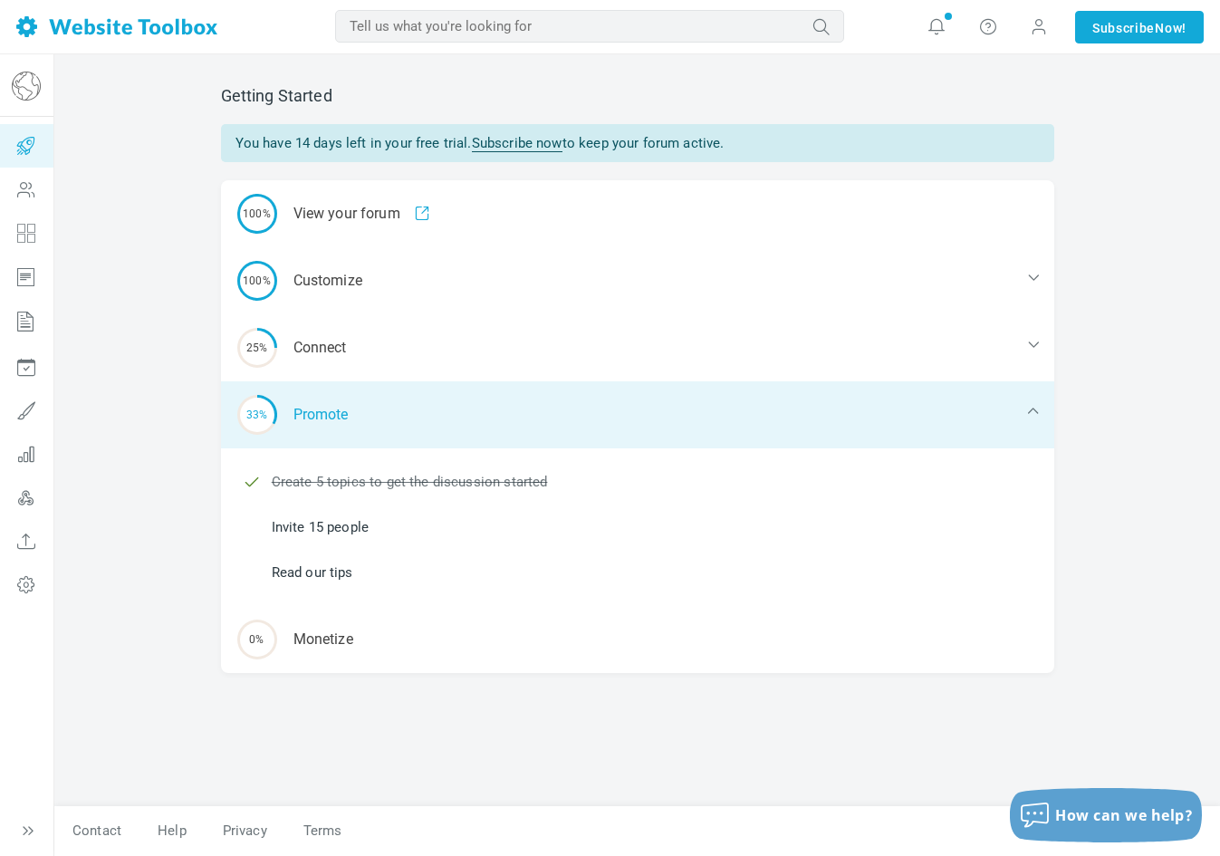
click at [1040, 412] on icon at bounding box center [1034, 411] width 18 height 18
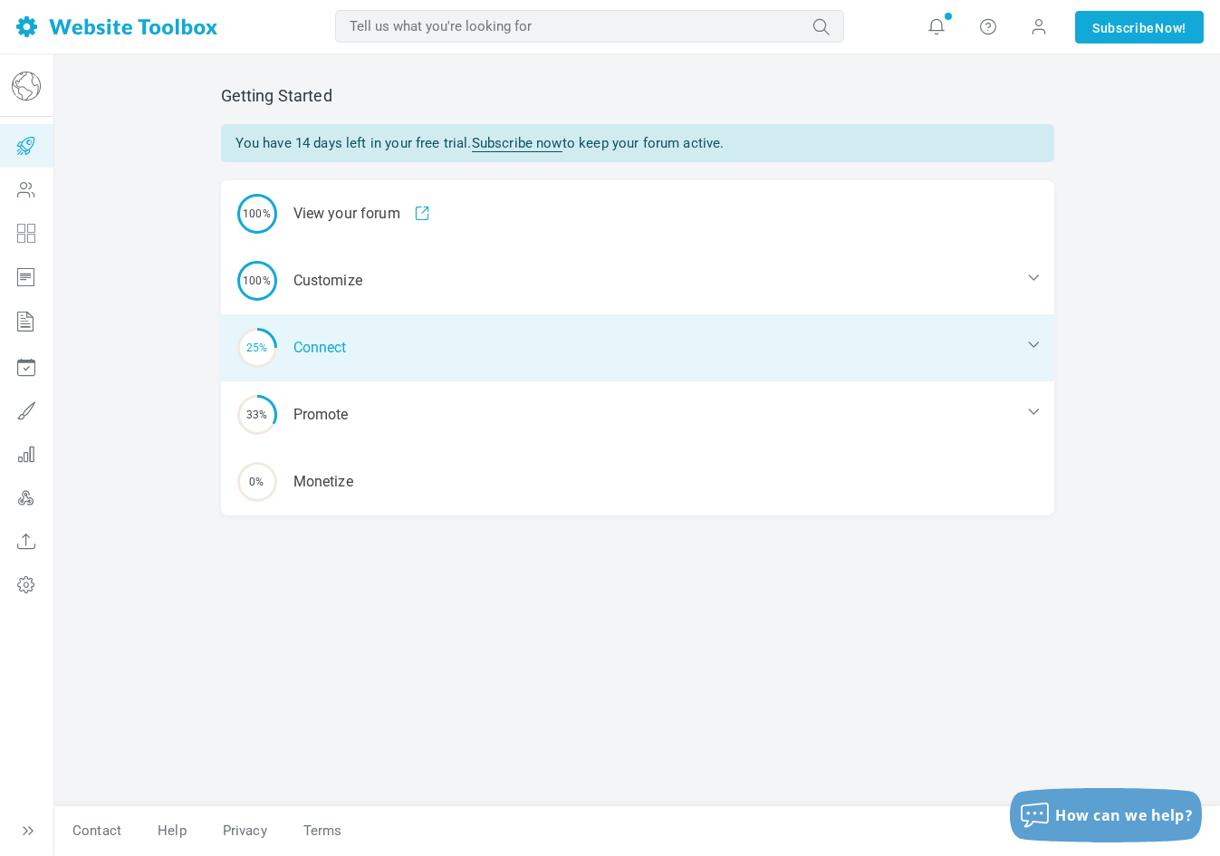
click at [1033, 353] on div "25% Connect" at bounding box center [637, 347] width 833 height 67
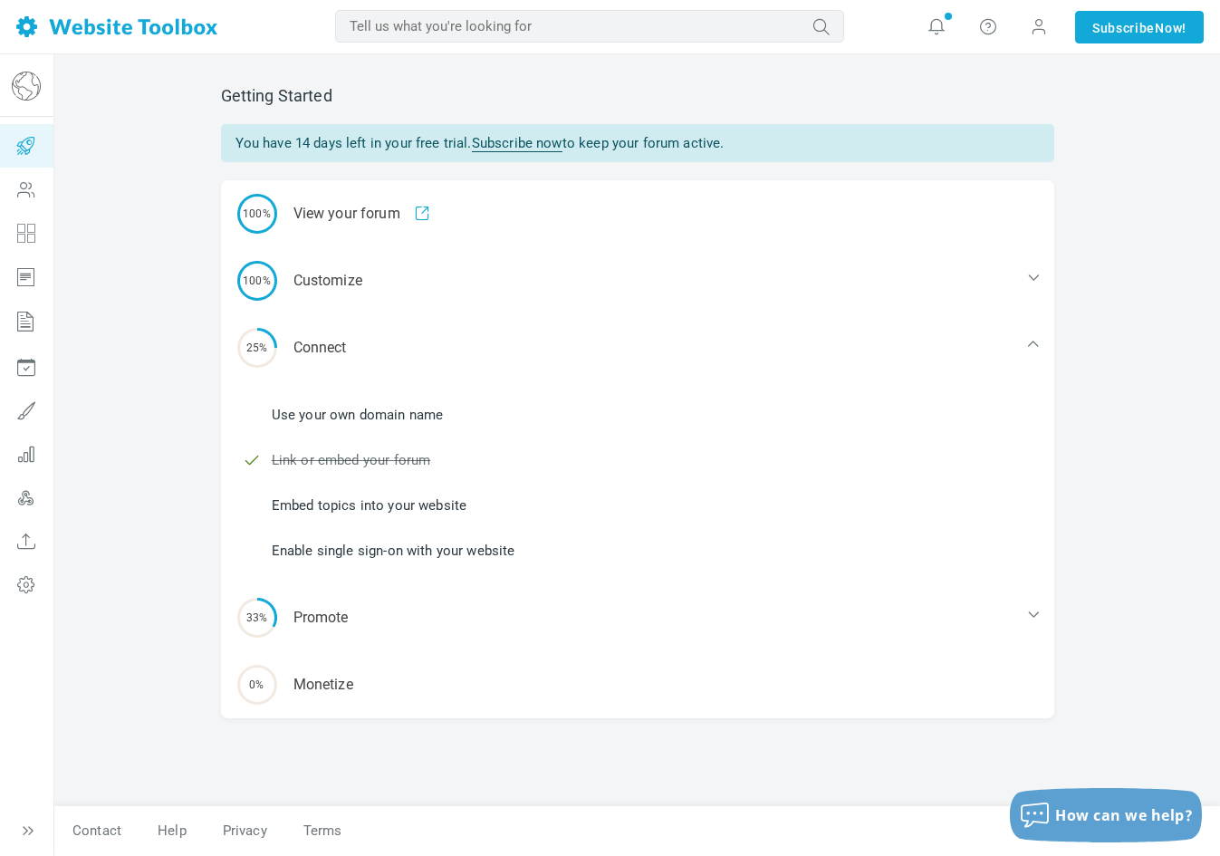
click at [440, 503] on link "Embed topics into your website" at bounding box center [370, 506] width 196 height 20
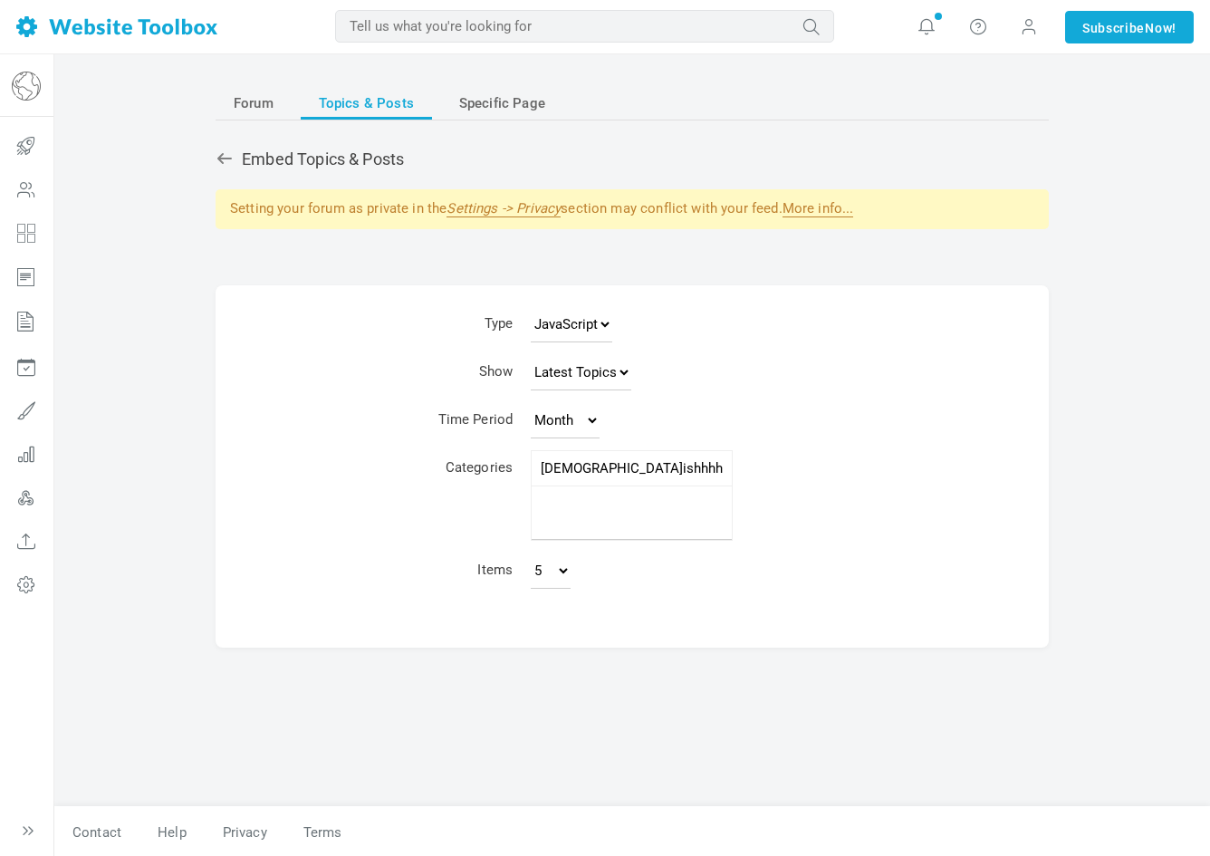
select select
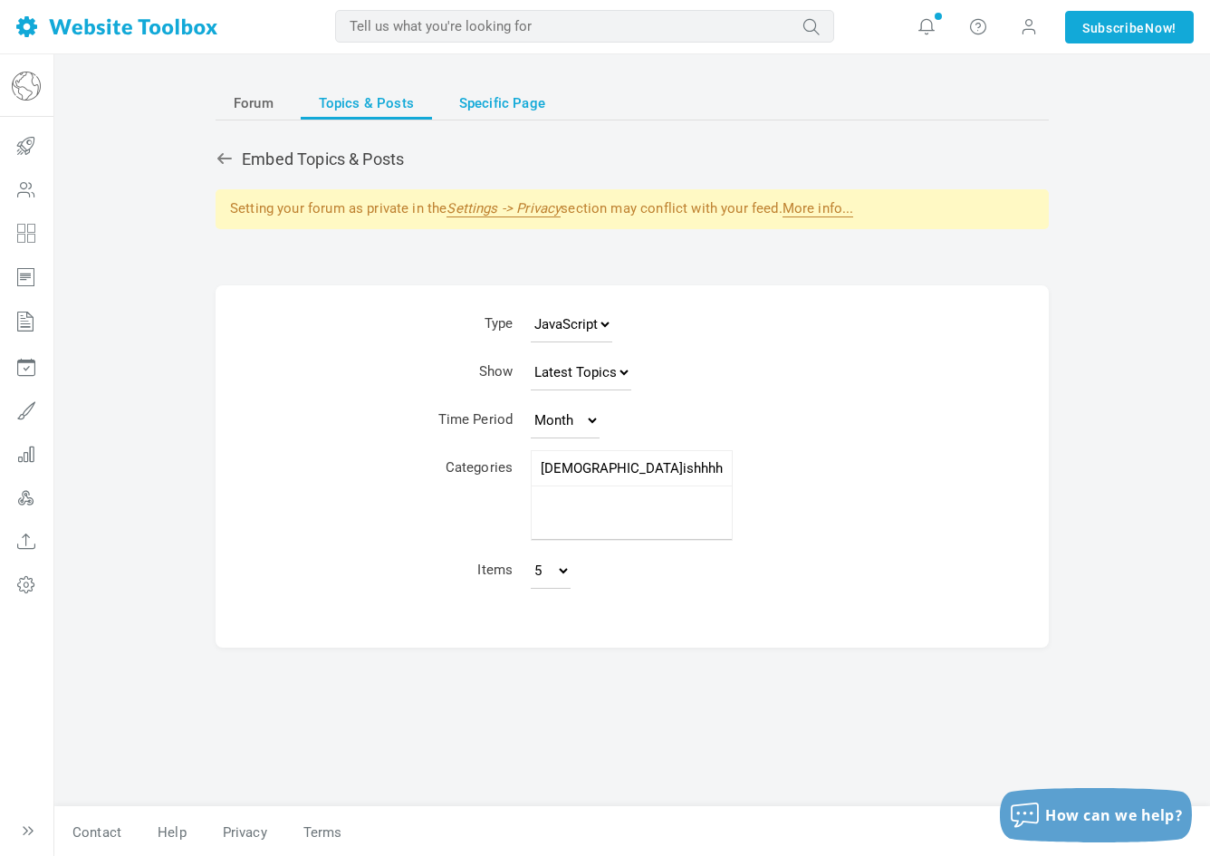
click at [491, 101] on span "Specific Page" at bounding box center [502, 103] width 86 height 33
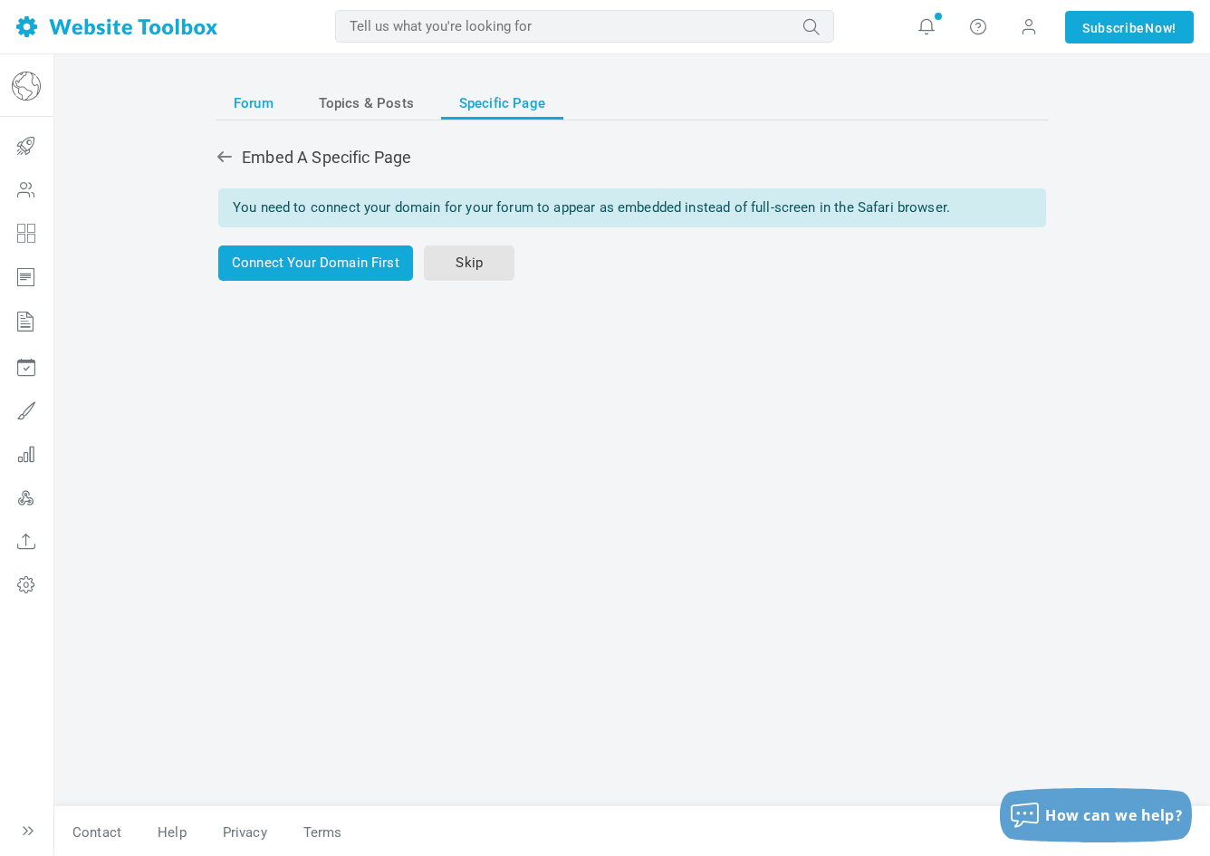
click at [261, 101] on span "Forum" at bounding box center [254, 103] width 40 height 33
